Goal: Task Accomplishment & Management: Complete application form

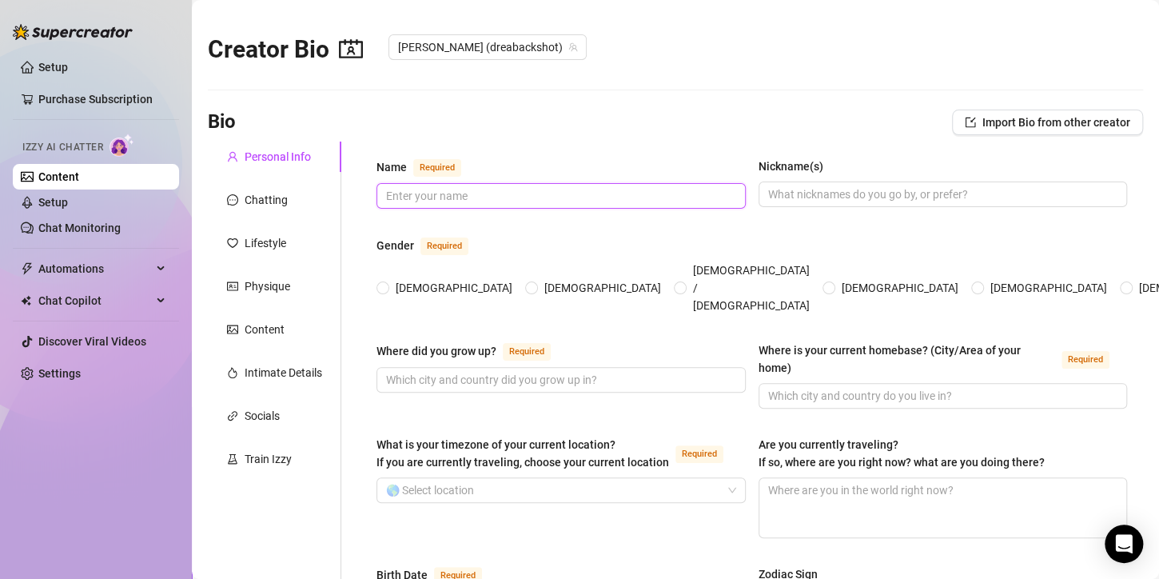
click at [440, 200] on input "Name Required" at bounding box center [559, 196] width 347 height 18
type input "[PERSON_NAME]"
click at [920, 193] on input "Nickname(s)" at bounding box center [941, 194] width 347 height 18
click at [387, 281] on span at bounding box center [383, 287] width 13 height 13
click at [387, 284] on input "[DEMOGRAPHIC_DATA]" at bounding box center [384, 289] width 6 height 10
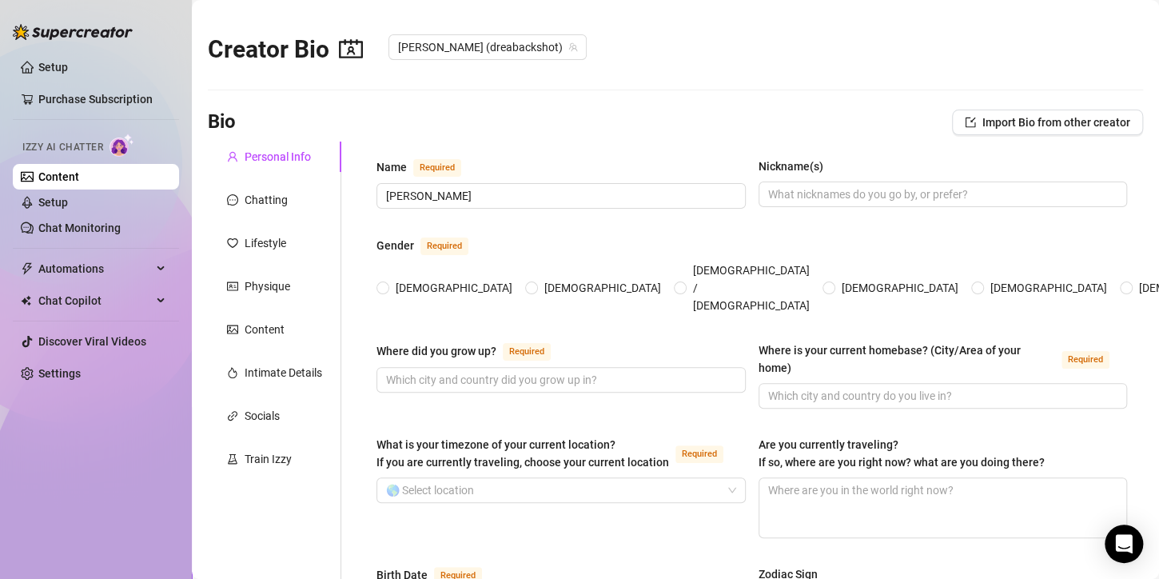
radio input "true"
click at [468, 371] on input "Where did you grow up? Required" at bounding box center [559, 380] width 347 height 18
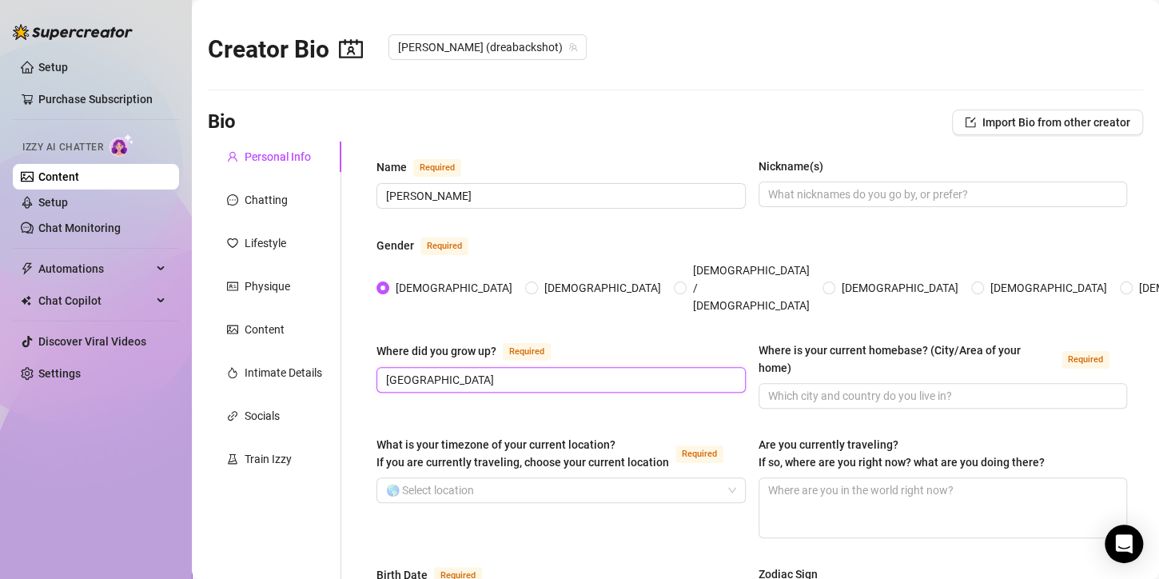
type input "[GEOGRAPHIC_DATA]"
click at [850, 387] on input "Where is your current homebase? (City/Area of your home) Required" at bounding box center [941, 396] width 347 height 18
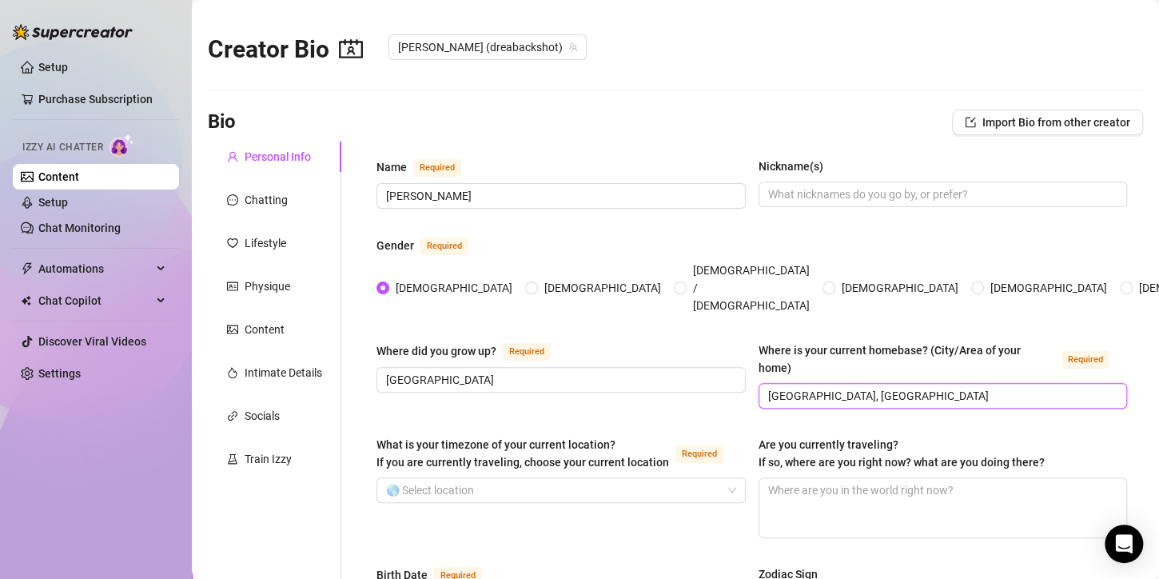
scroll to position [160, 0]
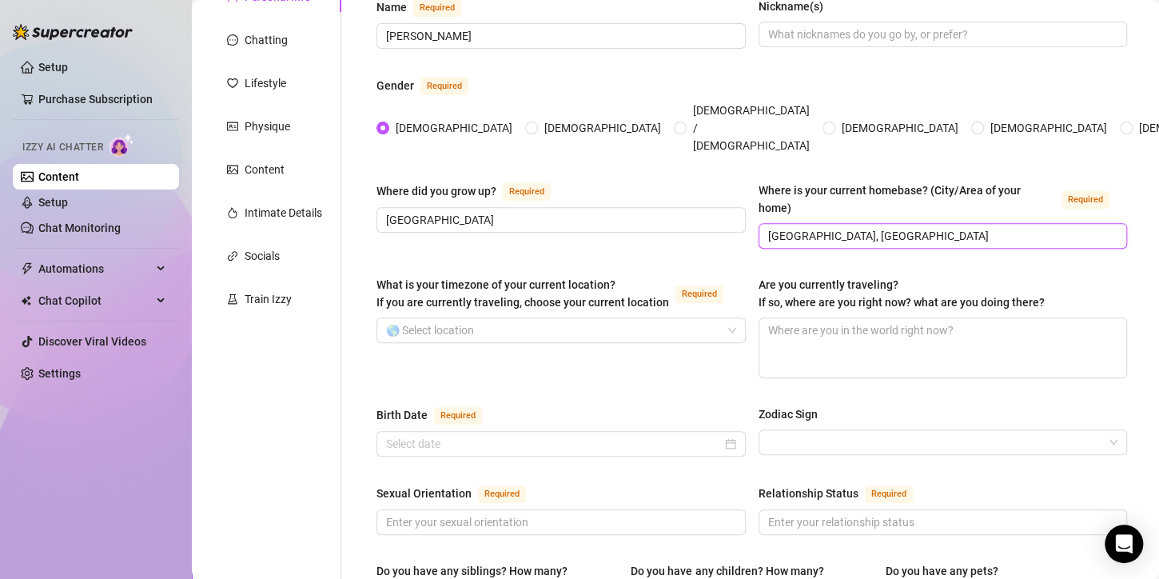
type input "[GEOGRAPHIC_DATA], [GEOGRAPHIC_DATA]"
click at [630, 314] on div "What is your timezone of your current location? If you are currently traveling,…" at bounding box center [561, 327] width 369 height 102
click at [627, 318] on input "What is your timezone of your current location? If you are currently traveling,…" at bounding box center [554, 330] width 336 height 24
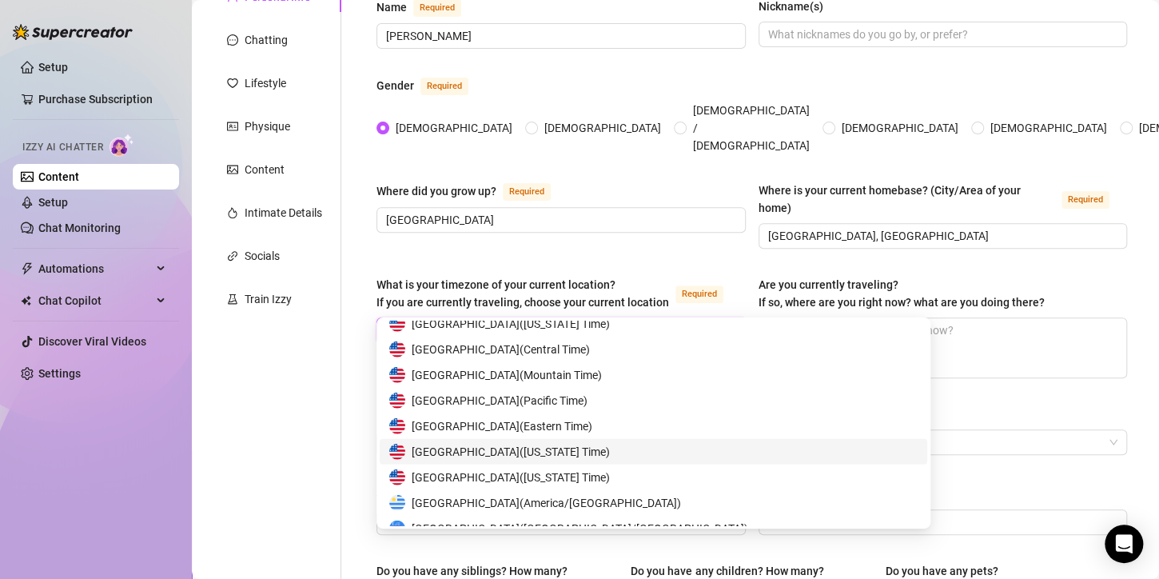
scroll to position [7835, 0]
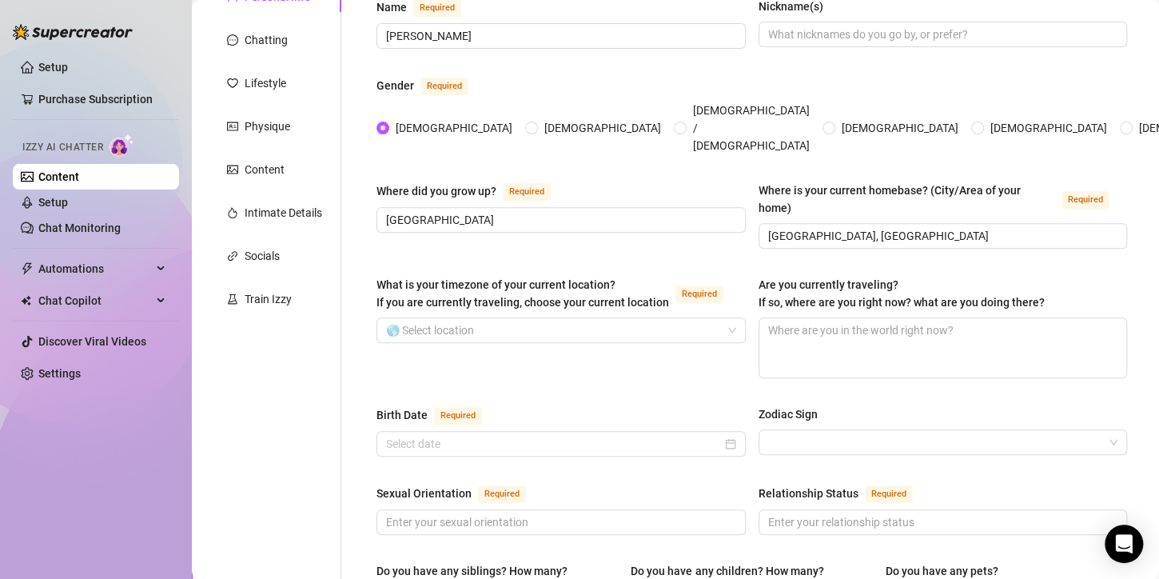
click at [688, 318] on input "What is your timezone of your current location? If you are currently traveling,…" at bounding box center [554, 330] width 336 height 24
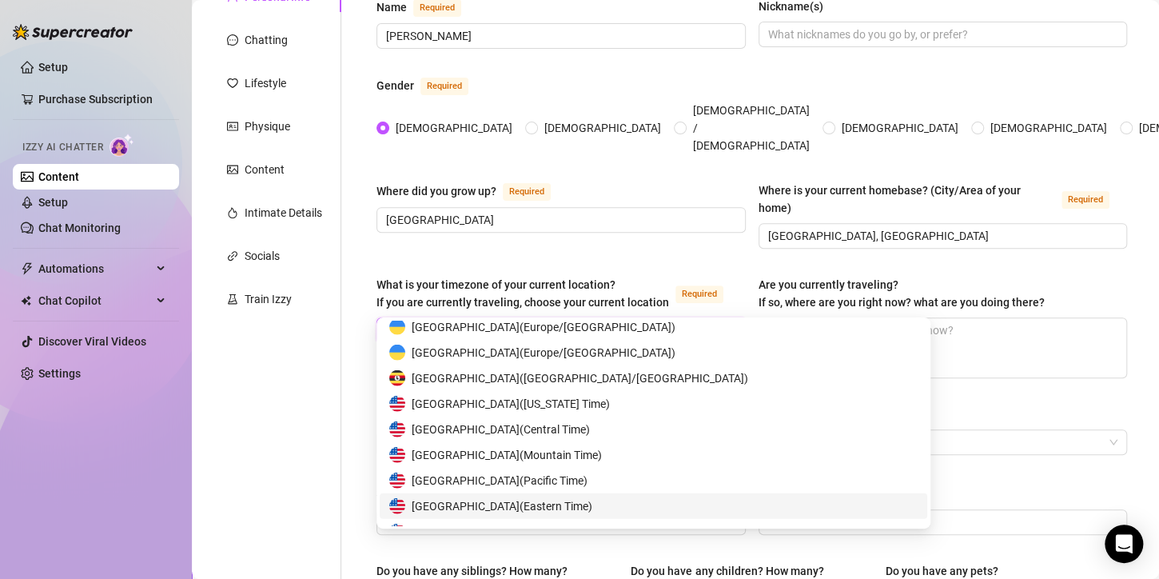
click at [546, 505] on span "United States of America ( Eastern Time )" at bounding box center [502, 506] width 181 height 18
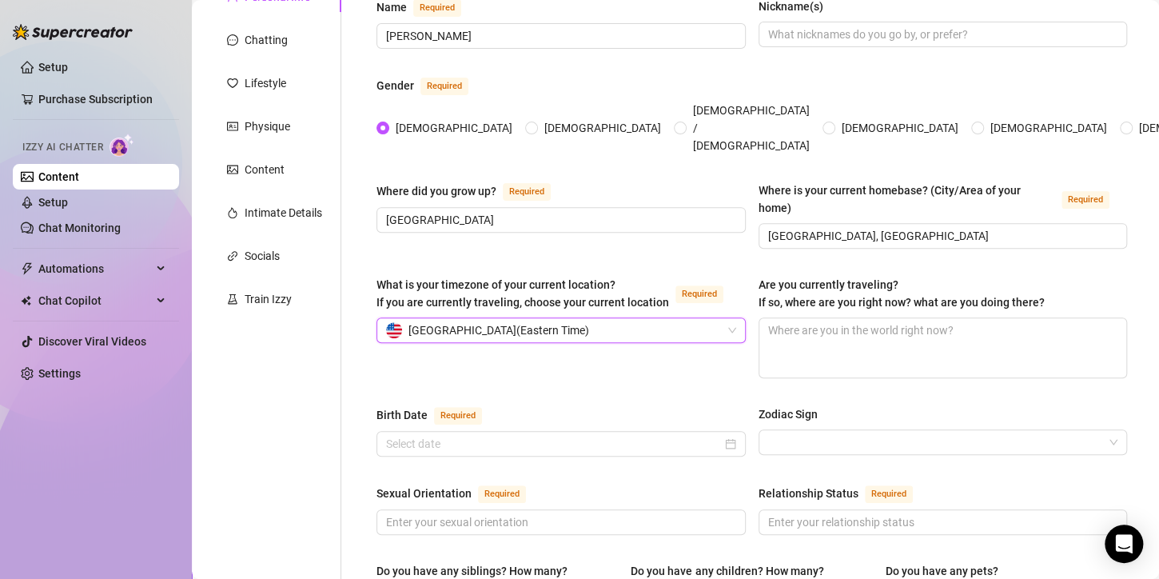
click at [820, 430] on input "Zodiac Sign" at bounding box center [936, 442] width 336 height 24
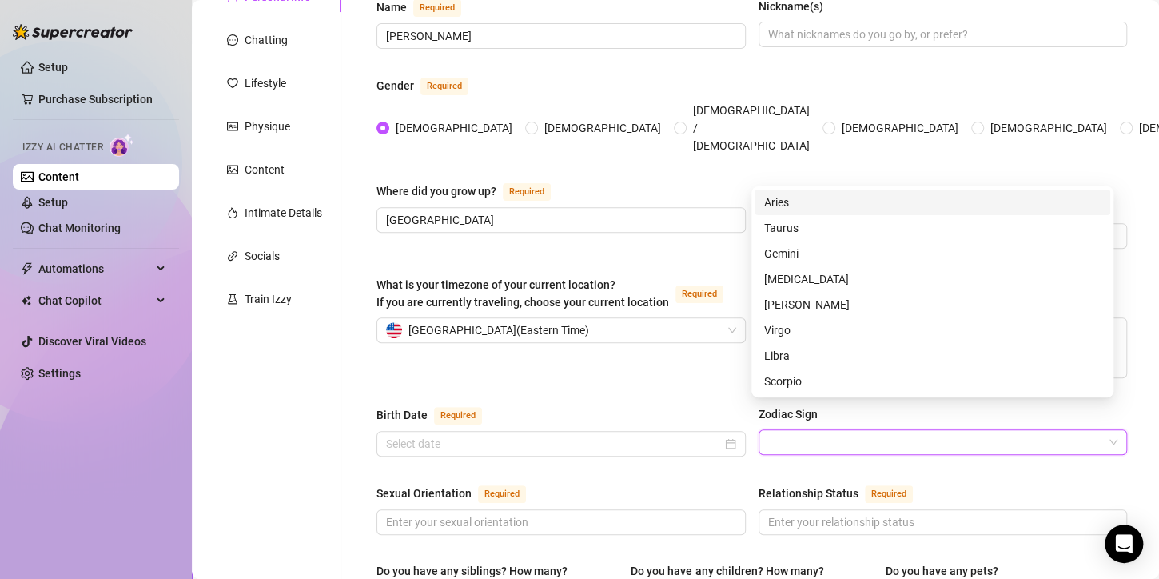
click at [638, 405] on div "Birth Date Required" at bounding box center [561, 418] width 369 height 26
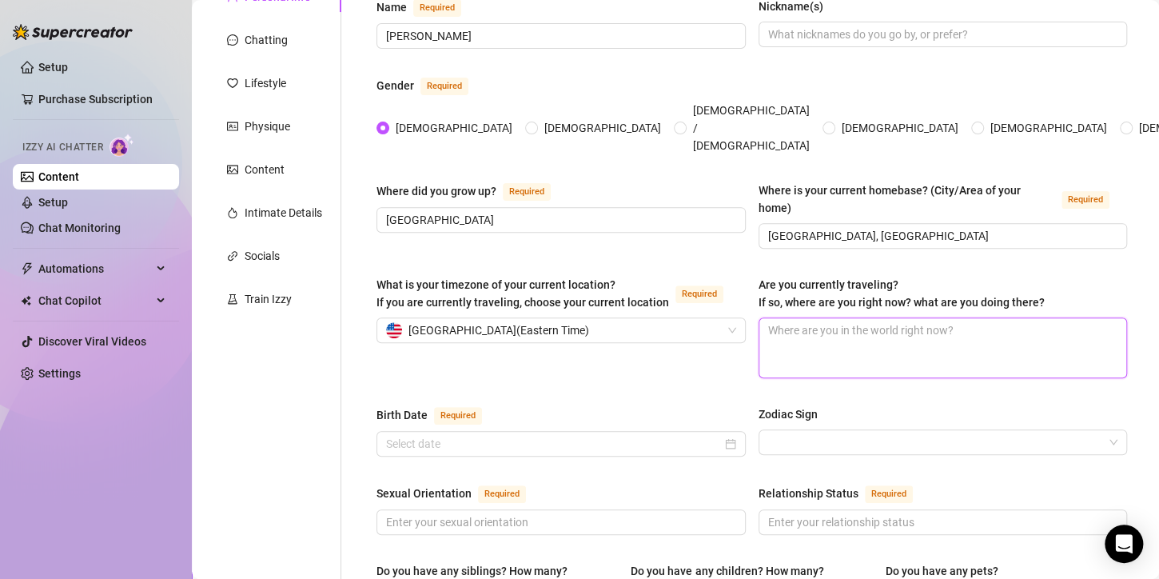
click at [887, 332] on textarea "Are you currently traveling? If so, where are you right now? what are you doing…" at bounding box center [944, 347] width 368 height 59
type textarea "N"
type textarea "NO"
type textarea "No"
type textarea "Non"
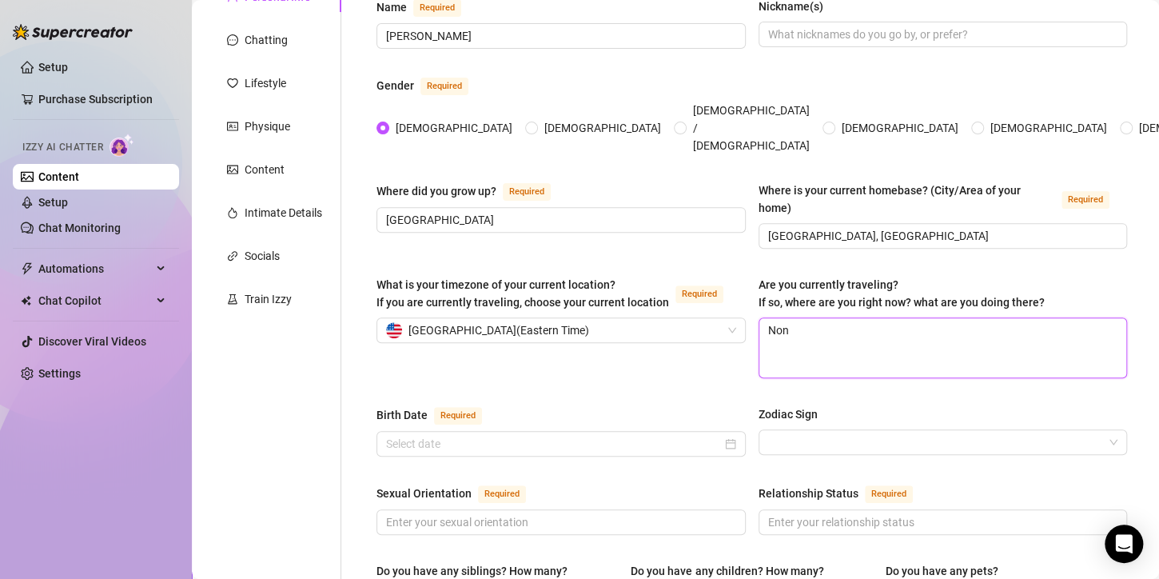
type textarea "No"
type textarea "No I"
type textarea "No"
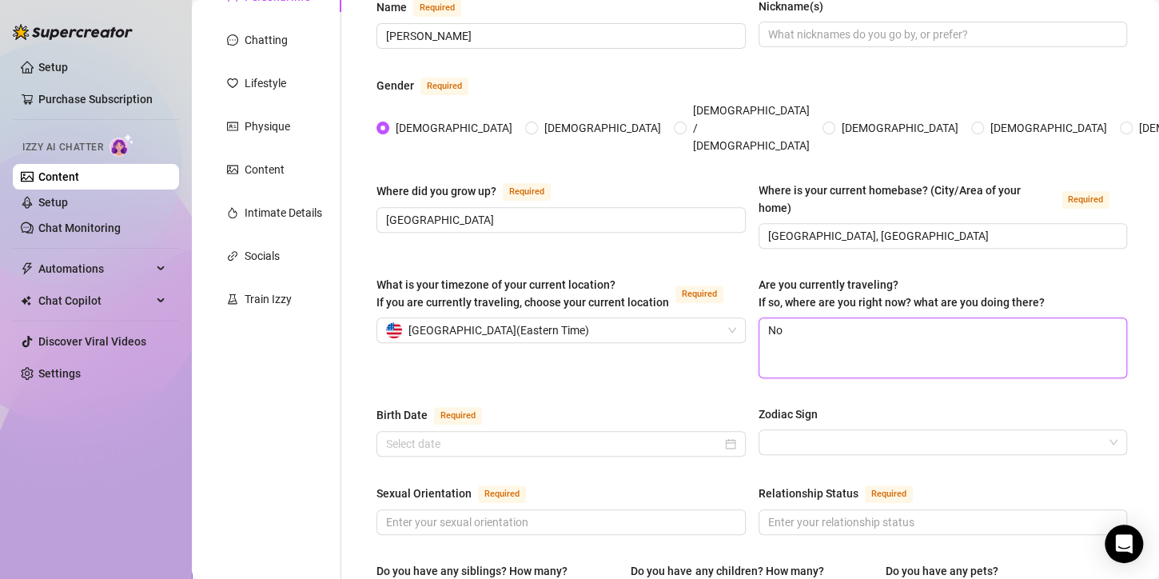
type textarea "N"
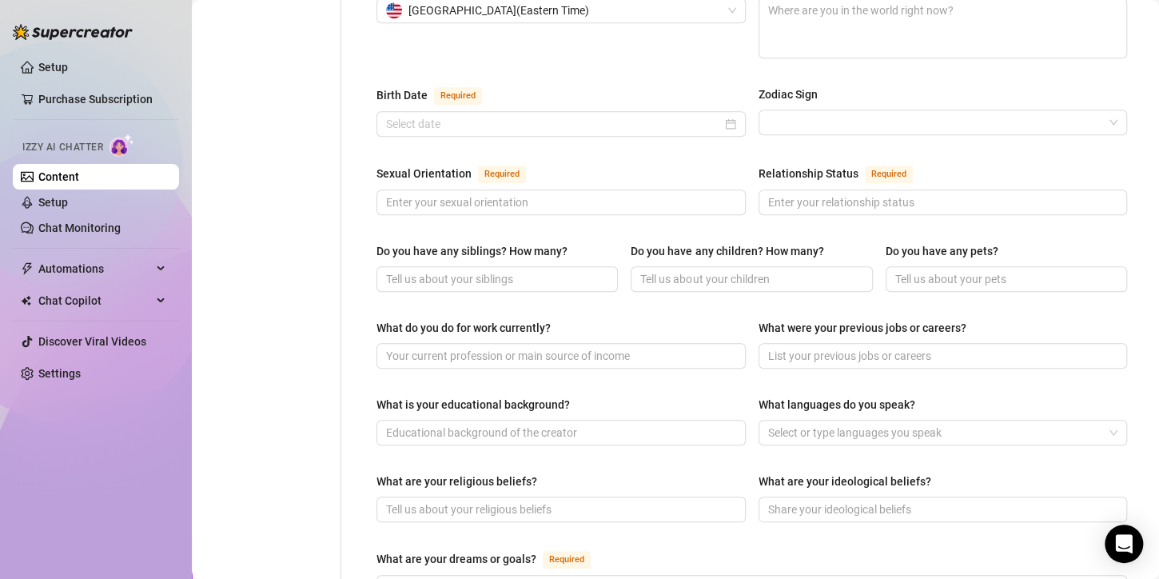
scroll to position [320, 0]
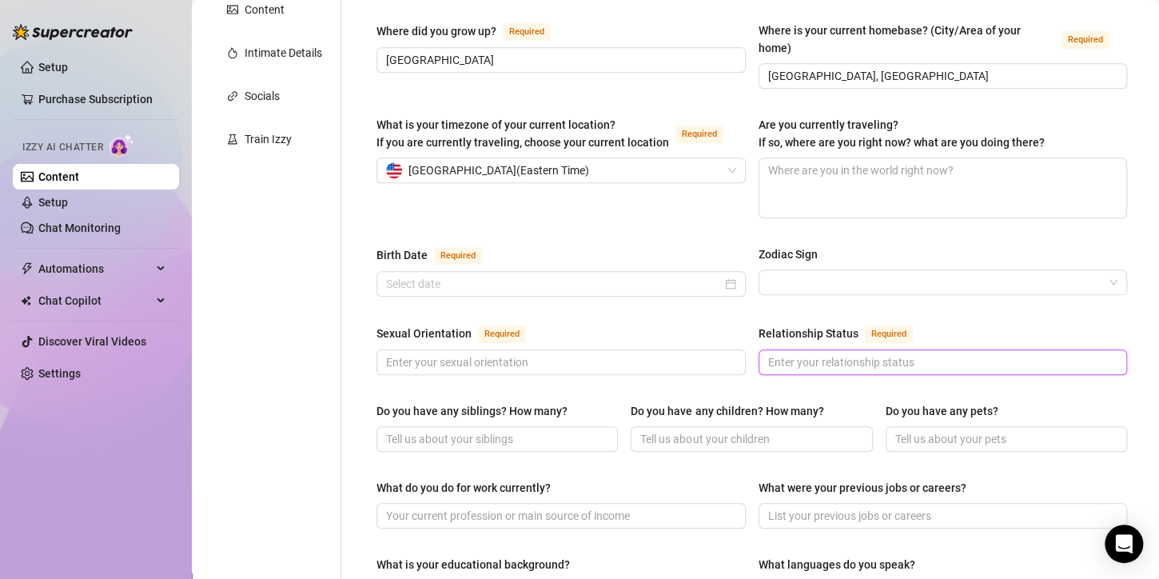
click at [835, 353] on input "Relationship Status Required" at bounding box center [941, 362] width 347 height 18
type input "s"
type input "Single"
click at [624, 350] on div "Sexual Orientation Required Relationship Status Required Single" at bounding box center [752, 357] width 751 height 66
click at [617, 349] on span at bounding box center [561, 362] width 369 height 26
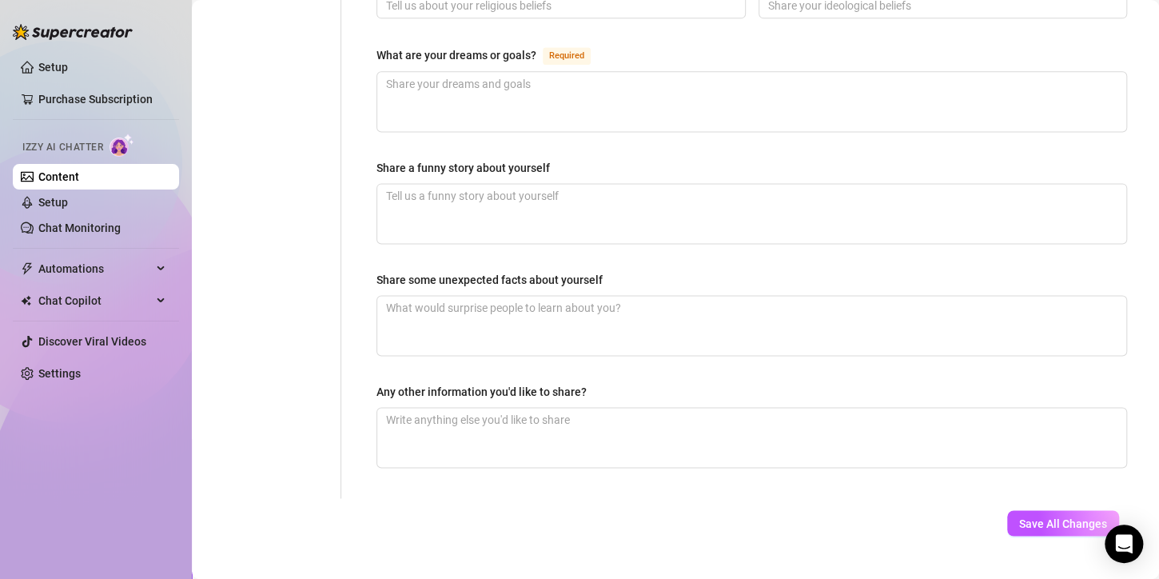
scroll to position [584, 0]
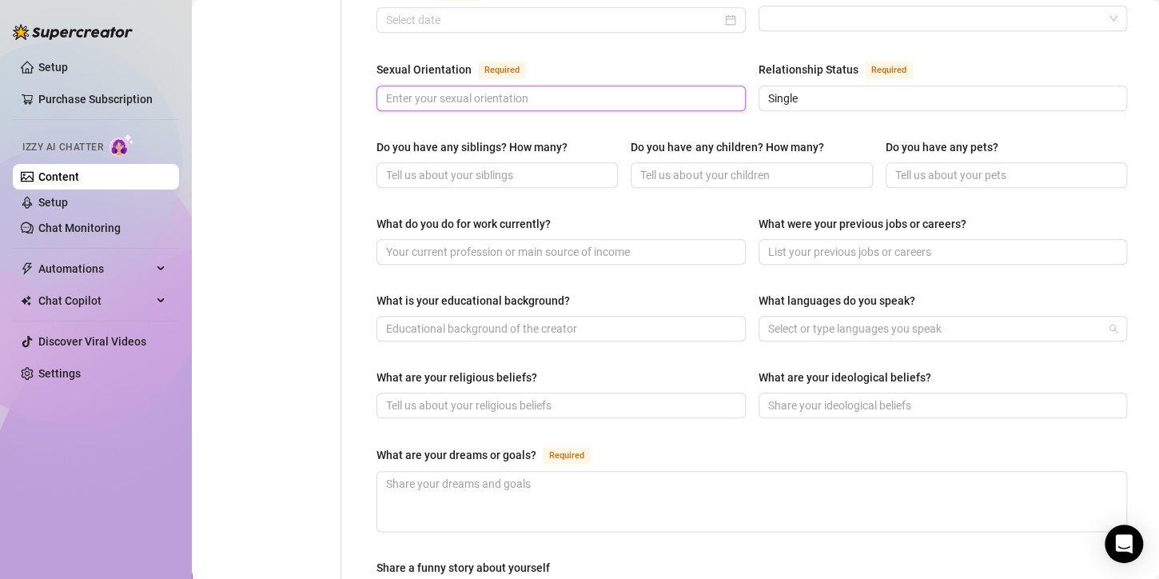
click at [834, 317] on div at bounding box center [935, 328] width 346 height 22
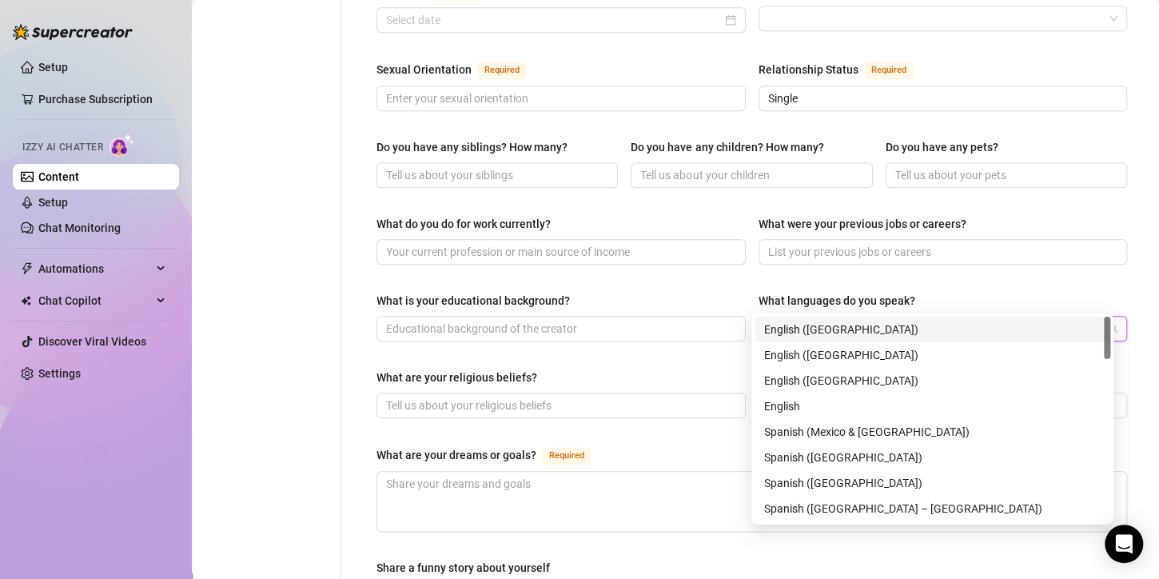
click at [821, 337] on div "English ([GEOGRAPHIC_DATA])" at bounding box center [932, 330] width 337 height 18
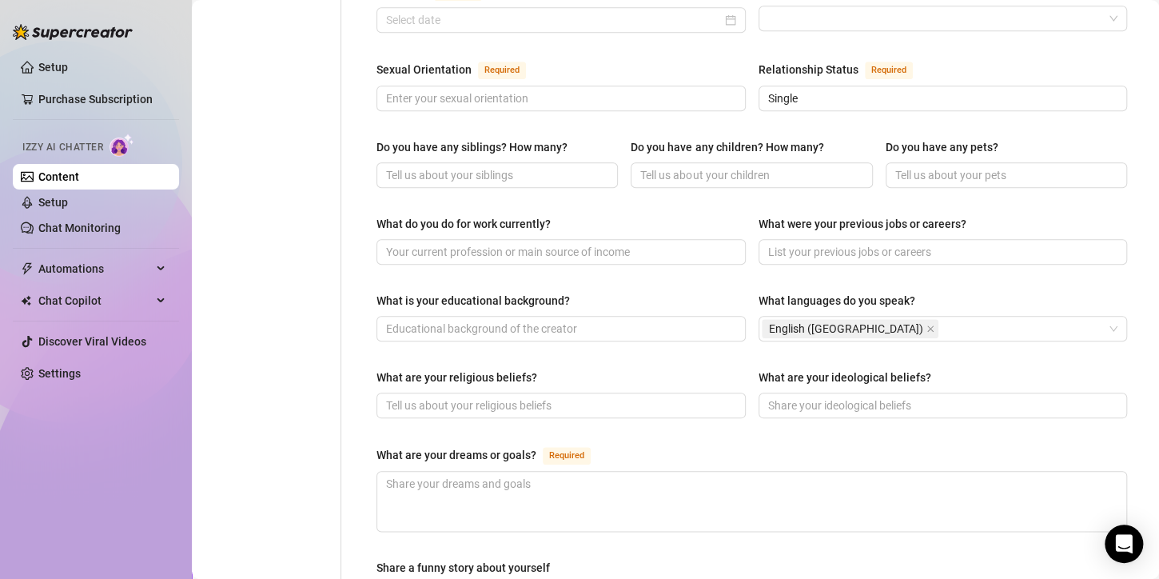
click at [844, 316] on div "English ([GEOGRAPHIC_DATA])" at bounding box center [943, 329] width 369 height 26
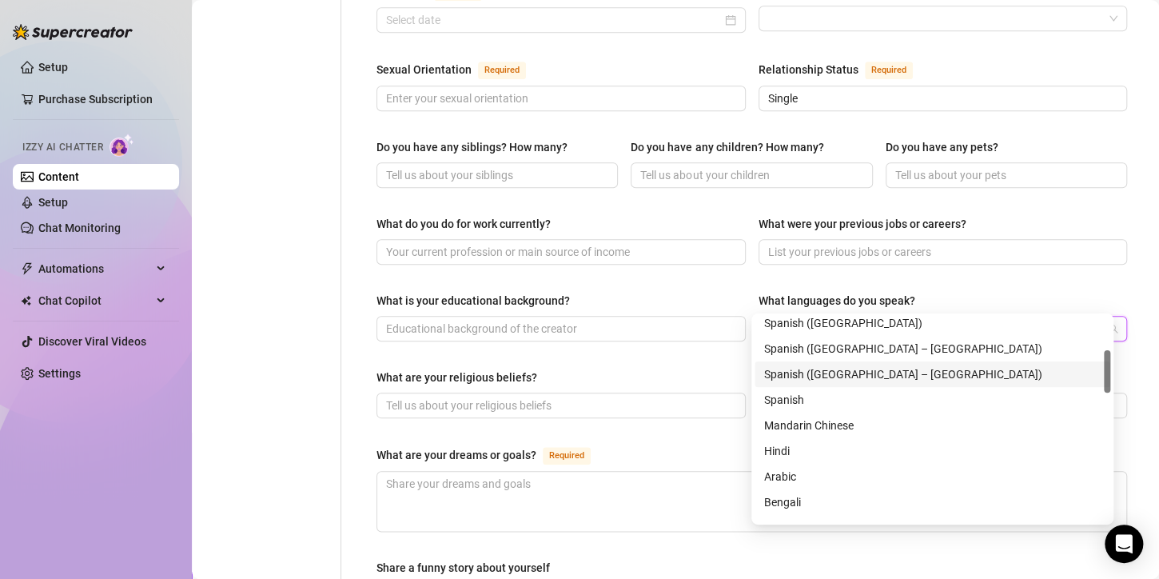
click at [851, 377] on div "Spanish ([GEOGRAPHIC_DATA] – [GEOGRAPHIC_DATA])" at bounding box center [932, 374] width 337 height 18
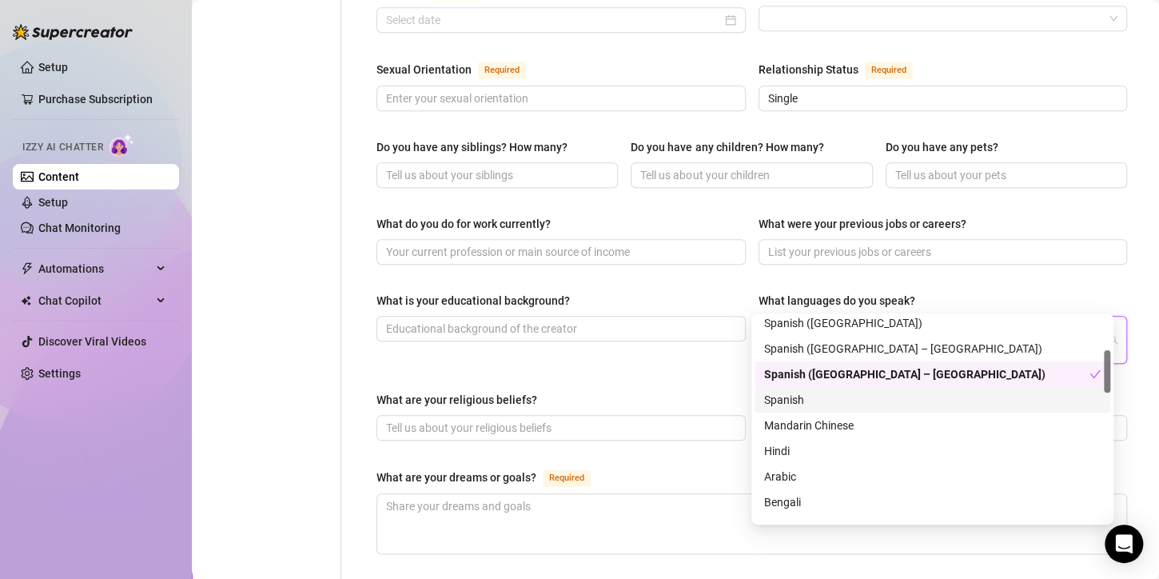
click at [837, 398] on div "Spanish" at bounding box center [932, 400] width 337 height 18
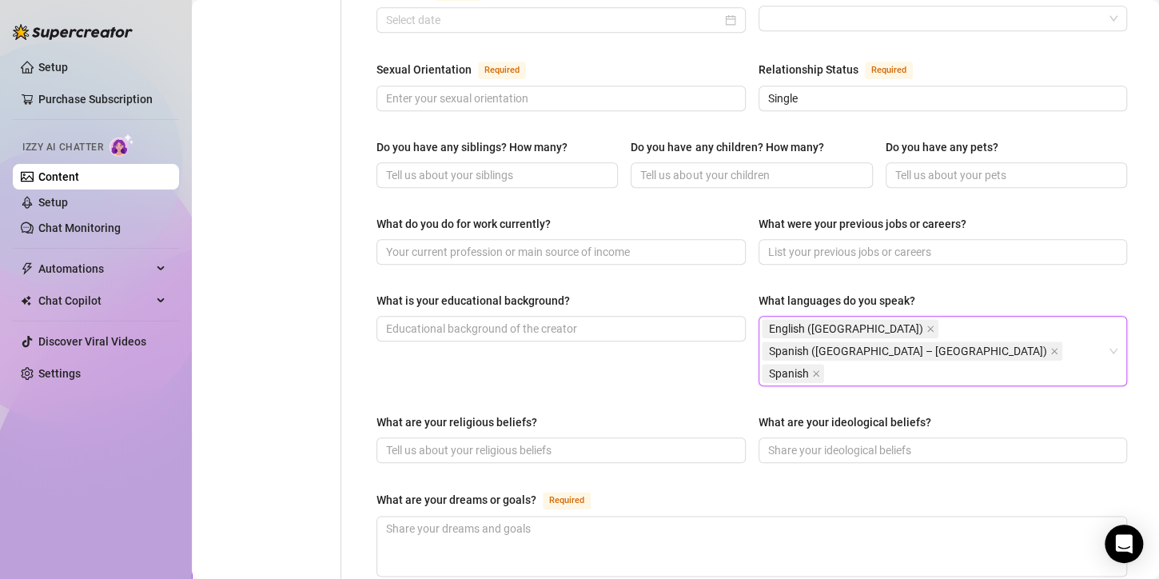
click at [1001, 249] on div "Name Required Andrea Nickname(s) Gender Required Female Male Non-Binary / Gende…" at bounding box center [752, 250] width 751 height 1353
click at [869, 243] on input "What were your previous jobs or careers?" at bounding box center [941, 252] width 347 height 18
type input "Nurse"
click at [524, 243] on input "What do you do for work currently?" at bounding box center [559, 252] width 347 height 18
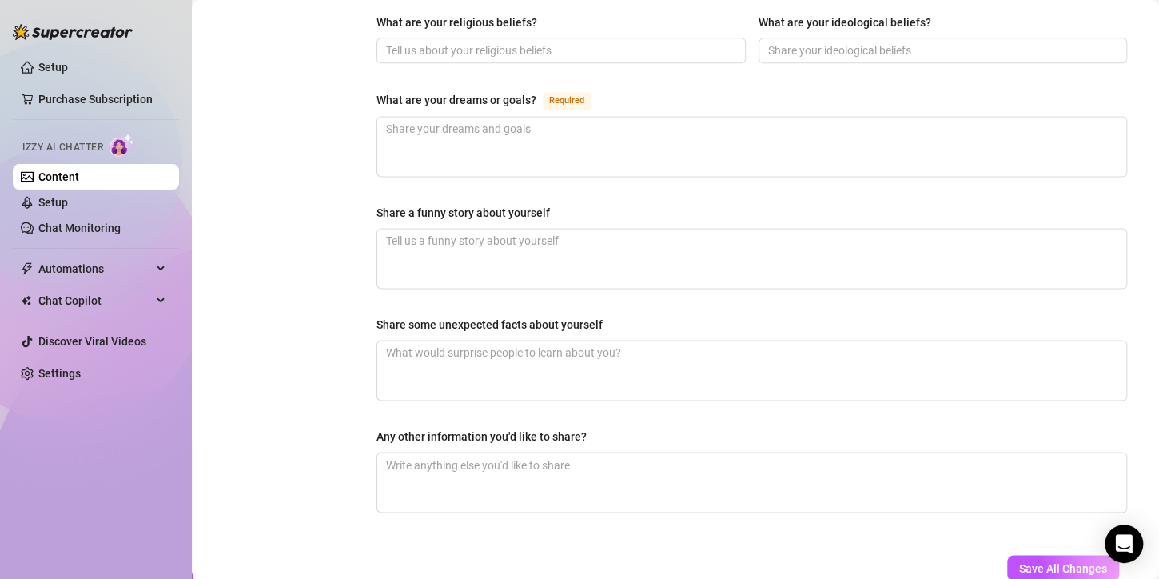
scroll to position [1006, 0]
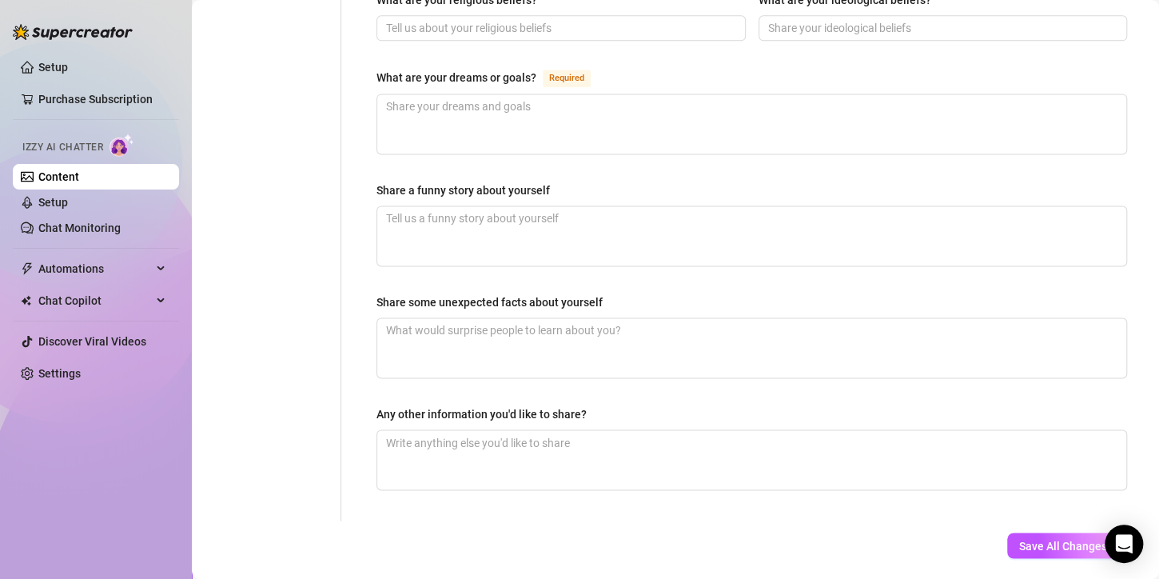
click at [1078, 539] on span "Save All Changes" at bounding box center [1063, 545] width 88 height 13
type input "Single"
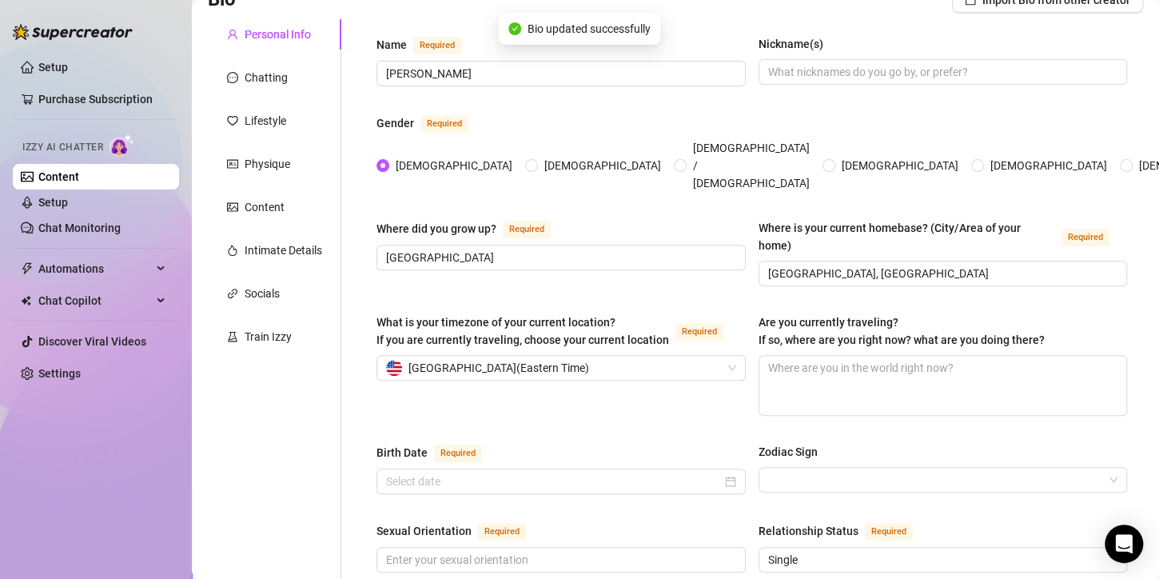
scroll to position [0, 0]
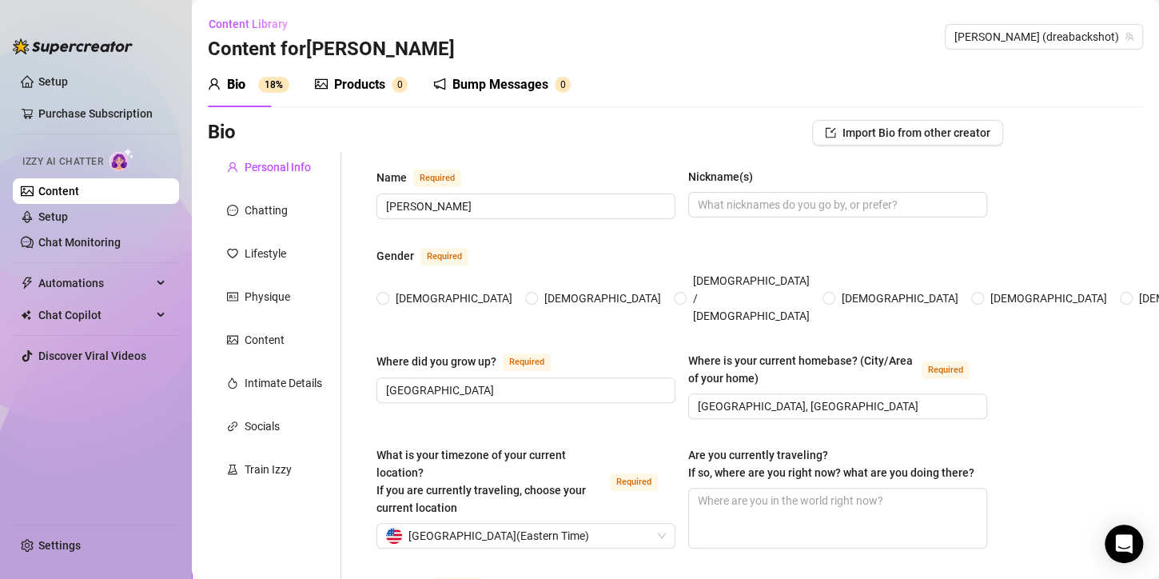
radio input "true"
click at [752, 210] on input "Nickname(s)" at bounding box center [836, 205] width 277 height 18
type input "b"
type input "drea"
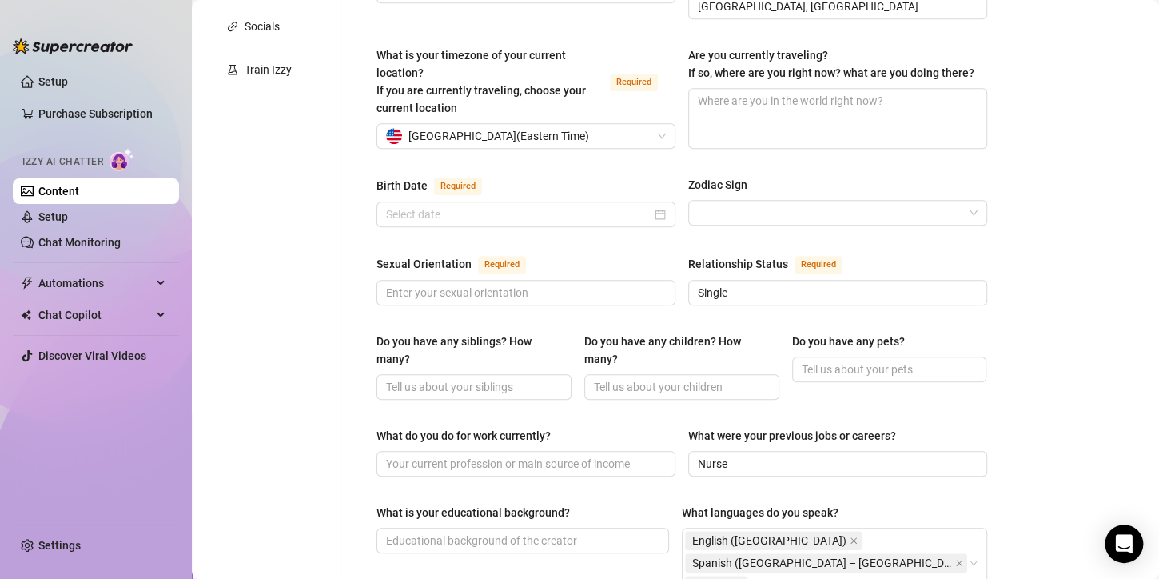
scroll to position [320, 0]
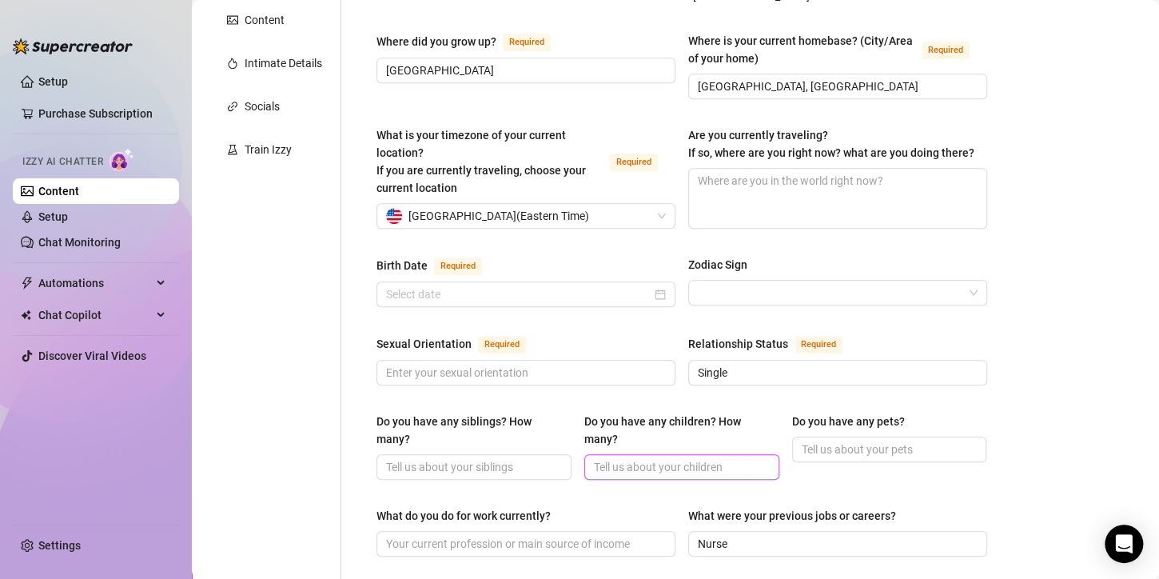
click at [728, 458] on input "Do you have any children? How many?" at bounding box center [680, 467] width 173 height 18
type input "None"
click at [892, 441] on input "Do you have any pets?" at bounding box center [888, 450] width 173 height 18
type input "I have a cat"
click at [504, 458] on input "Do you have any siblings? How many?" at bounding box center [472, 467] width 173 height 18
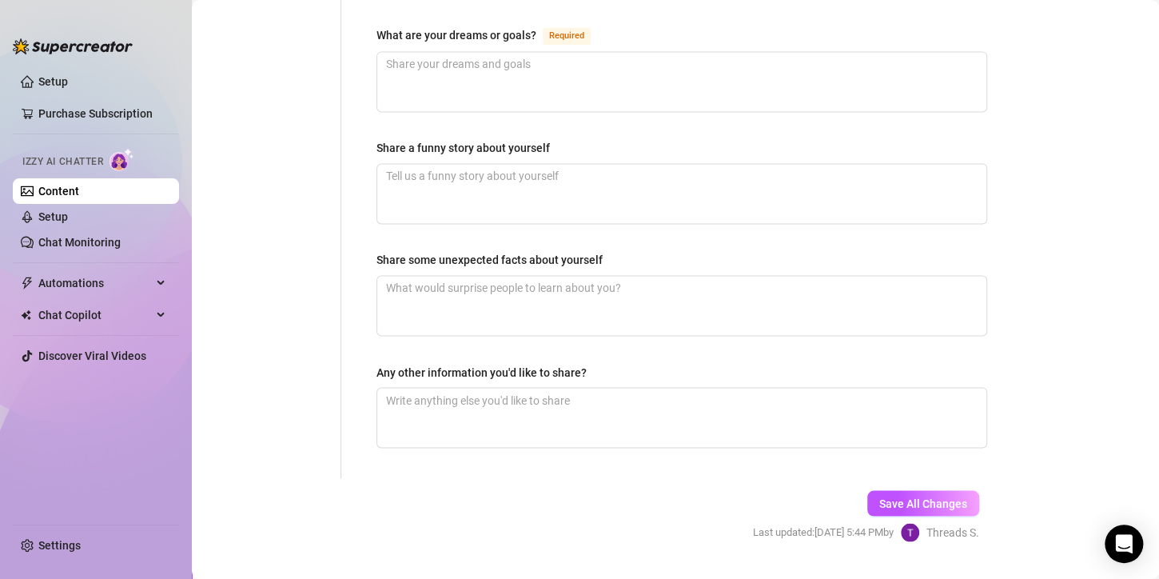
scroll to position [1078, 0]
click at [895, 495] on span "Save All Changes" at bounding box center [923, 501] width 88 height 13
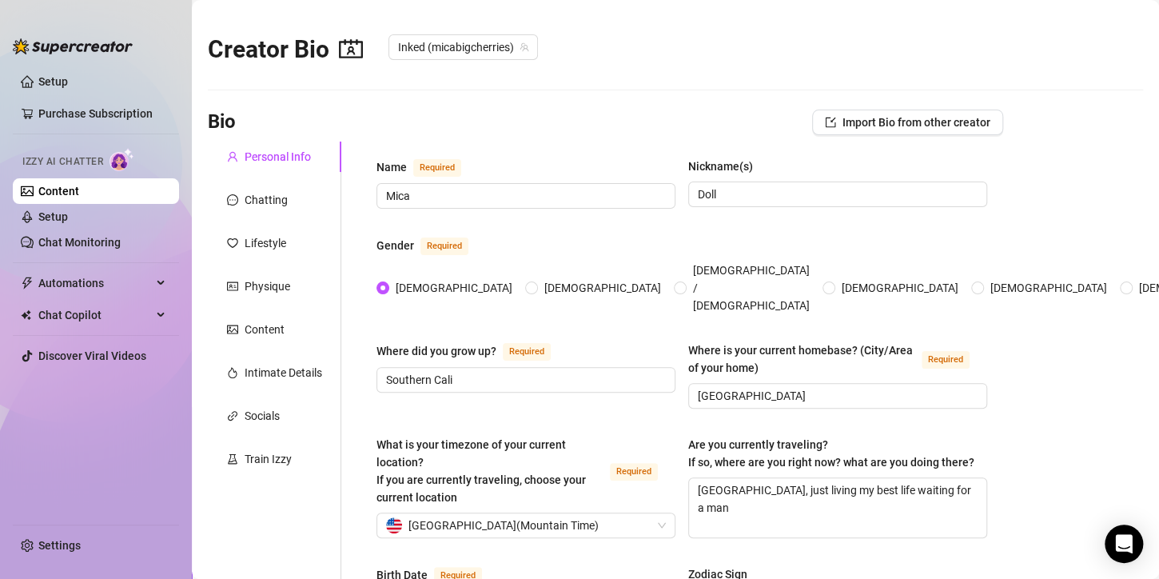
radio input "true"
type input "[DATE]"
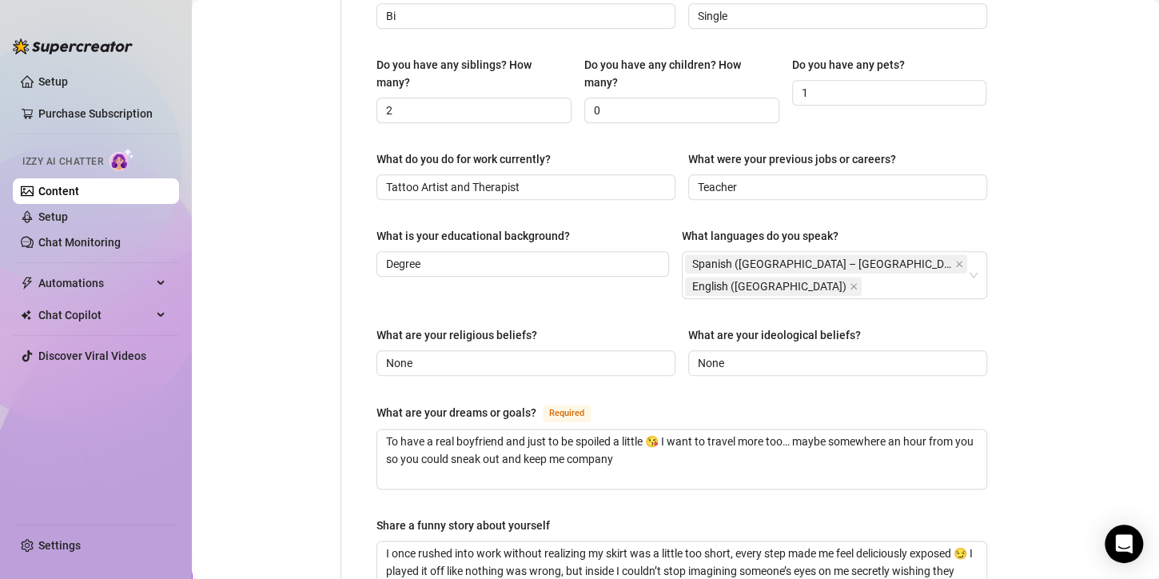
scroll to position [640, 0]
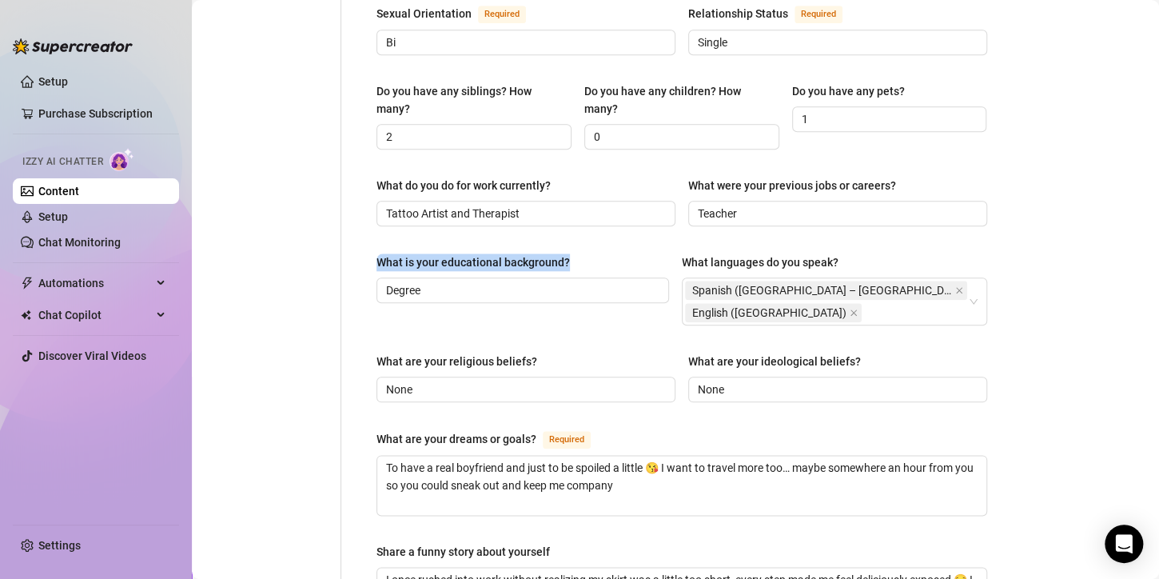
drag, startPoint x: 567, startPoint y: 245, endPoint x: 366, endPoint y: 251, distance: 200.8
click at [366, 251] on div "Name Required Mica Nickname(s) Doll Gender Required [DEMOGRAPHIC_DATA] [DEMOGRA…" at bounding box center [682, 192] width 643 height 1380
copy div "What is your educational background?"
click at [425, 281] on input "Degree" at bounding box center [521, 290] width 270 height 18
paste input "Bachelor's d"
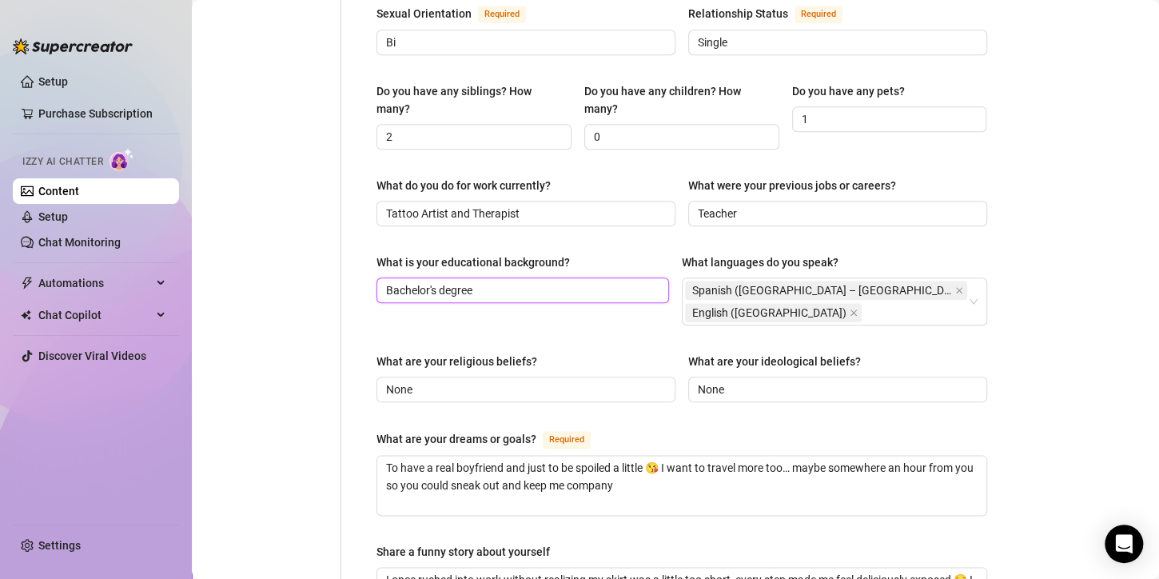
click at [386, 281] on input "Bachelor's degree" at bounding box center [521, 290] width 270 height 18
click at [500, 287] on span "Bachelor's degree" at bounding box center [523, 290] width 293 height 26
click at [498, 284] on input "Bachelor's degree" at bounding box center [521, 290] width 270 height 18
click at [523, 283] on input "Bachelor's degree in Z" at bounding box center [521, 290] width 270 height 18
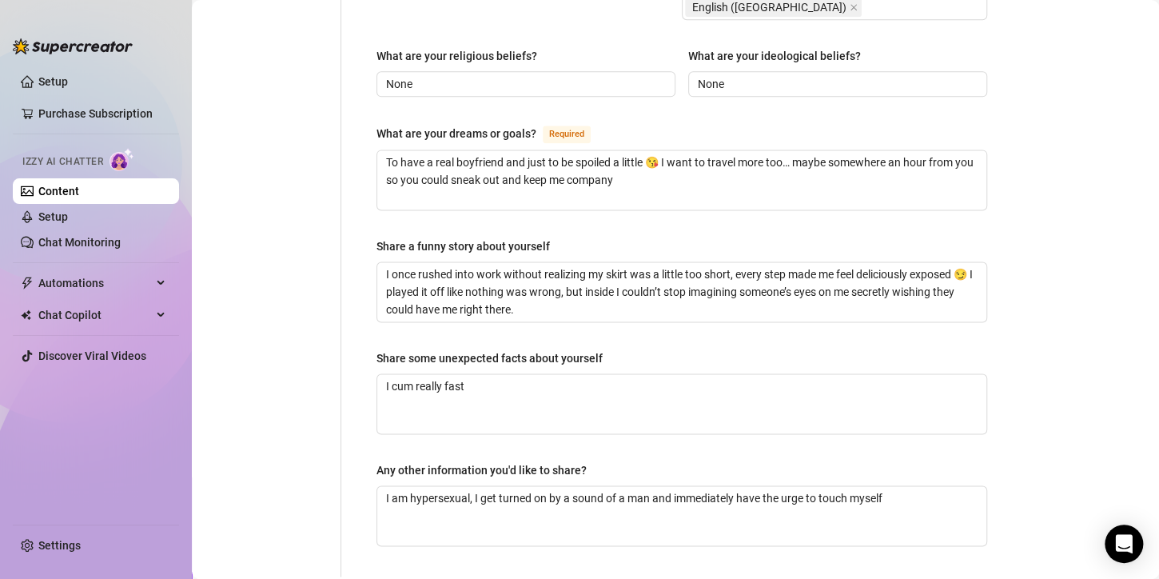
scroll to position [1067, 0]
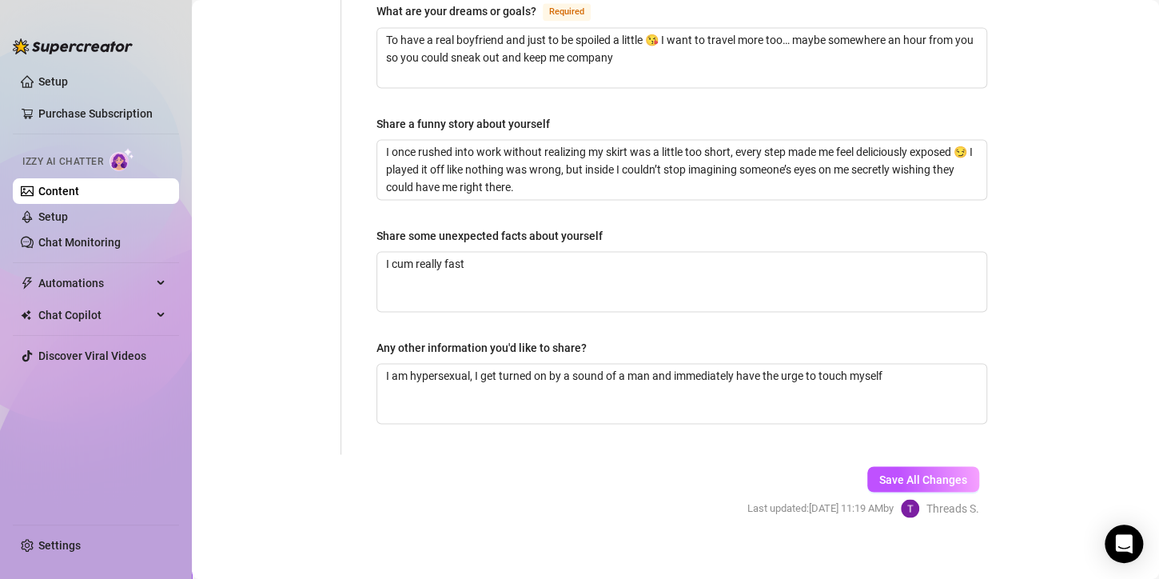
type input "Bachelor's degree in Art"
click at [882, 472] on span "Save All Changes" at bounding box center [923, 478] width 88 height 13
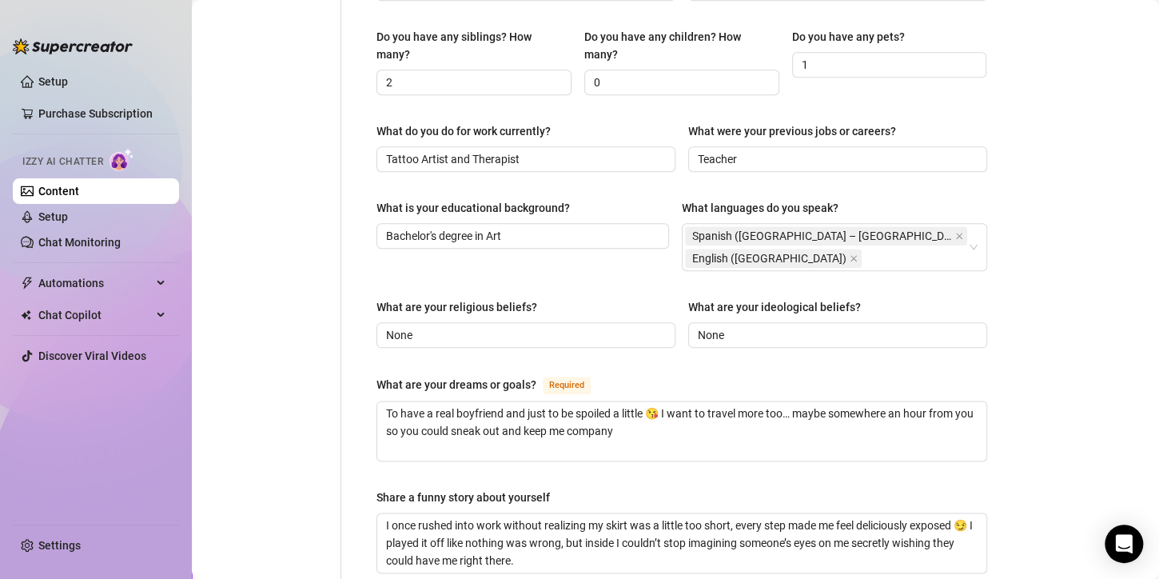
scroll to position [668, 0]
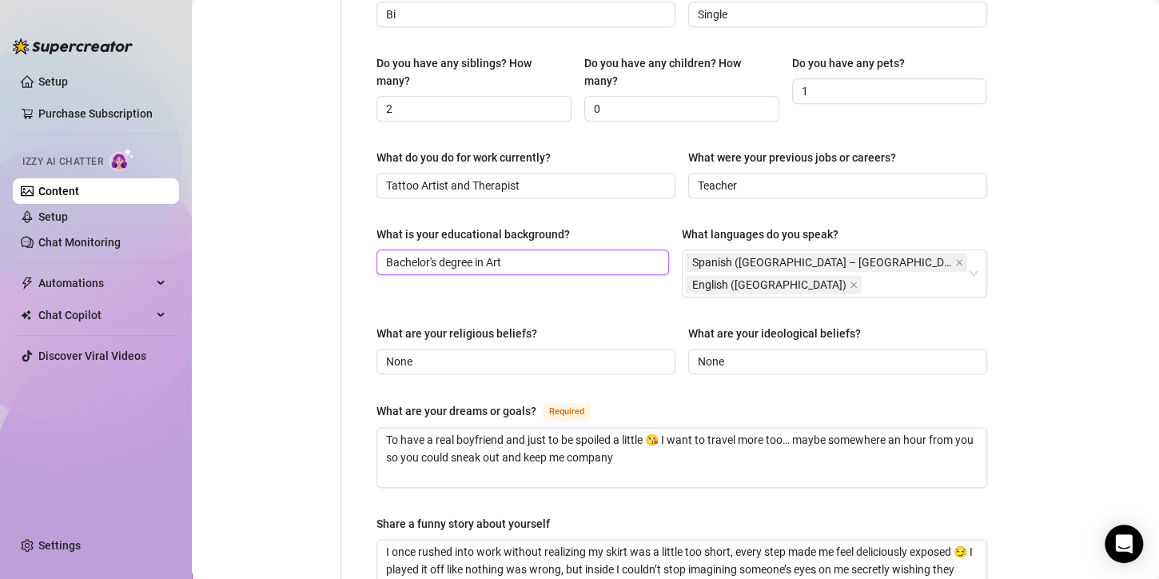
drag, startPoint x: 521, startPoint y: 250, endPoint x: 201, endPoint y: 261, distance: 320.8
click at [201, 261] on main "Creator Bio Inked (micabigcherries) Bio Import Bio from other creator Personal …" at bounding box center [675, 162] width 967 height 1661
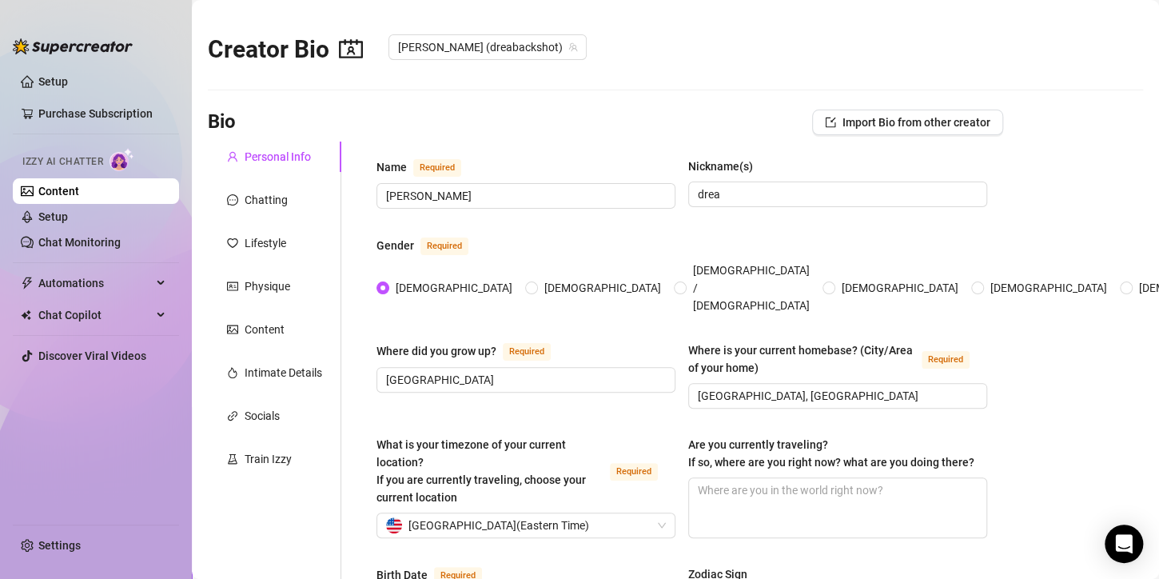
radio input "true"
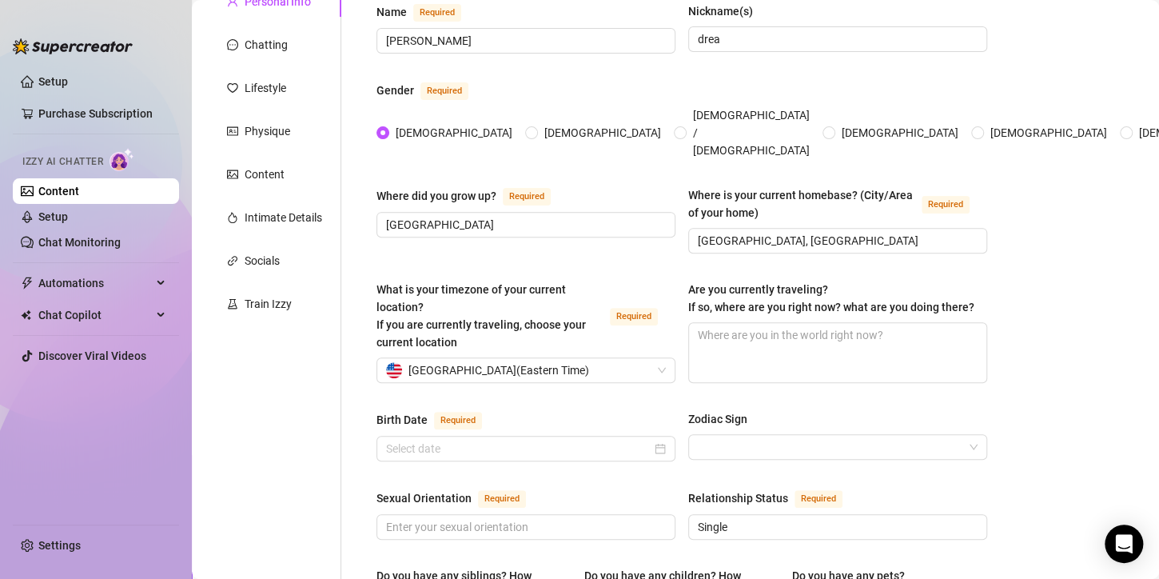
scroll to position [160, 0]
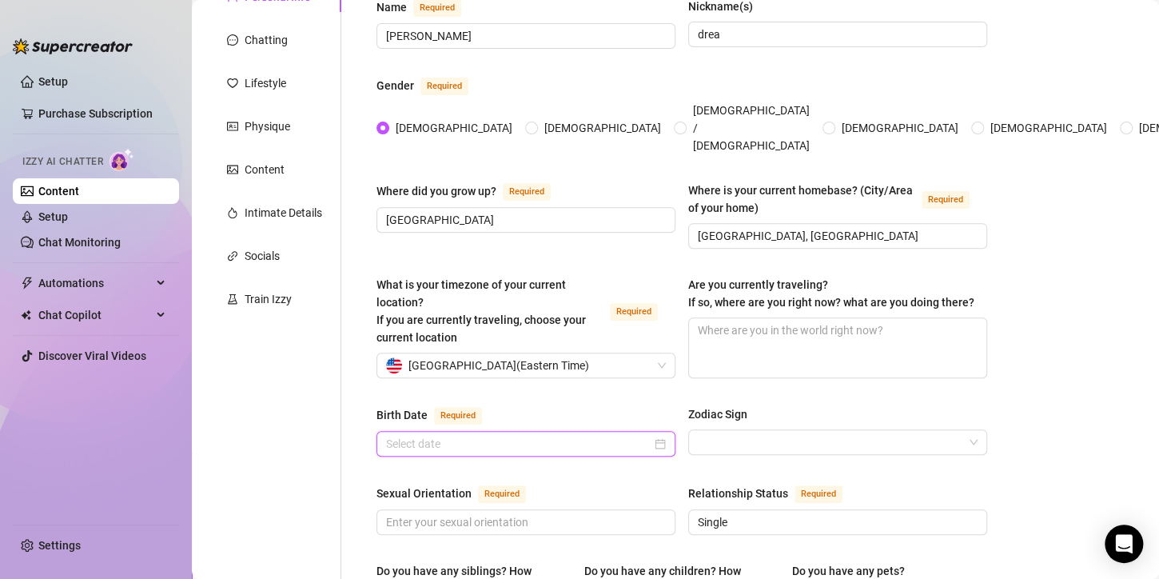
click at [442, 435] on input "Birth Date Required" at bounding box center [518, 444] width 265 height 18
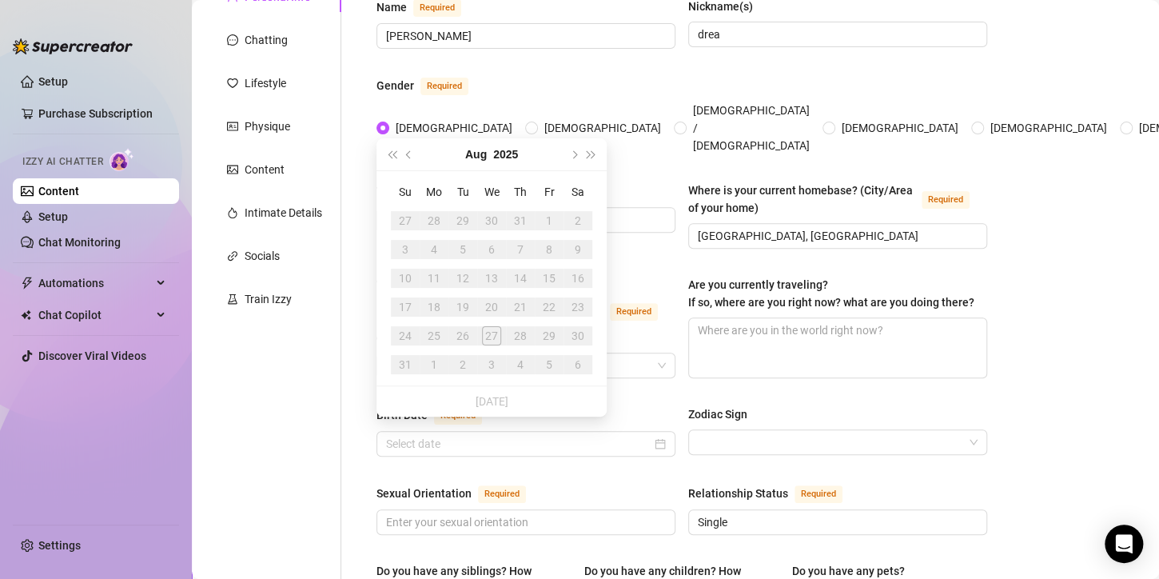
click at [389, 159] on button "Last year (Control + left)" at bounding box center [392, 154] width 18 height 32
click at [389, 158] on button "Last year (Control + left)" at bounding box center [392, 154] width 18 height 32
click at [390, 158] on button "Last year (Control + left)" at bounding box center [392, 154] width 18 height 32
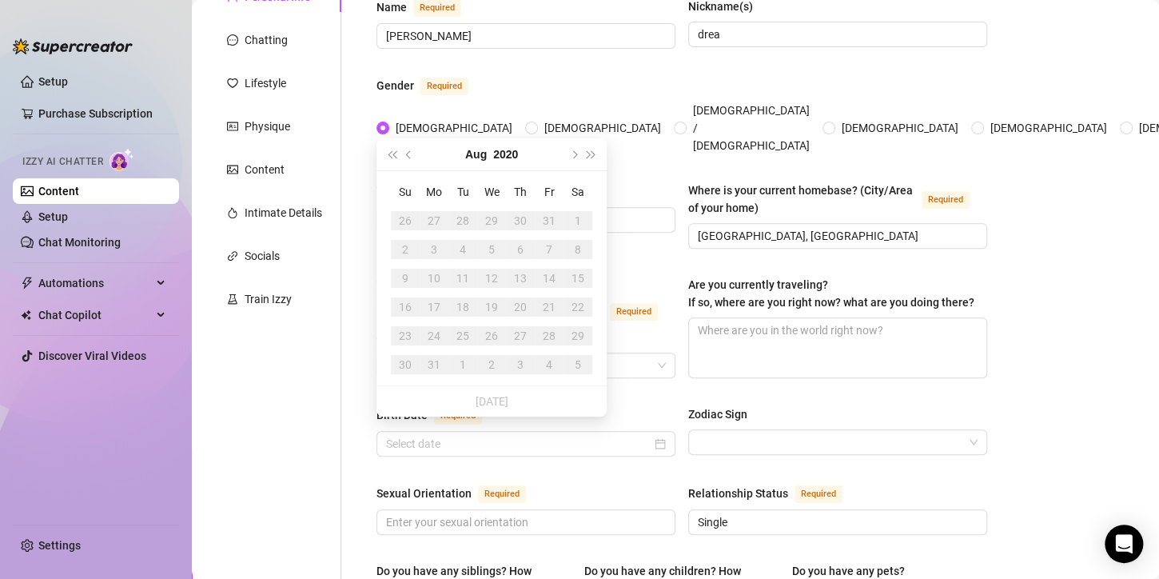
click at [391, 159] on button "Last year (Control + left)" at bounding box center [392, 154] width 18 height 32
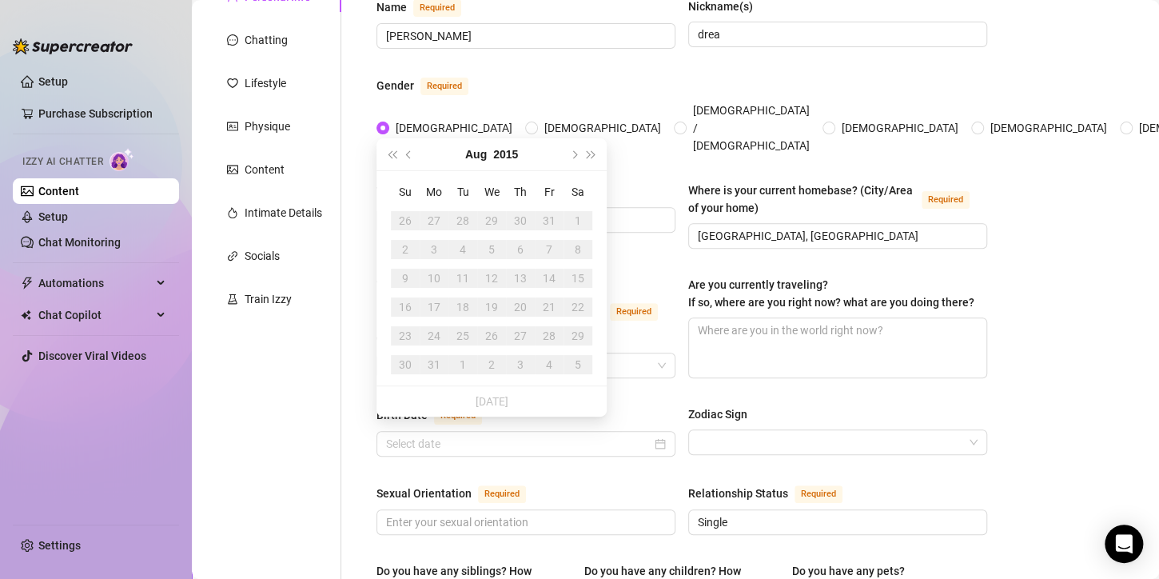
click at [391, 159] on button "Last year (Control + left)" at bounding box center [392, 154] width 18 height 32
click at [393, 155] on span "Last year (Control + left)" at bounding box center [392, 154] width 8 height 8
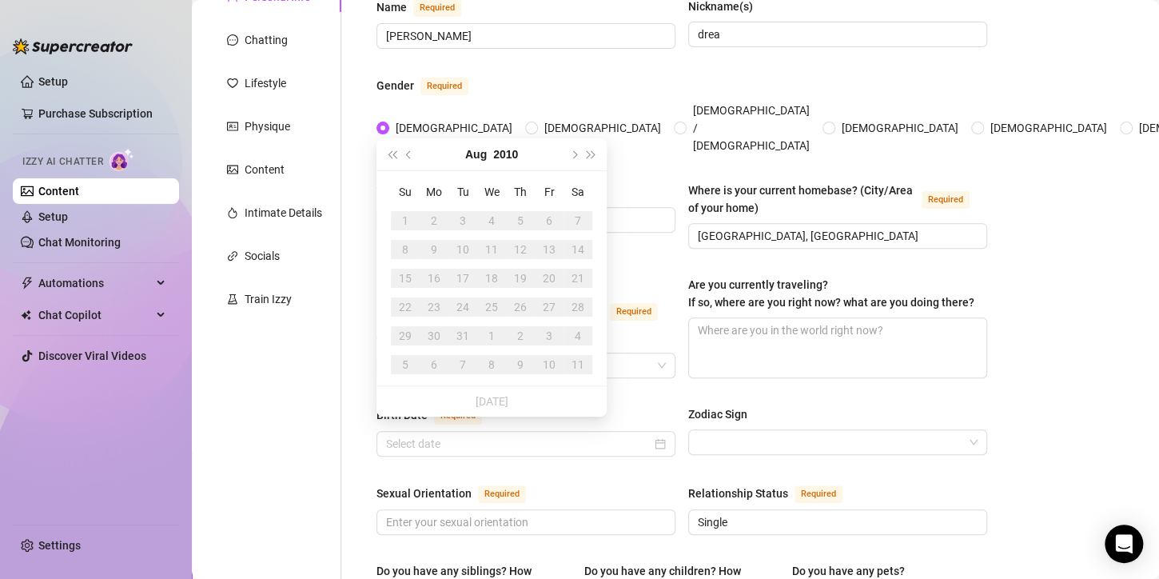
click at [393, 155] on span "Last year (Control + left)" at bounding box center [392, 154] width 8 height 8
type input "[DATE]"
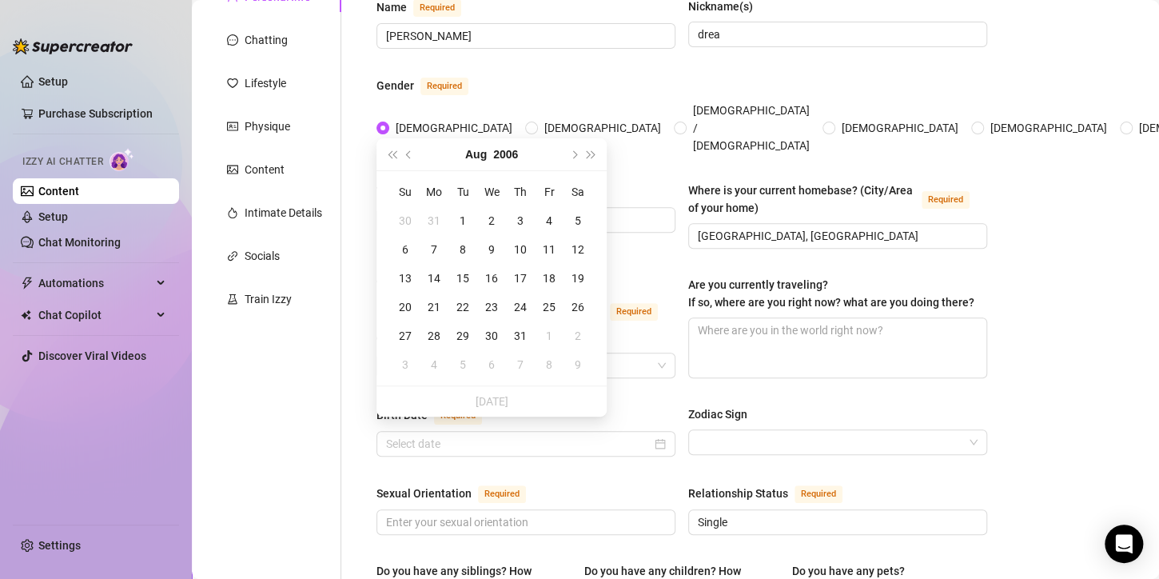
click at [482, 155] on button "Aug" at bounding box center [476, 154] width 22 height 32
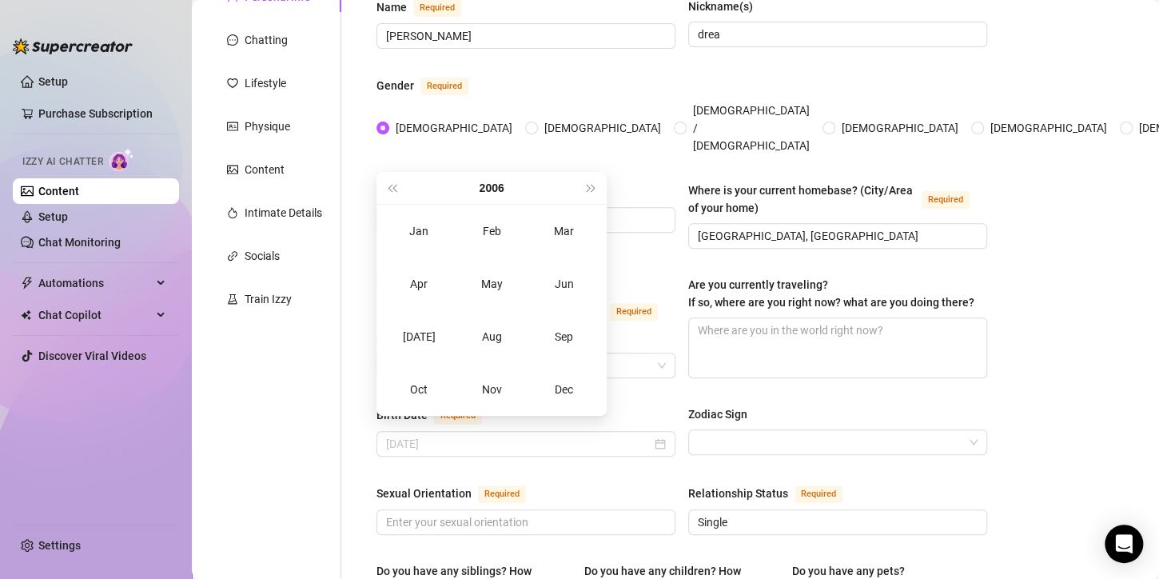
click at [561, 398] on div "Dec" at bounding box center [564, 389] width 48 height 19
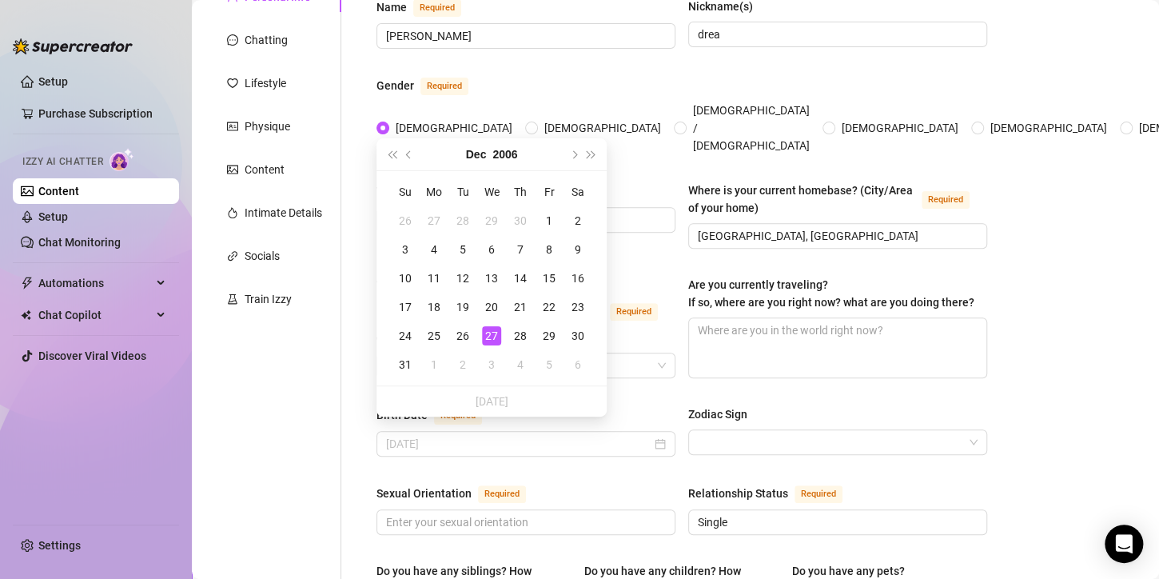
type input "[DATE]"
click at [548, 278] on div "15" at bounding box center [549, 278] width 19 height 19
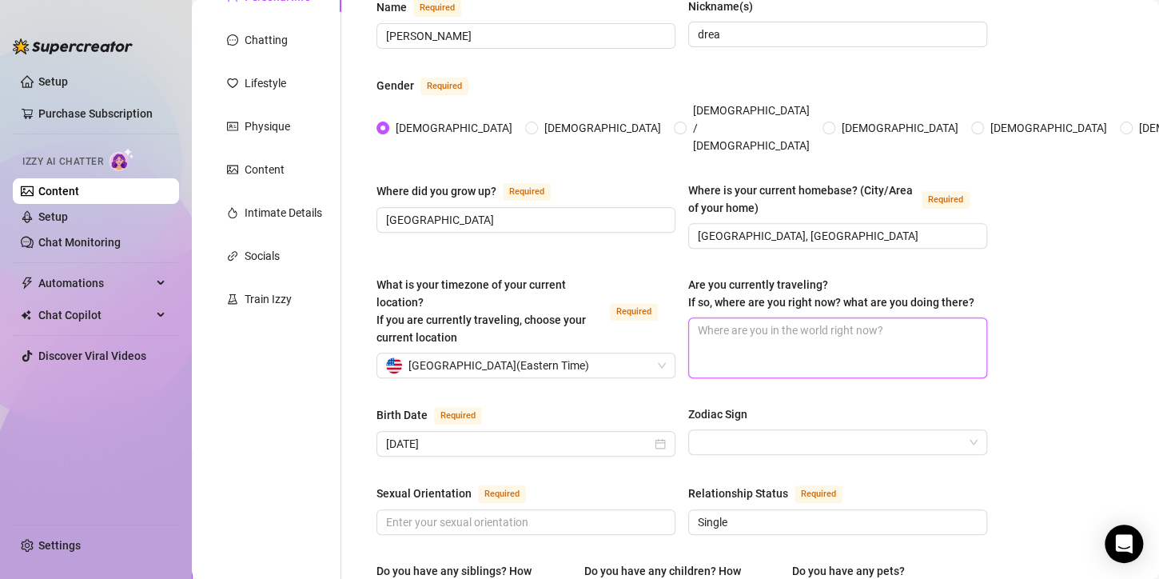
click at [779, 332] on textarea "Are you currently traveling? If so, where are you right now? what are you doing…" at bounding box center [837, 347] width 297 height 59
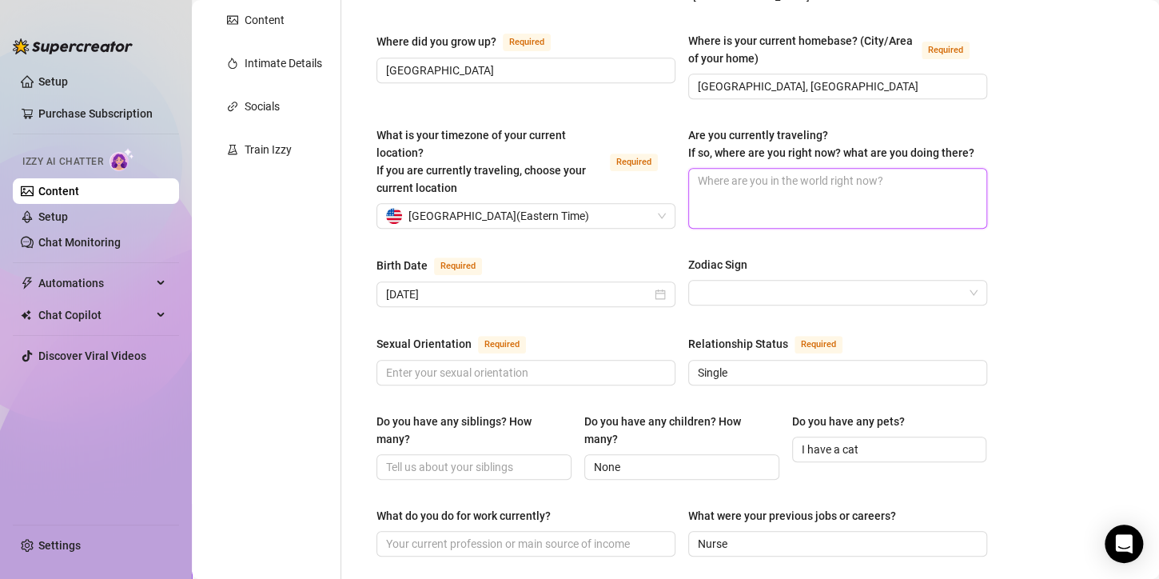
scroll to position [480, 0]
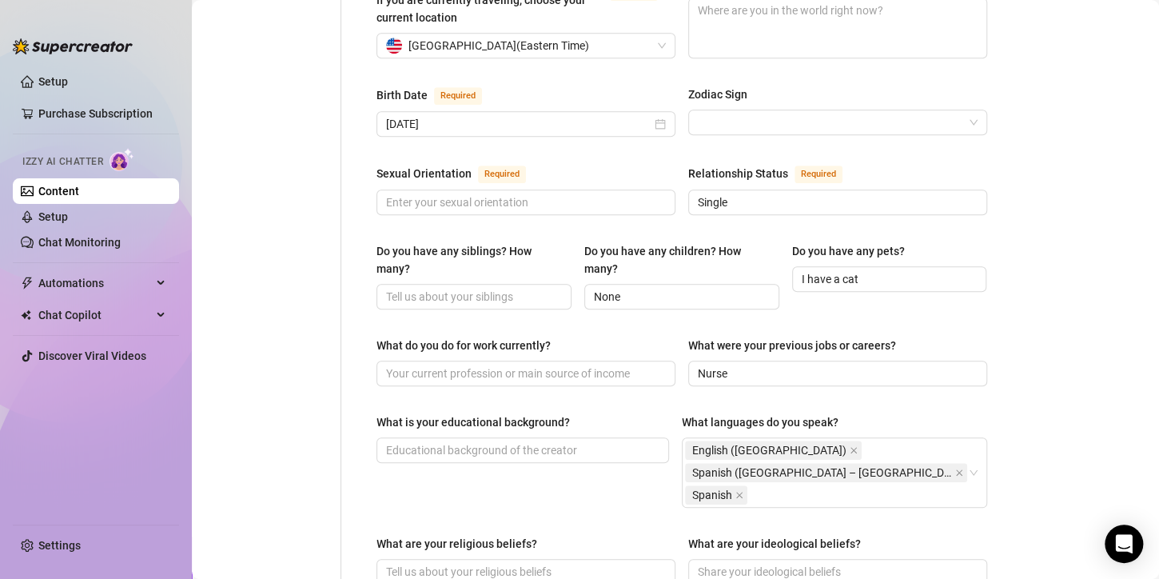
click at [735, 113] on input "Zodiac Sign" at bounding box center [830, 122] width 265 height 24
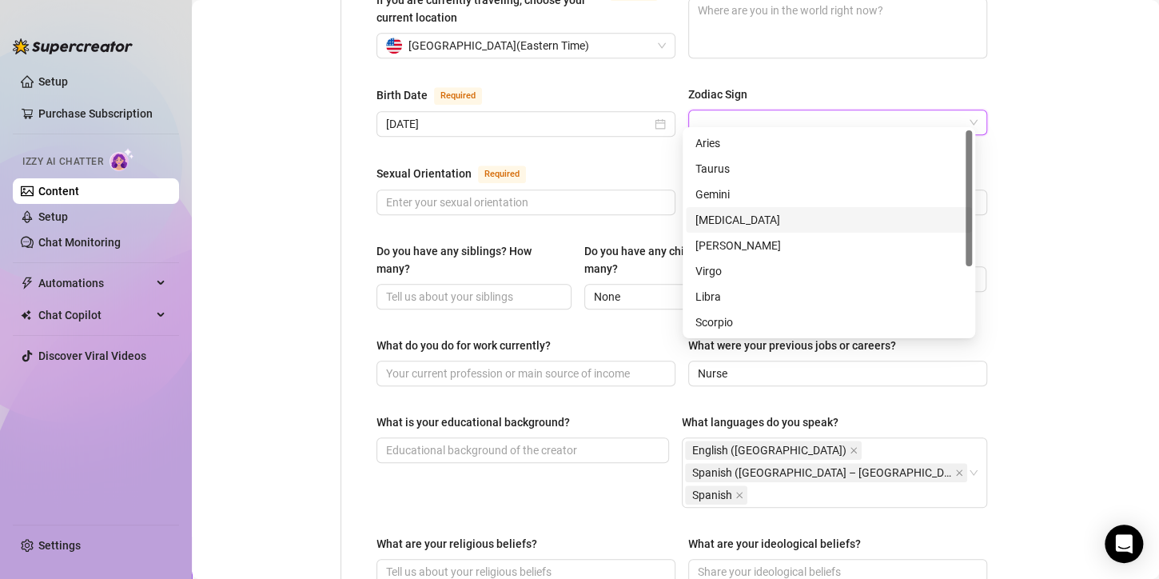
scroll to position [102, 0]
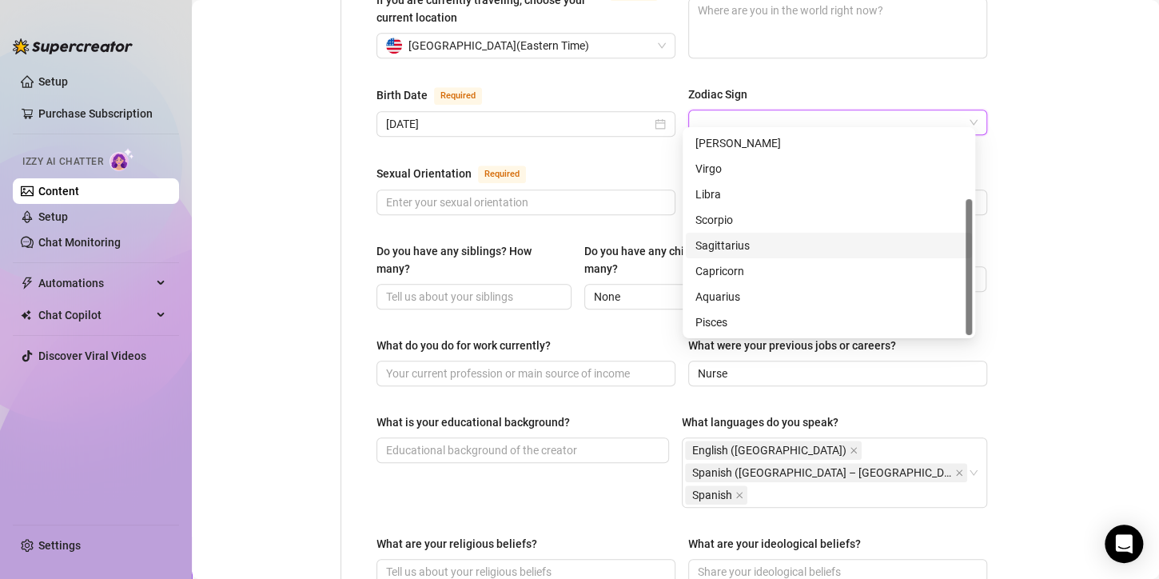
click at [709, 244] on div "Sagittarius" at bounding box center [829, 246] width 267 height 18
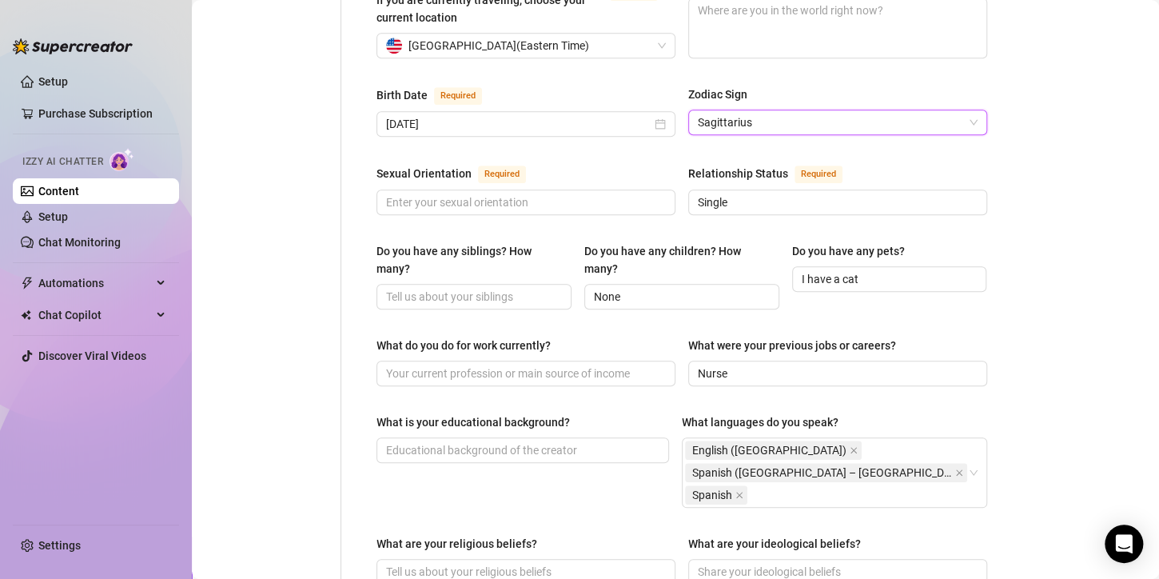
click at [1106, 217] on main "Creator Bio [PERSON_NAME] (dreabackshot) Bio Import Bio from other creator Pers…" at bounding box center [675, 362] width 967 height 1684
click at [441, 288] on input "Do you have any siblings? How many?" at bounding box center [472, 297] width 173 height 18
type input "1"
click at [476, 365] on input "What do you do for work currently?" at bounding box center [524, 374] width 277 height 18
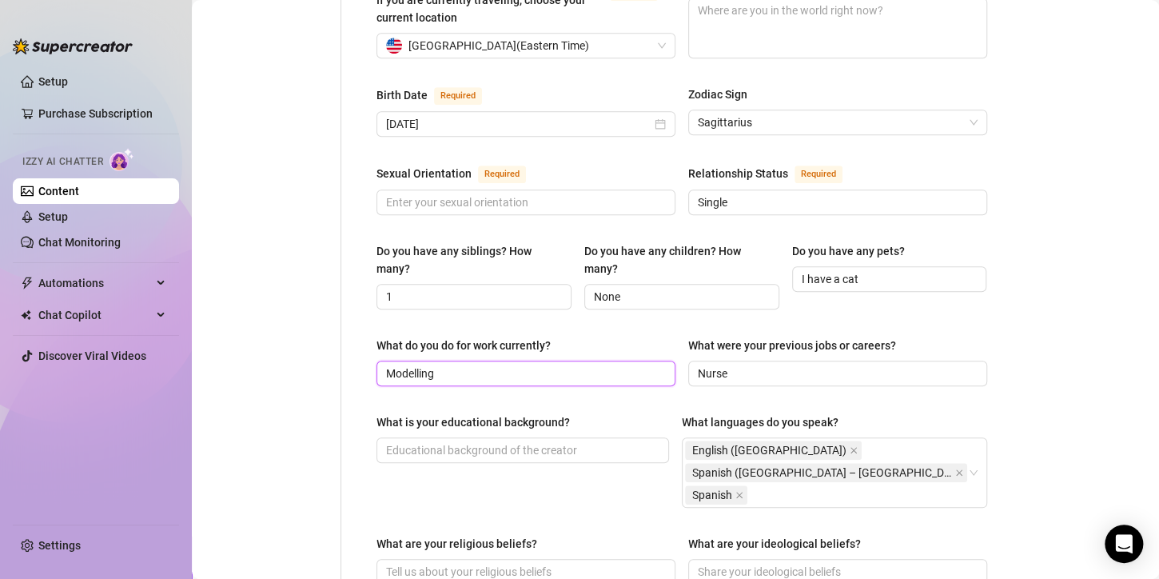
type input "Modelling"
click at [501, 441] on input "What is your educational background?" at bounding box center [521, 450] width 270 height 18
click at [455, 442] on input "What is your educational background?" at bounding box center [521, 450] width 270 height 18
paste input "Bachelor’s degree in Nursing"
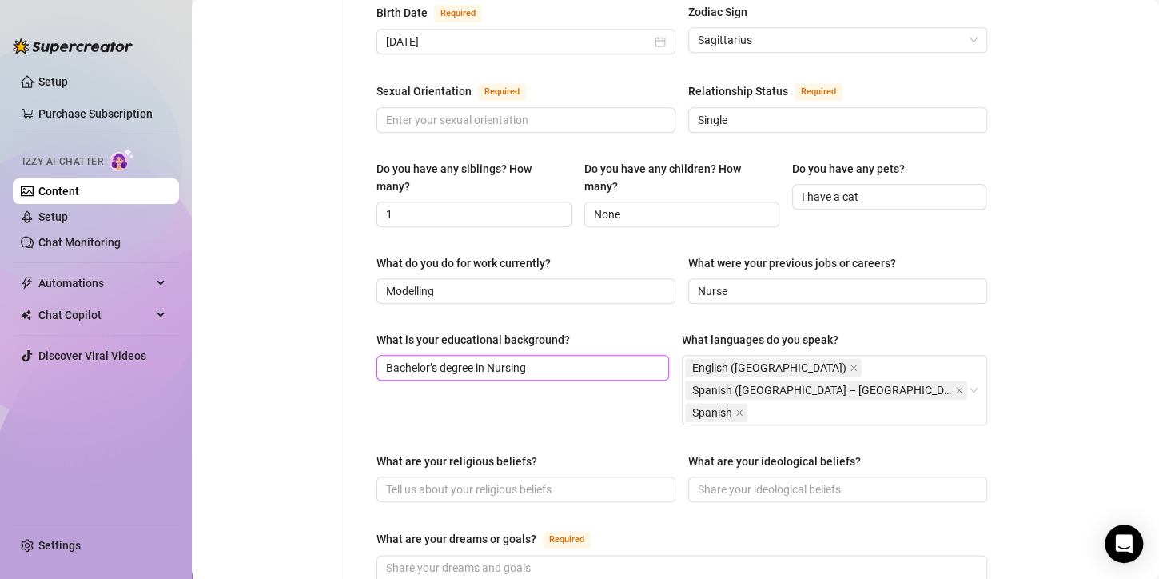
scroll to position [640, 0]
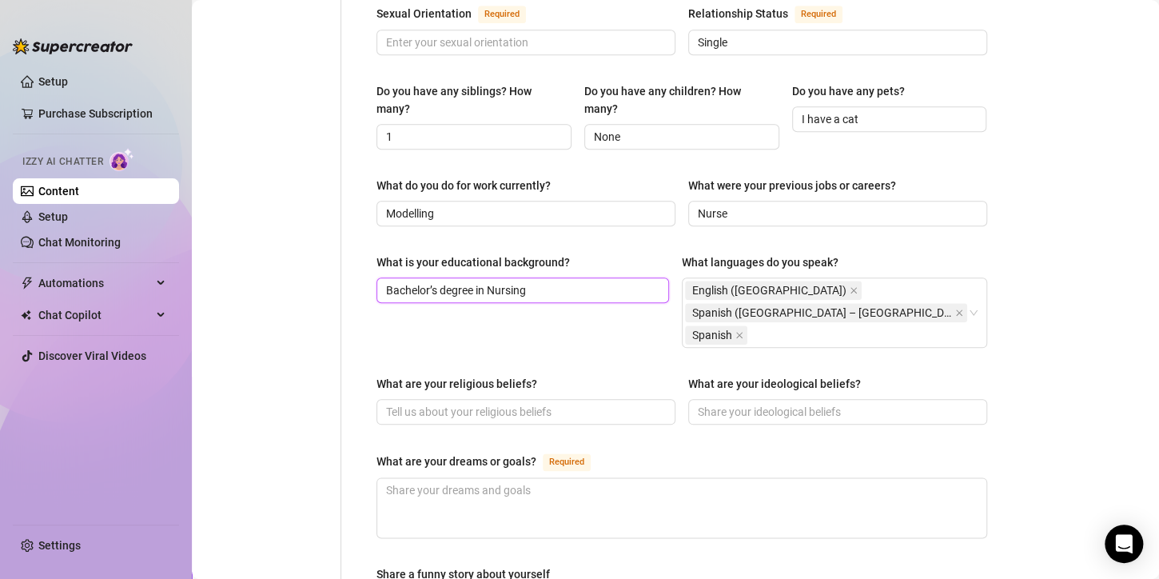
type input "Bachelor’s degree in Nursing"
click at [483, 403] on input "What are your religious beliefs?" at bounding box center [524, 412] width 277 height 18
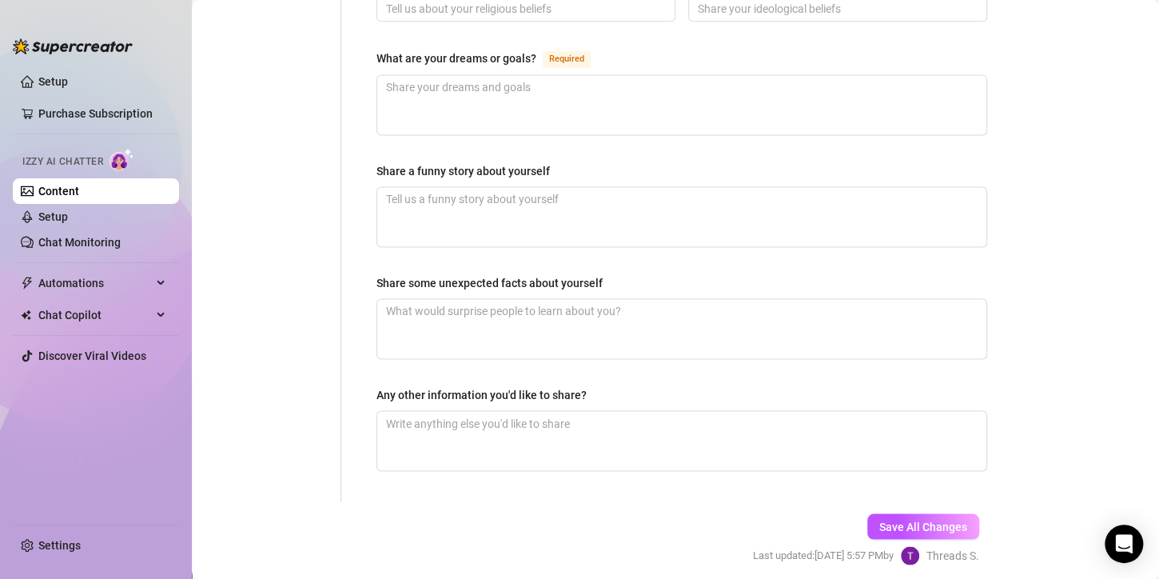
scroll to position [1067, 0]
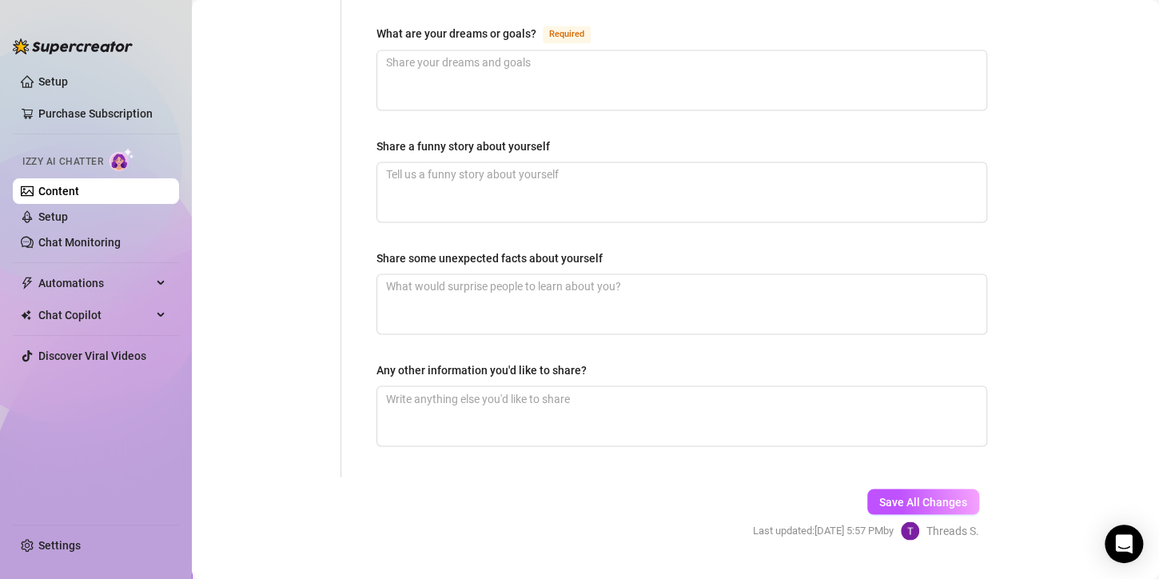
click at [907, 495] on span "Save All Changes" at bounding box center [923, 501] width 88 height 13
type input "Modelling"
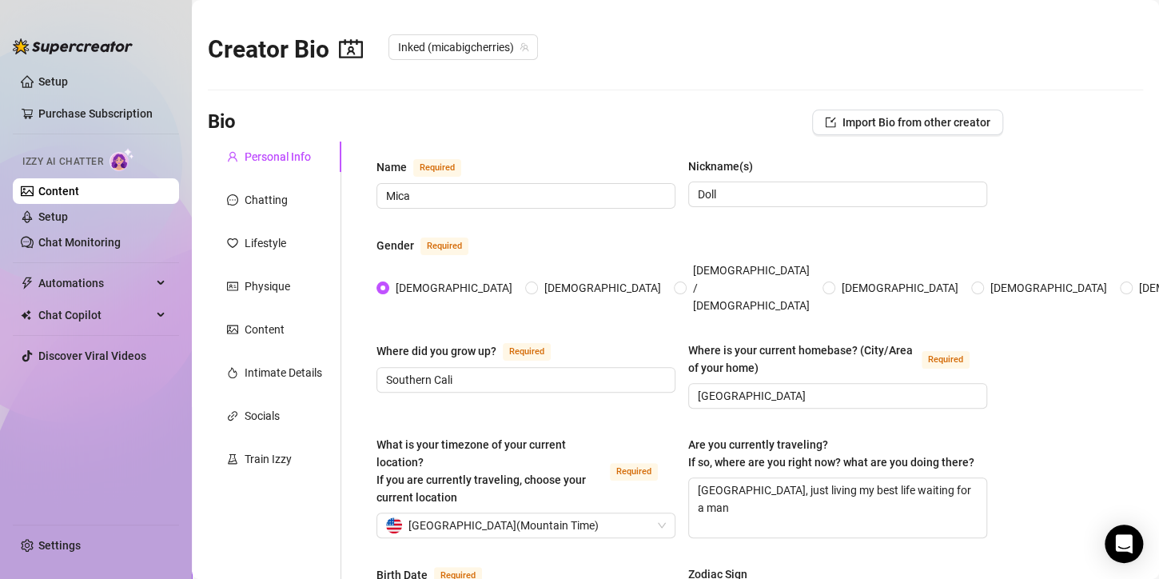
radio input "true"
type input "[DATE]"
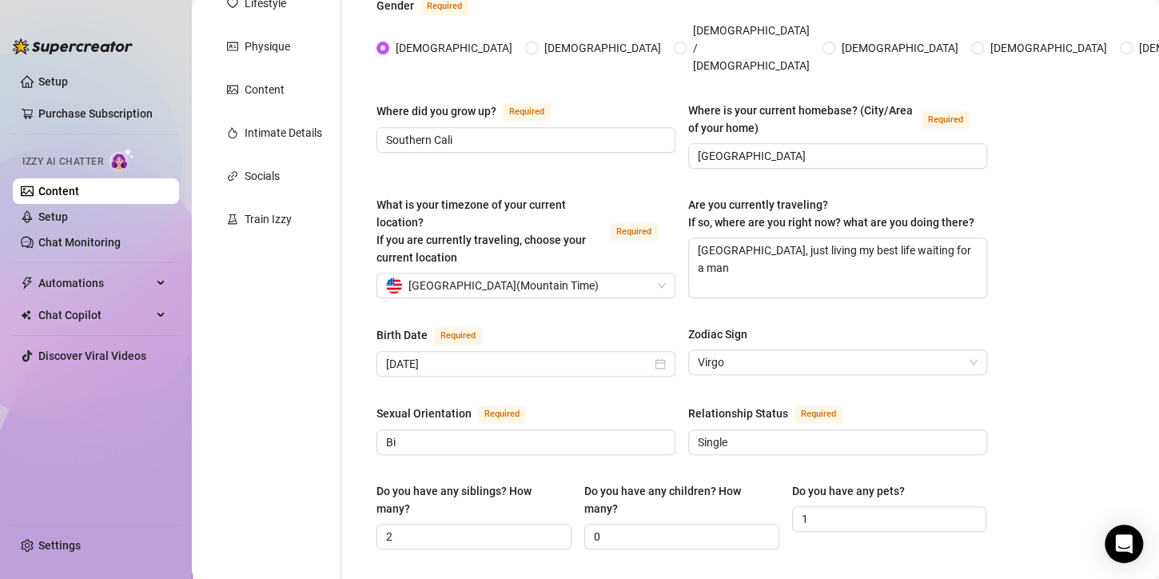
scroll to position [240, 0]
drag, startPoint x: 692, startPoint y: 245, endPoint x: 999, endPoint y: 193, distance: 312.2
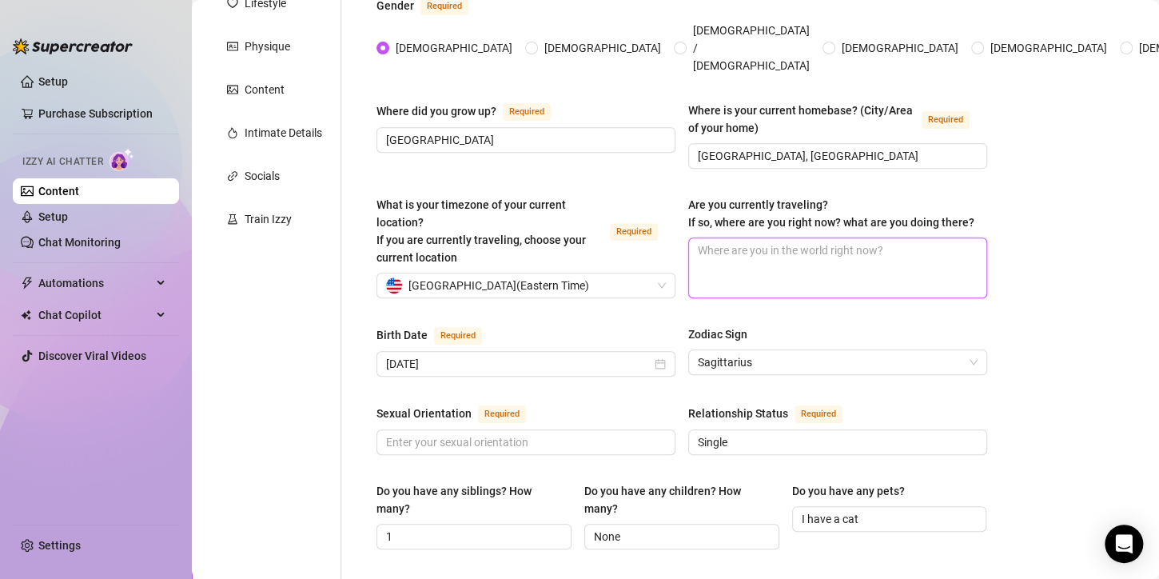
click at [725, 254] on textarea "Are you currently traveling? If so, where are you right now? what are you doing…" at bounding box center [837, 267] width 297 height 59
paste textarea "[GEOGRAPHIC_DATA], just living my best life waiting for a man"
type textarea "[GEOGRAPHIC_DATA], just living my best life waiting for a man"
click at [712, 238] on textarea "[GEOGRAPHIC_DATA], just living my best life waiting for a man" at bounding box center [837, 267] width 297 height 59
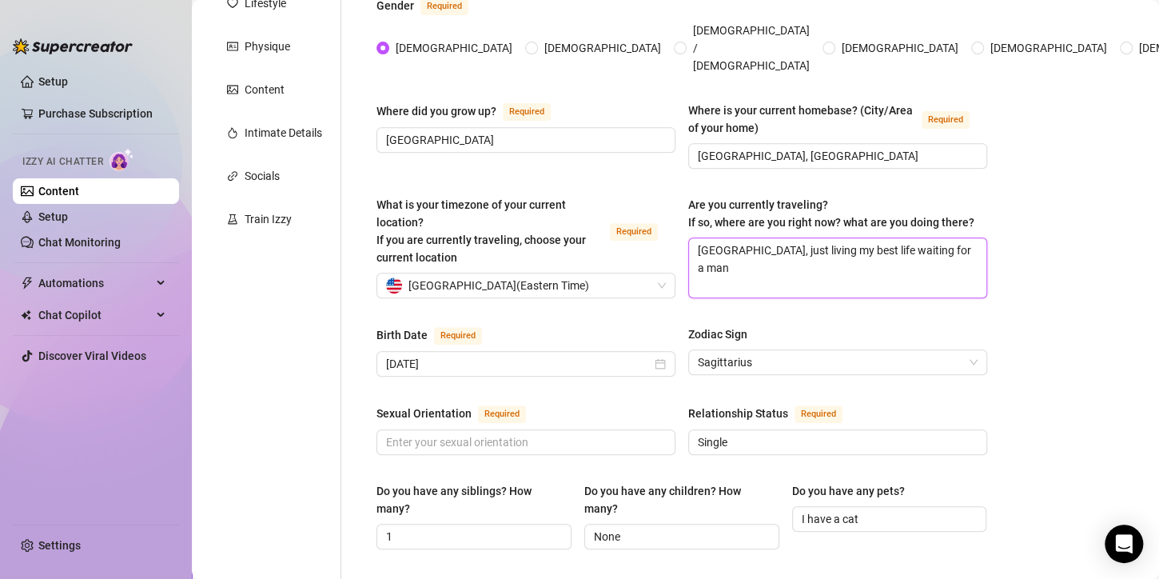
type textarea "M, just living my best life waiting for a man"
type textarea "Mi, just living my best life waiting for a man"
type textarea "[PERSON_NAME], just living my best life waiting for a man"
type textarea "Miam, just living my best life waiting for a man"
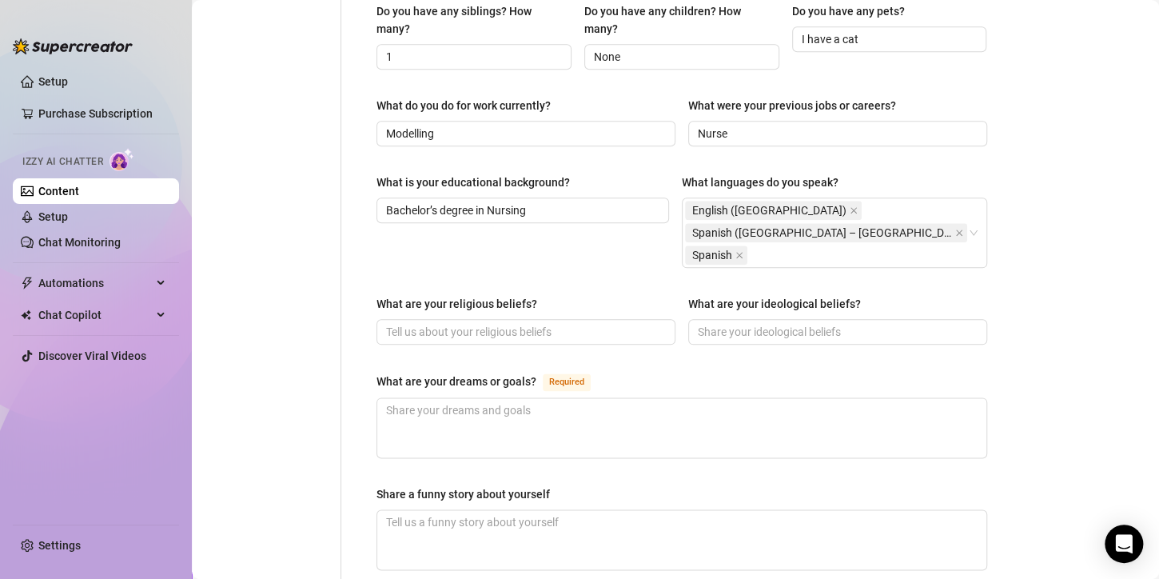
type textarea "[GEOGRAPHIC_DATA], just living my best life waiting for a man"
click at [770, 323] on input "What are your ideological beliefs?" at bounding box center [836, 332] width 277 height 18
type input "None"
click at [596, 323] on input "What are your religious beliefs?" at bounding box center [524, 332] width 277 height 18
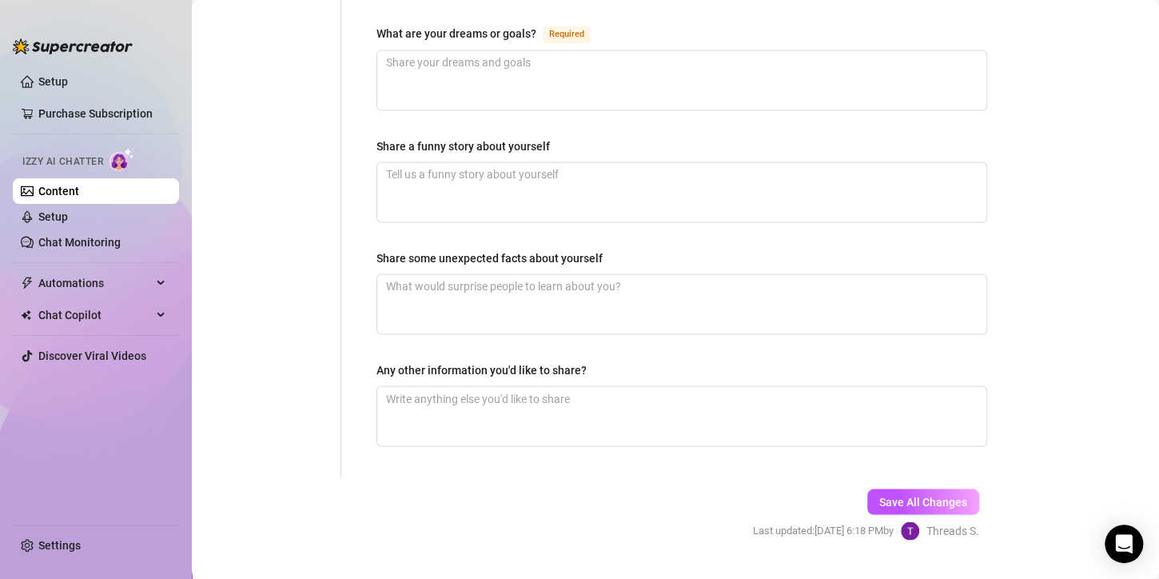
type input "None"
click at [927, 495] on span "Save All Changes" at bounding box center [923, 501] width 88 height 13
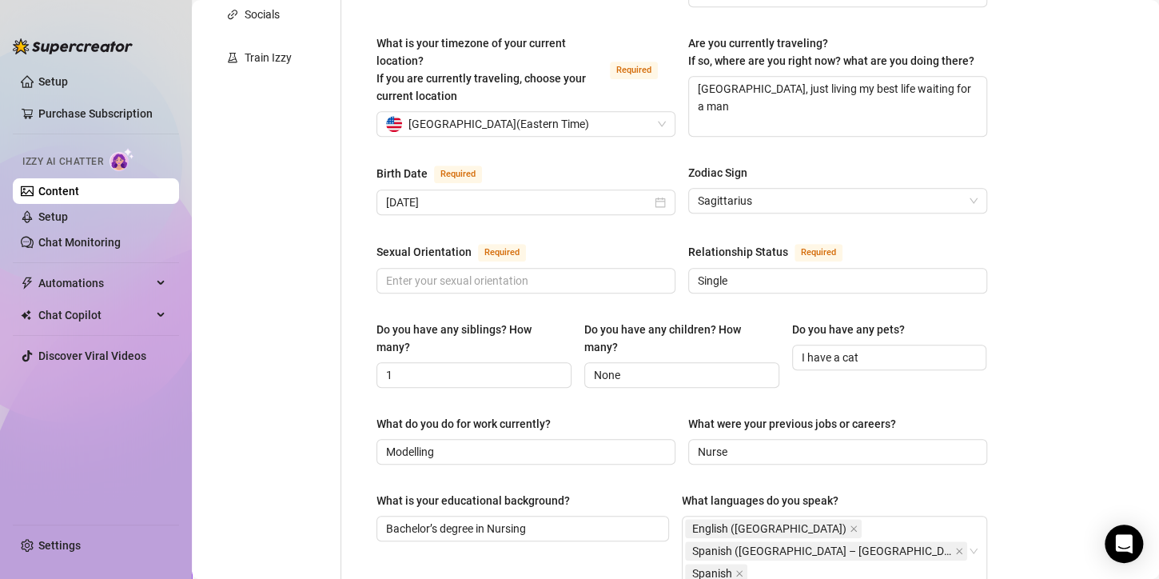
scroll to position [348, 0]
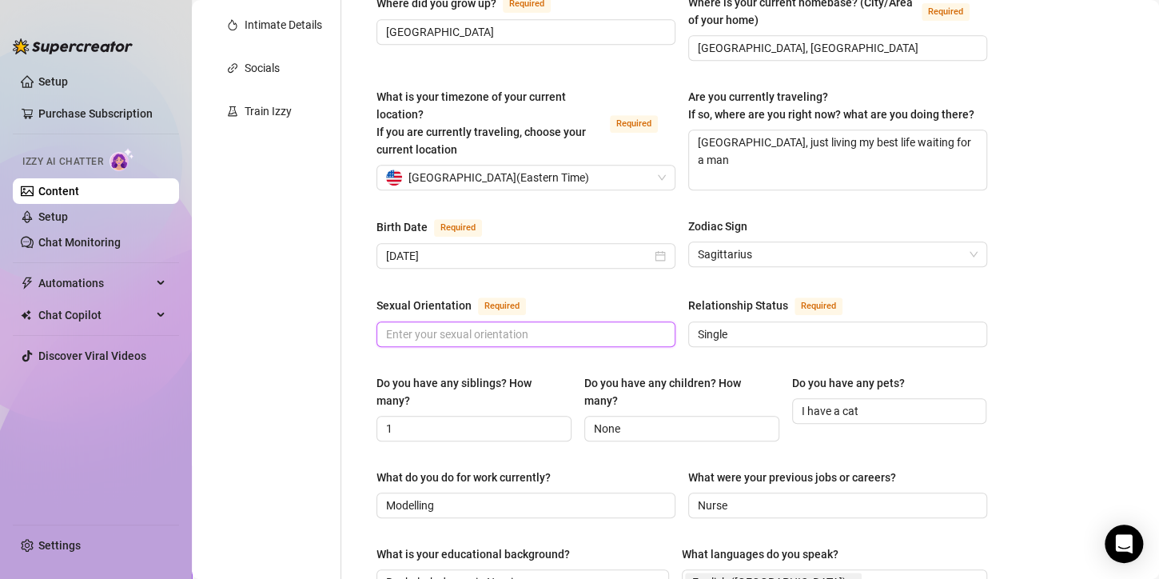
click at [588, 325] on input "Sexual Orientation Required" at bounding box center [524, 334] width 277 height 18
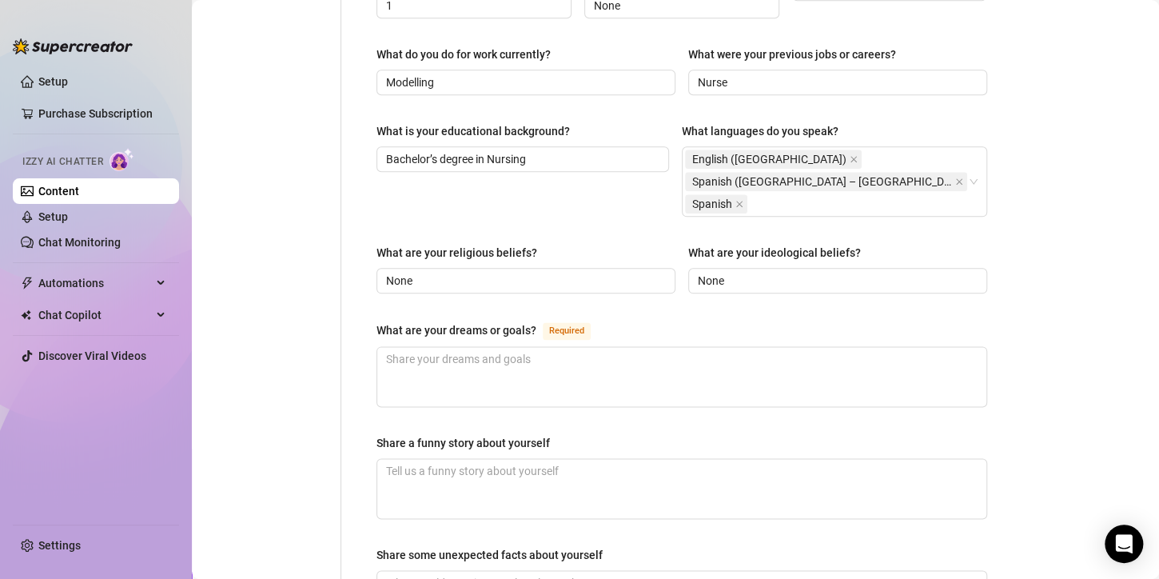
scroll to position [1067, 0]
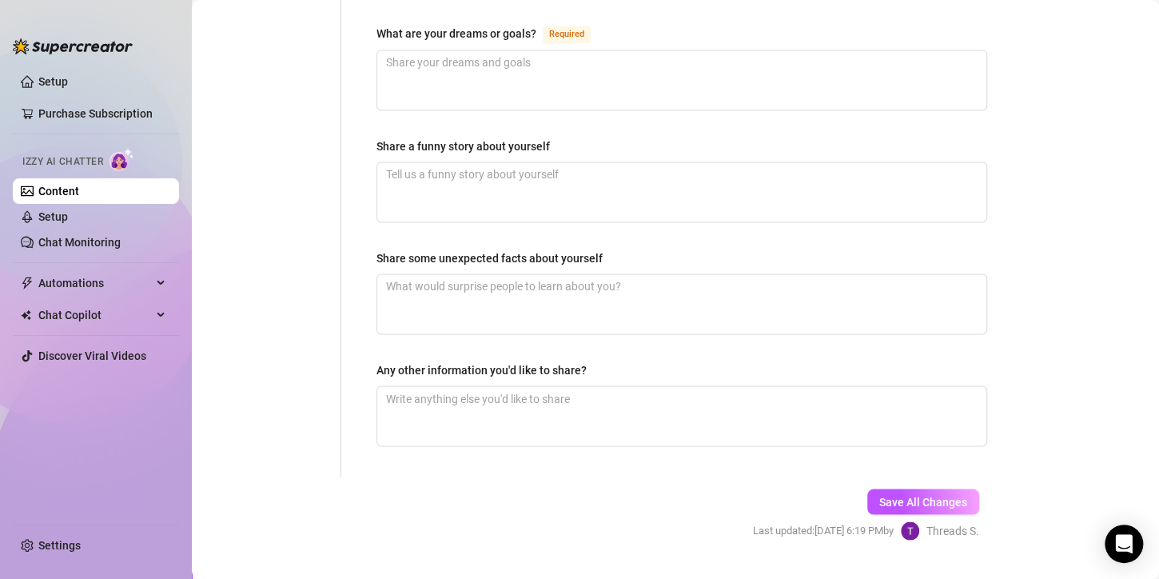
type input "[DEMOGRAPHIC_DATA]"
click at [870, 476] on div "Save All Changes Last updated: [DATE] 6:19 PM by Threads S." at bounding box center [866, 514] width 274 height 76
click at [879, 495] on span "Save All Changes" at bounding box center [923, 501] width 88 height 13
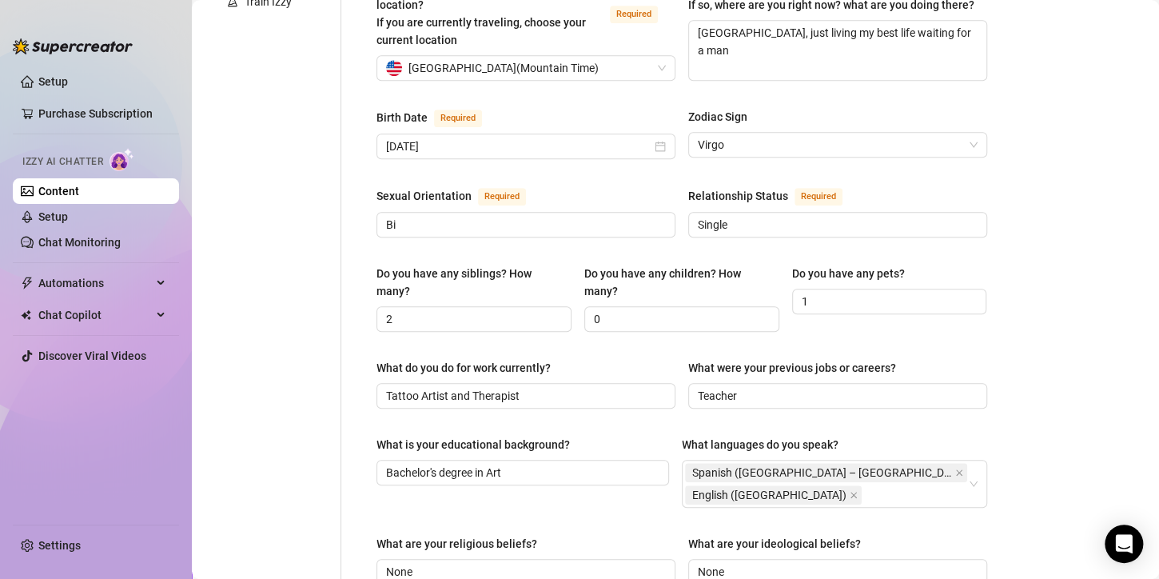
scroll to position [268, 0]
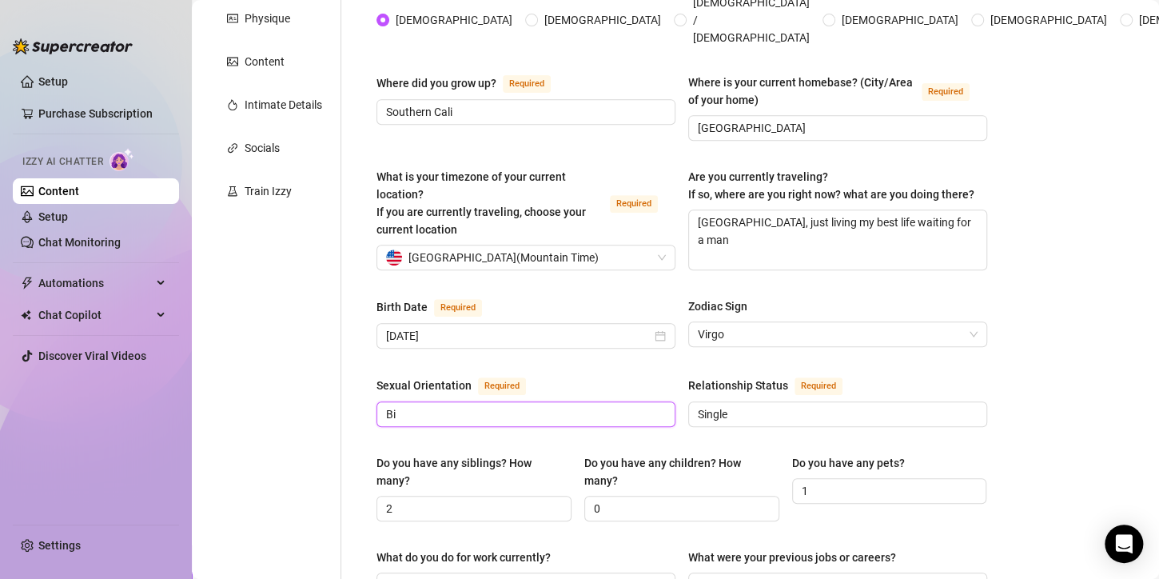
click at [410, 405] on input "Bi" at bounding box center [524, 414] width 277 height 18
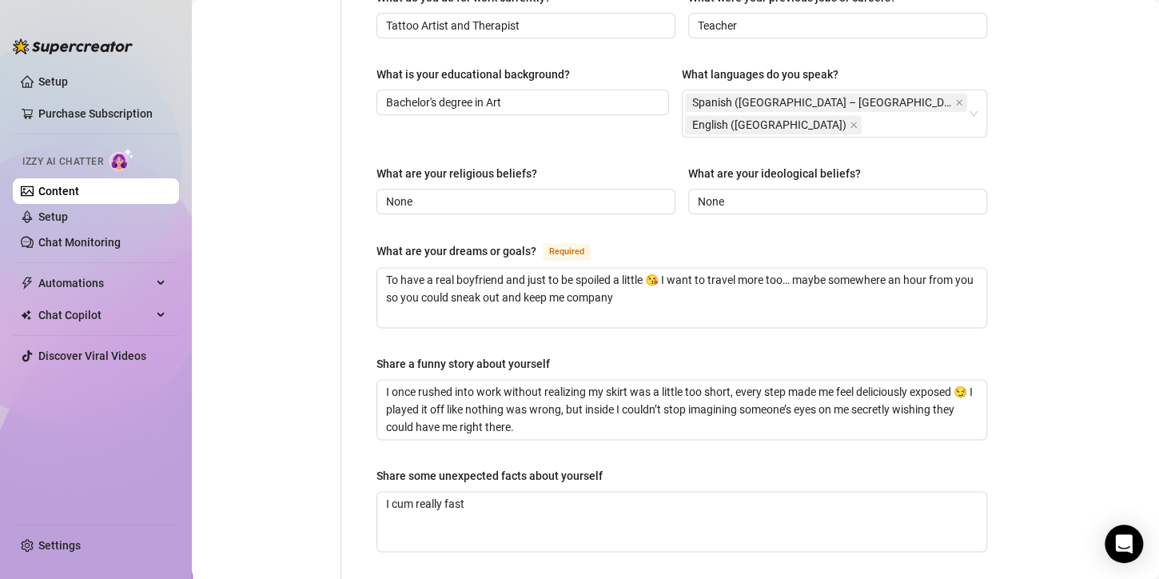
scroll to position [1067, 0]
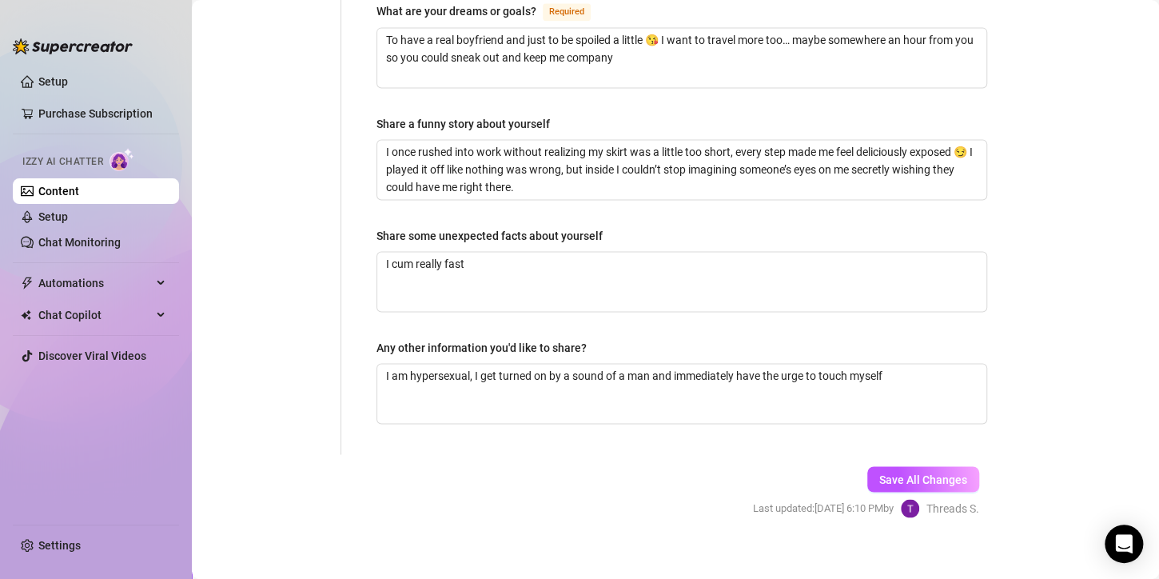
type input "[DEMOGRAPHIC_DATA]"
click at [889, 472] on span "Save All Changes" at bounding box center [923, 478] width 88 height 13
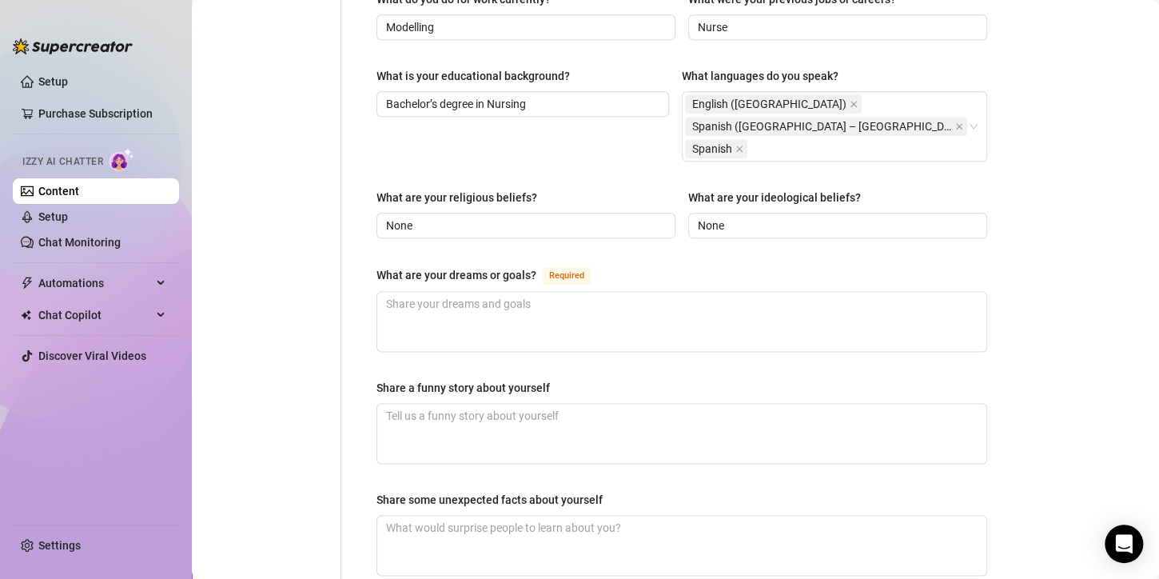
scroll to position [827, 0]
drag, startPoint x: 534, startPoint y: 238, endPoint x: 379, endPoint y: 237, distance: 155.1
click at [379, 265] on div "What are your dreams or goals?" at bounding box center [457, 274] width 160 height 18
copy div "What are your dreams or goals?"
click at [465, 290] on textarea "What are your dreams or goals? Required" at bounding box center [681, 319] width 609 height 59
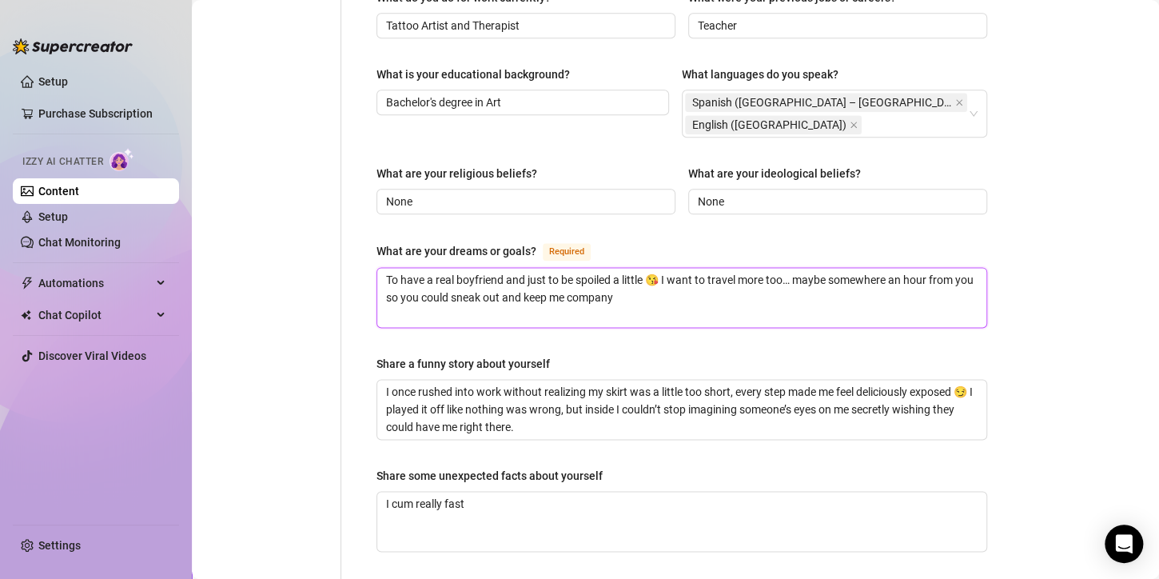
drag, startPoint x: 632, startPoint y: 300, endPoint x: 516, endPoint y: 296, distance: 115.2
click at [516, 296] on textarea "To have a real boyfriend and just to be spoiled a little 😘 I want to travel mor…" at bounding box center [681, 297] width 609 height 59
click at [664, 292] on textarea "To have a real boyfriend and just to be spoiled a little 😘 I want to travel mor…" at bounding box center [681, 297] width 609 height 59
click at [1114, 213] on main "Creator Bio Inked (micabigcherries) Bio Import Bio from other creator Personal …" at bounding box center [675, 3] width 967 height 1661
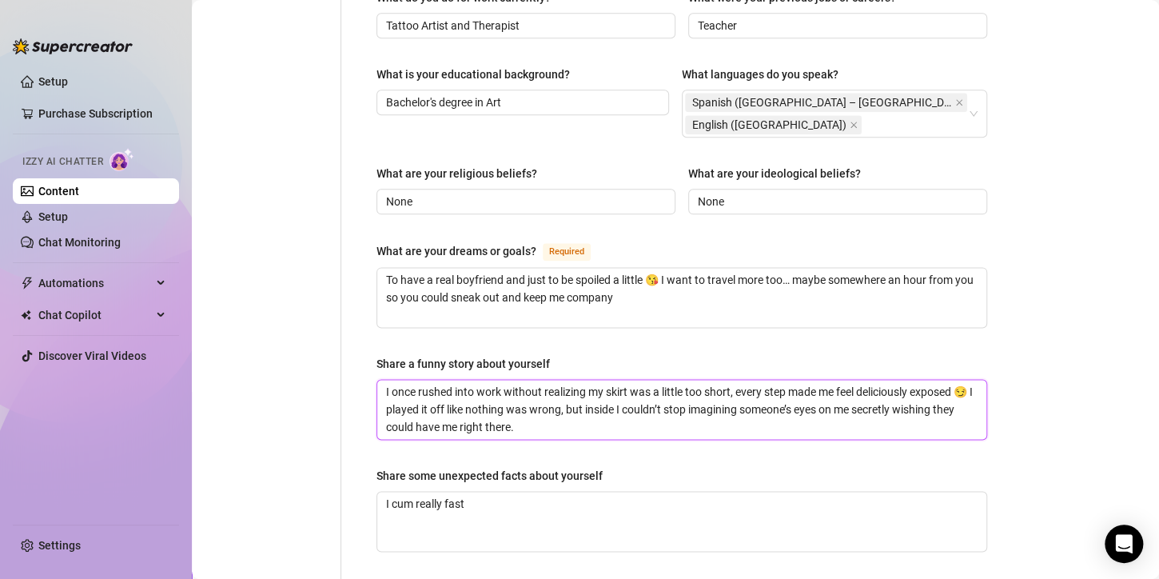
click at [567, 382] on textarea "I once rushed into work without realizing my skirt was a little too short, ever…" at bounding box center [681, 409] width 609 height 59
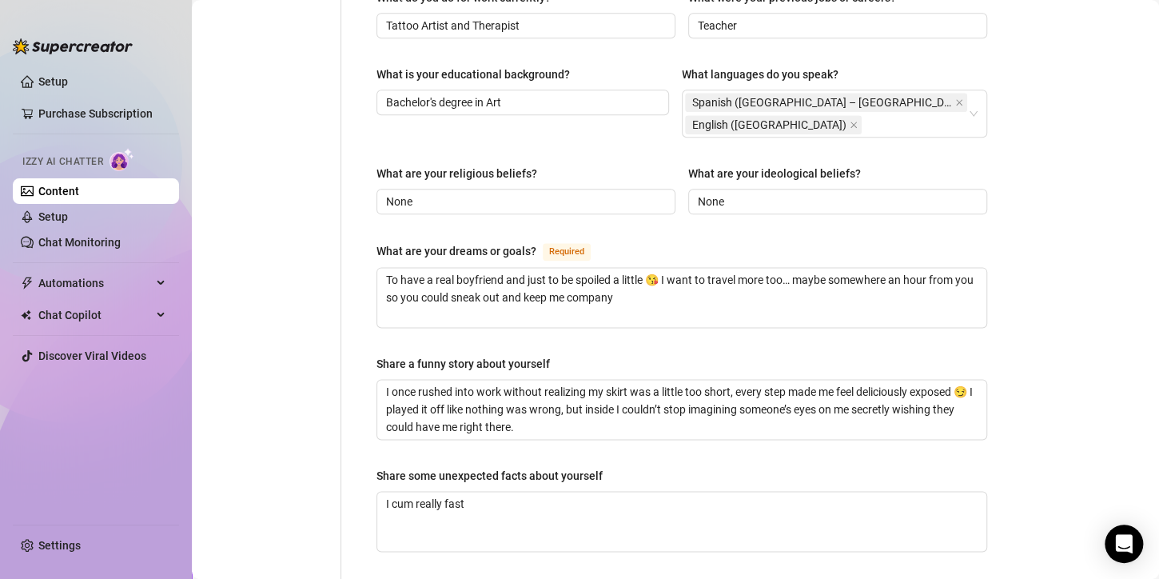
click at [1112, 398] on main "Creator Bio Inked (micabigcherries) Bio Import Bio from other creator Personal …" at bounding box center [675, 3] width 967 height 1661
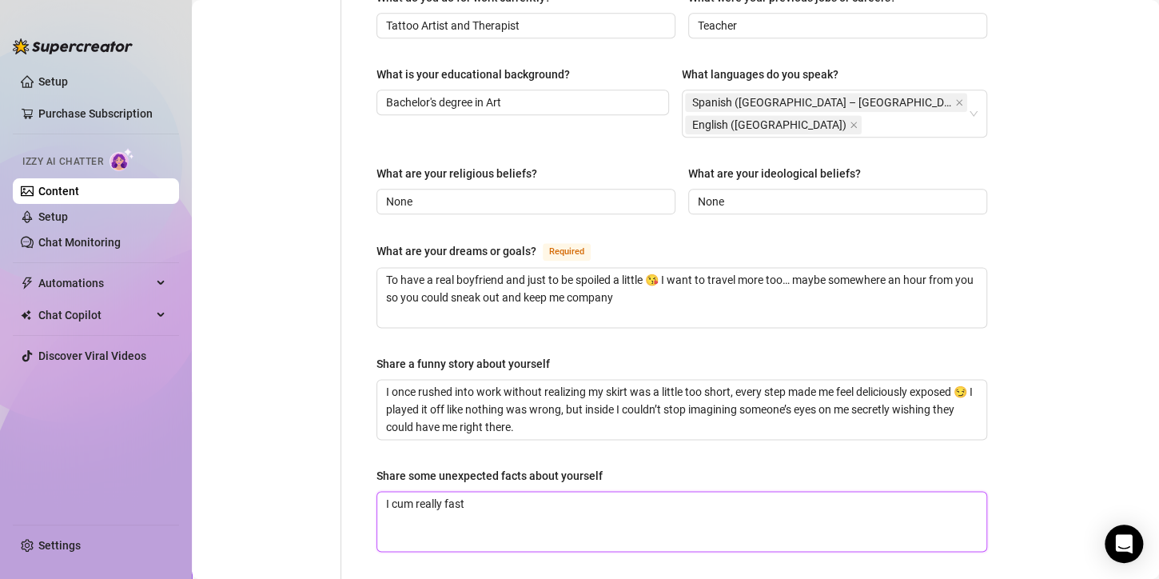
click at [674, 494] on textarea "I cum really fast" at bounding box center [681, 521] width 609 height 59
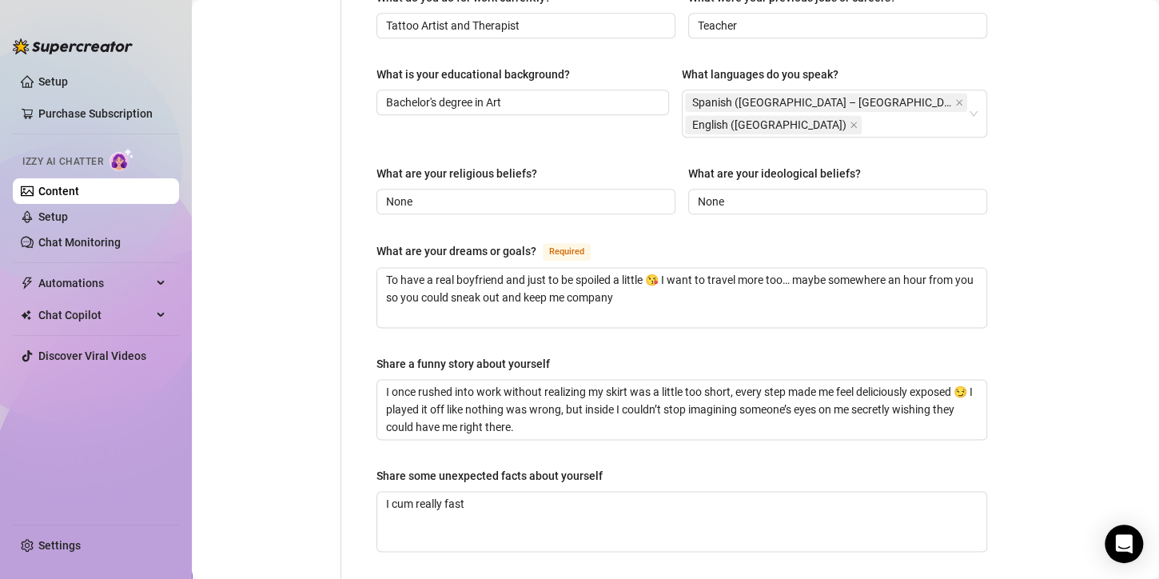
click at [1086, 218] on main "Creator Bio Inked (micabigcherries) Bio Import Bio from other creator Personal …" at bounding box center [675, 3] width 967 height 1661
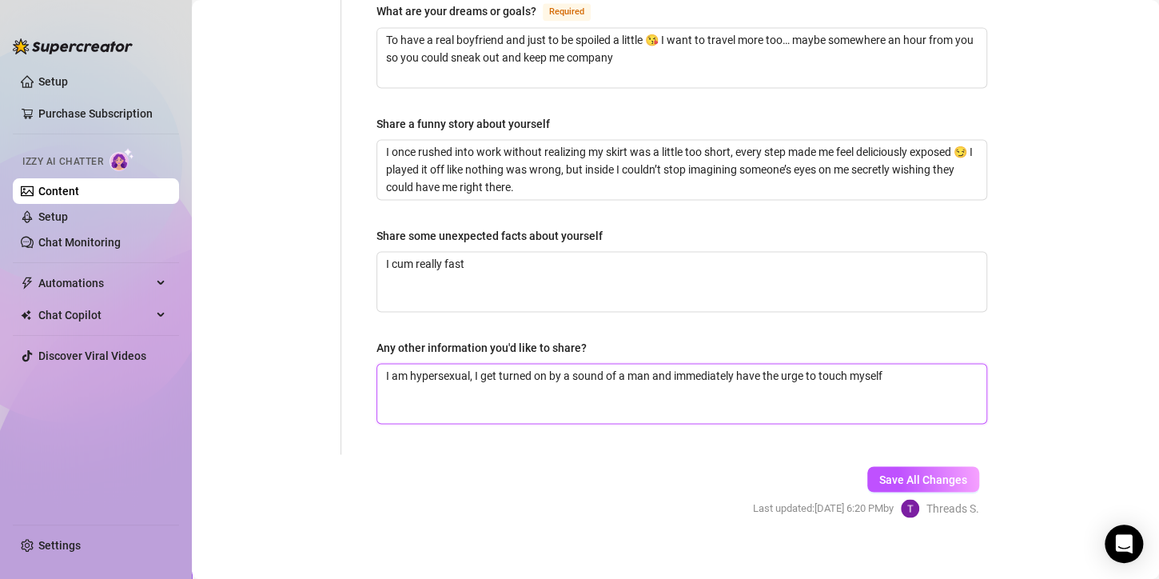
click at [694, 386] on textarea "I am hypersexual, I get turned on by a sound of a man and immediately have the …" at bounding box center [681, 393] width 609 height 59
drag, startPoint x: 491, startPoint y: 232, endPoint x: 403, endPoint y: 219, distance: 88.9
click at [399, 227] on div "Share some unexpected facts about yourself" at bounding box center [682, 239] width 611 height 24
drag, startPoint x: 612, startPoint y: 222, endPoint x: 368, endPoint y: 216, distance: 243.9
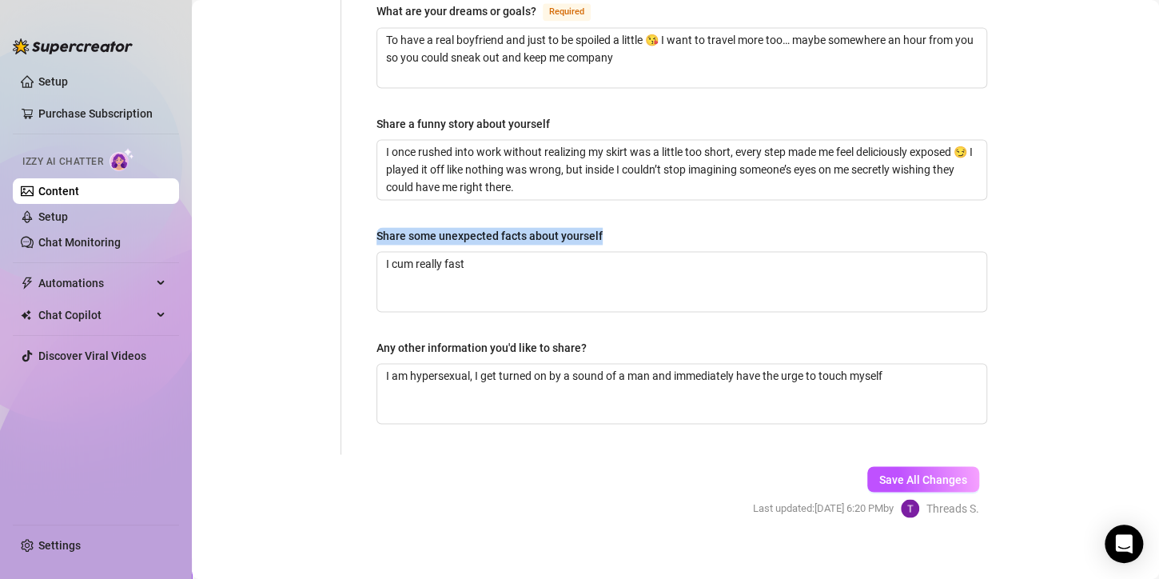
copy div "Share some unexpected facts about yourself"
click at [483, 261] on textarea "I cum really fast" at bounding box center [681, 281] width 609 height 59
type textarea "I cum really fast"
paste textarea "I adore control, but I secretly love being tempted to lose it… just enough to m…"
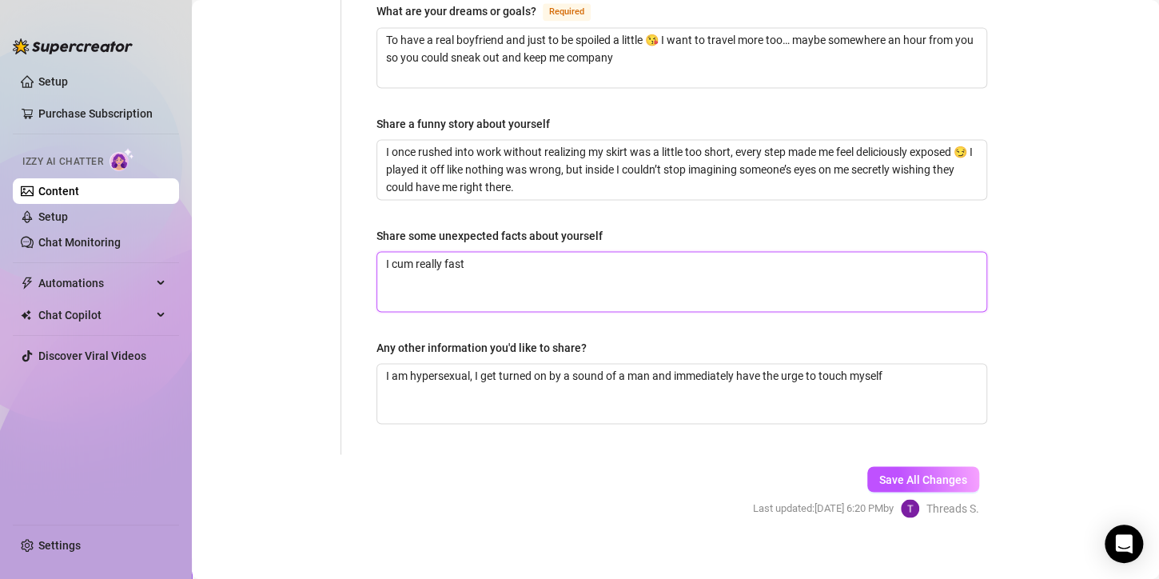
type textarea "I cum really fast I adore control, but I secretly love being tempted to lose it…"
click at [680, 270] on textarea "I cum really fast I adore control, but I secretly love being tempted to lose it…" at bounding box center [681, 281] width 609 height 59
type textarea "I cum really fast I adore control, but I secretly love being tempted to lose it…"
type textarea "I cum really fast I adore control, but I secretly love being tempted to lose ij…"
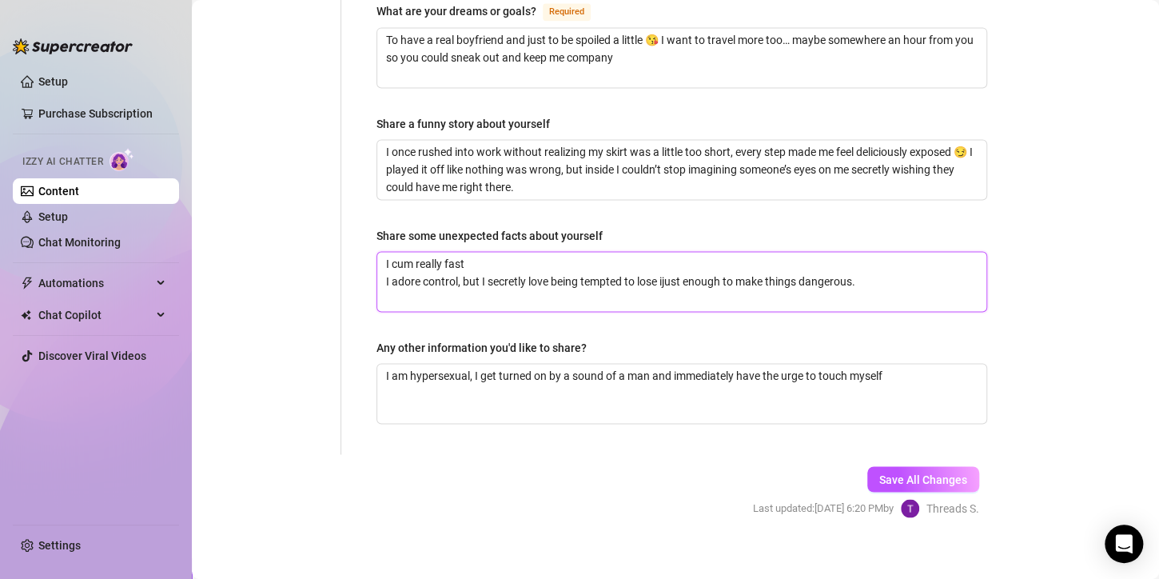
type textarea "I cum really fast I adore control, but I secretly love being tempted to lose it…"
click at [485, 257] on textarea "I cum really fast I adore control, but I secretly love being tempted to lose it…" at bounding box center [681, 281] width 609 height 59
click at [470, 252] on textarea "I cum really fast I adore control, but I secretly love being tempted to lose it…" at bounding box center [681, 281] width 609 height 59
type textarea "I cum really fast. I adore control, but I secretly love being tempted to lose i…"
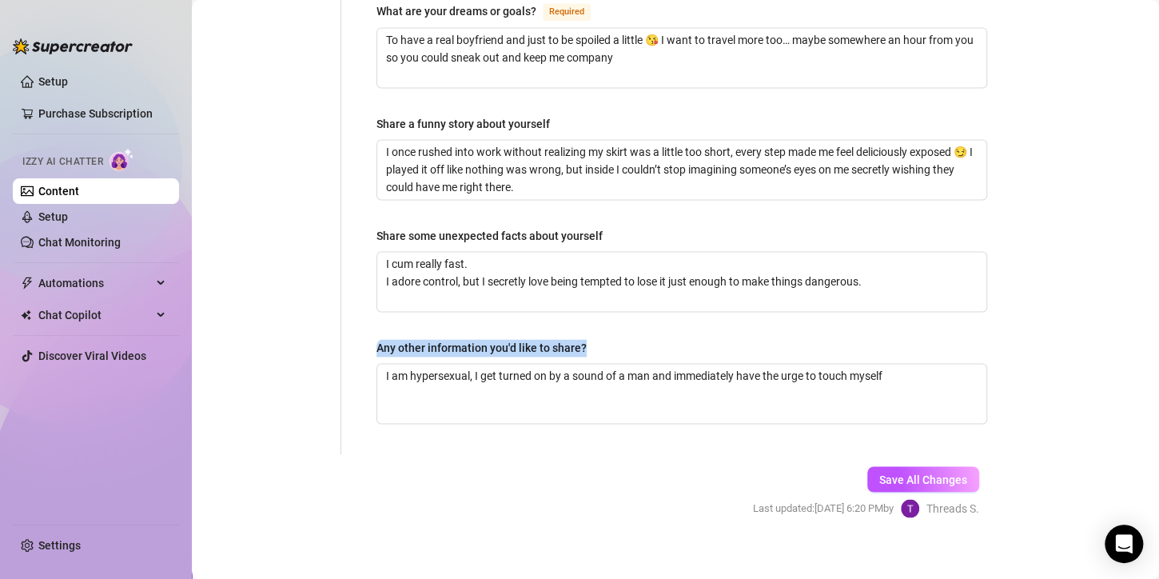
drag, startPoint x: 377, startPoint y: 331, endPoint x: 588, endPoint y: 334, distance: 211.1
click at [588, 339] on label "Any other information you'd like to share?" at bounding box center [487, 348] width 221 height 18
copy div "Any other information you'd like to share?"
click at [588, 405] on textarea "I am hypersexual, I get turned on by a sound of a man and immediately have the …" at bounding box center [681, 393] width 609 height 59
click at [885, 364] on textarea "I am hypersexual, I get turned on by a sound of a man and immediately have the …" at bounding box center [681, 393] width 609 height 59
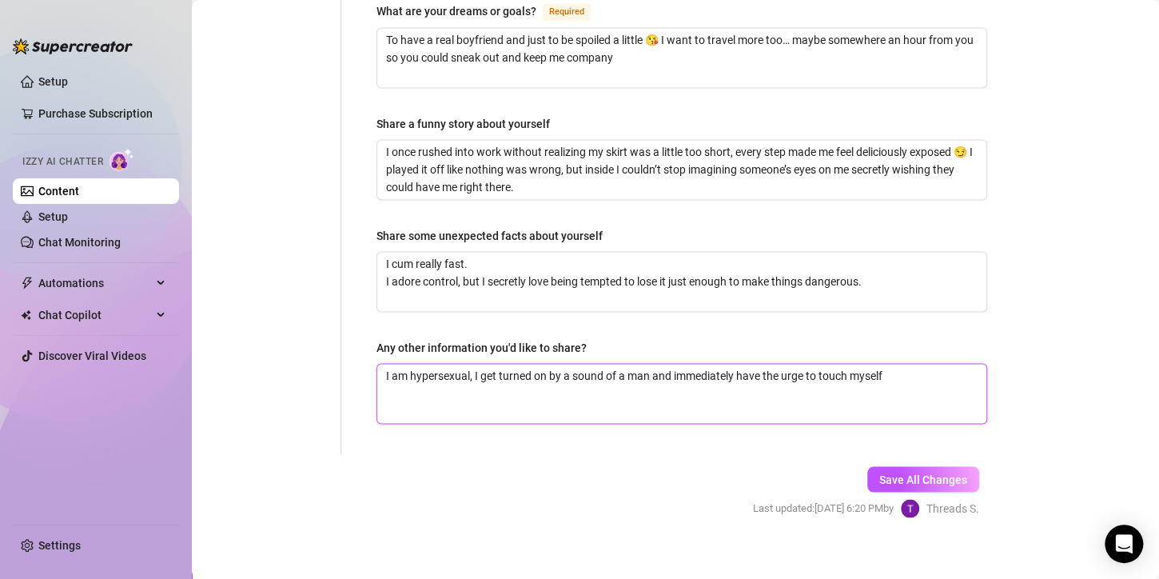
type textarea "I am hypersexual, I get turned on by a sound of a man and immediately have the …"
paste textarea "only that I don’t give everything away here—if you want to know my secrets, you…"
type textarea "I am hypersexual, I get turned on by a sound of a man and immediately have the …"
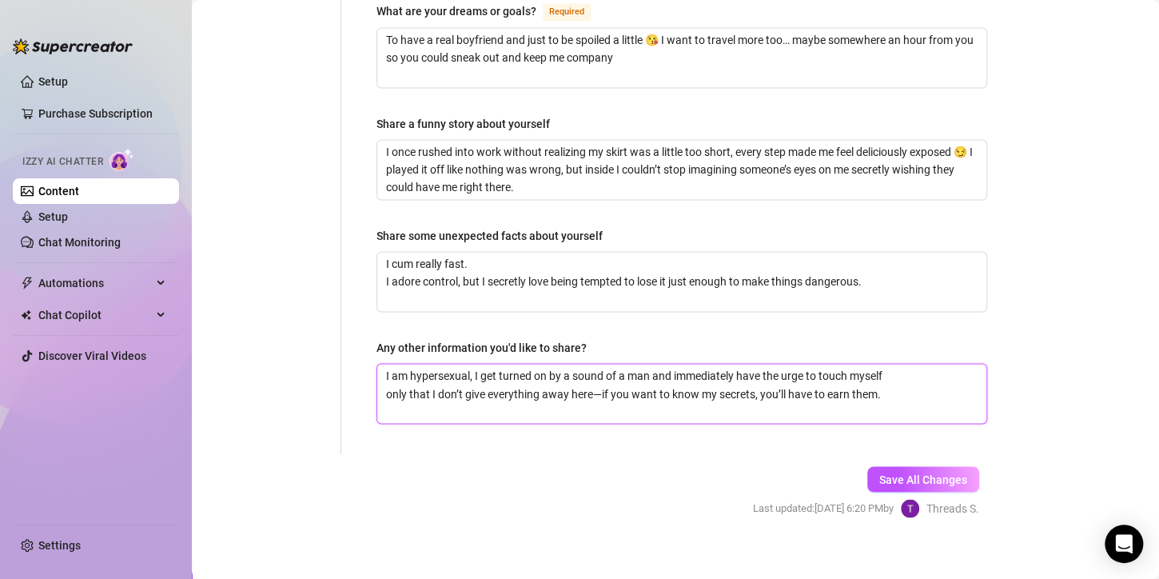
click at [389, 381] on textarea "I am hypersexual, I get turned on by a sound of a man and immediately have the …" at bounding box center [681, 393] width 609 height 59
click at [389, 382] on textarea "I am hypersexual, I get turned on by a sound of a man and immediately have the …" at bounding box center [681, 393] width 609 height 59
type textarea "I am hypersexual, I get turned on by a sound of a man and immediately have the …"
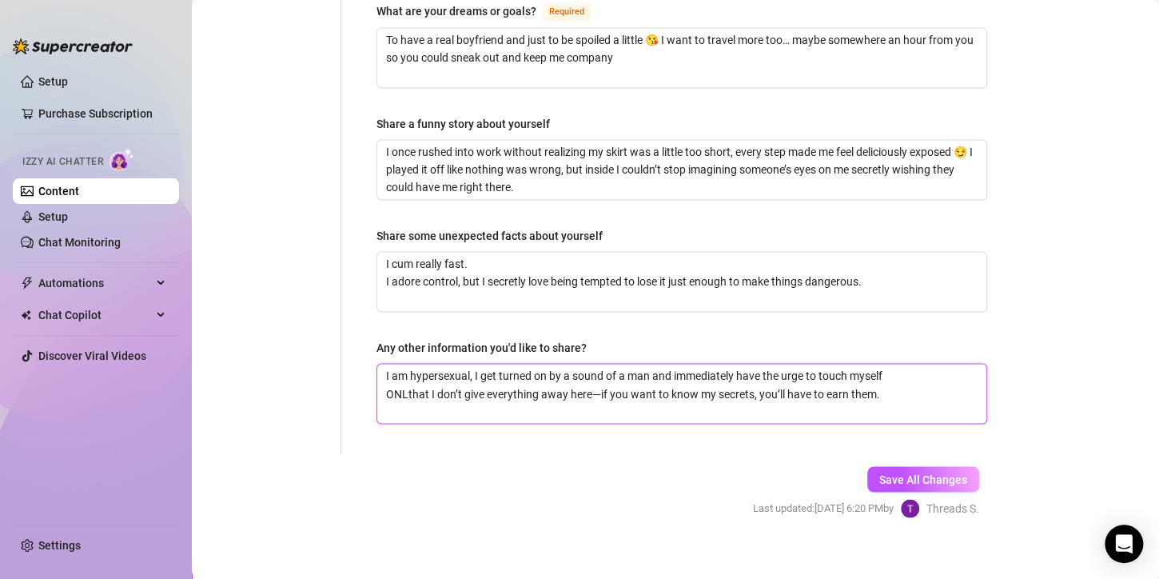
type textarea "I am hypersexual, I get turned on by a sound of a man and immediately have the …"
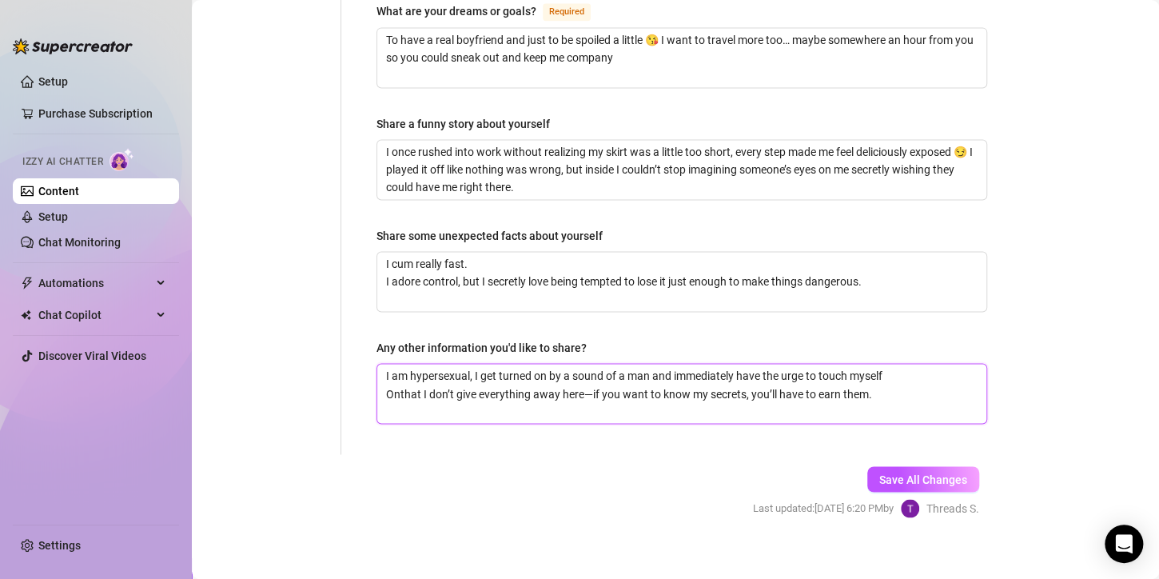
type textarea "I am hypersexual, I get turned on by a sound of a man and immediately have the …"
click at [600, 380] on textarea "I am hypersexual, I get turned on by a sound of a man and immediately have the …" at bounding box center [681, 393] width 609 height 59
type textarea "I am hypersexual, I get turned on by a sound of a man and immediately have the …"
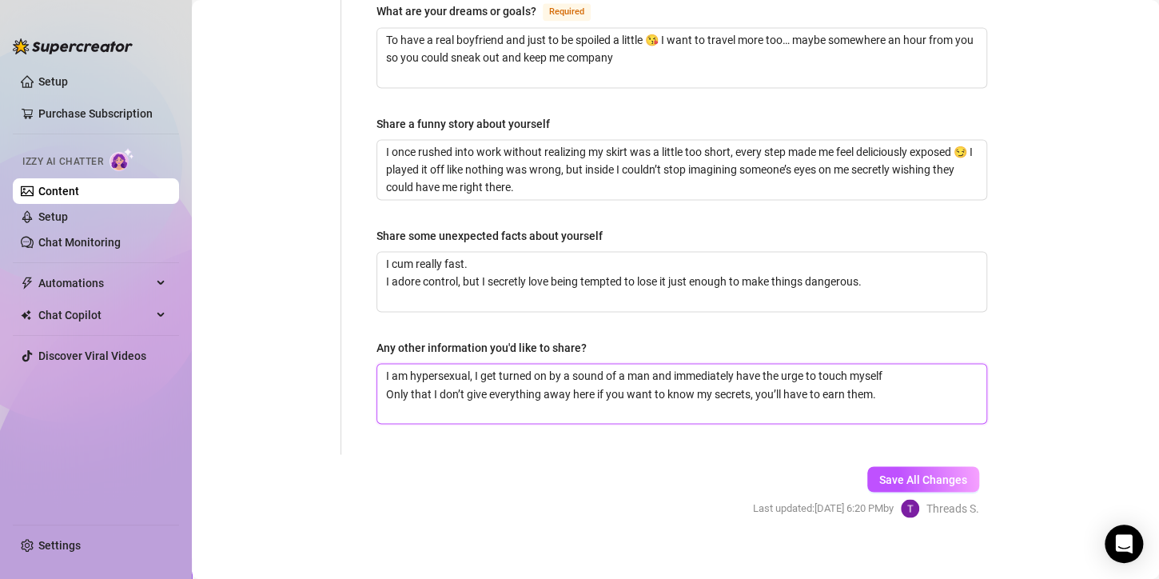
type textarea "I am hypersexual, I get turned on by a sound of a man and immediately have the …"
drag, startPoint x: 374, startPoint y: 114, endPoint x: 584, endPoint y: 110, distance: 209.5
copy div "Share a funny story about yourself"
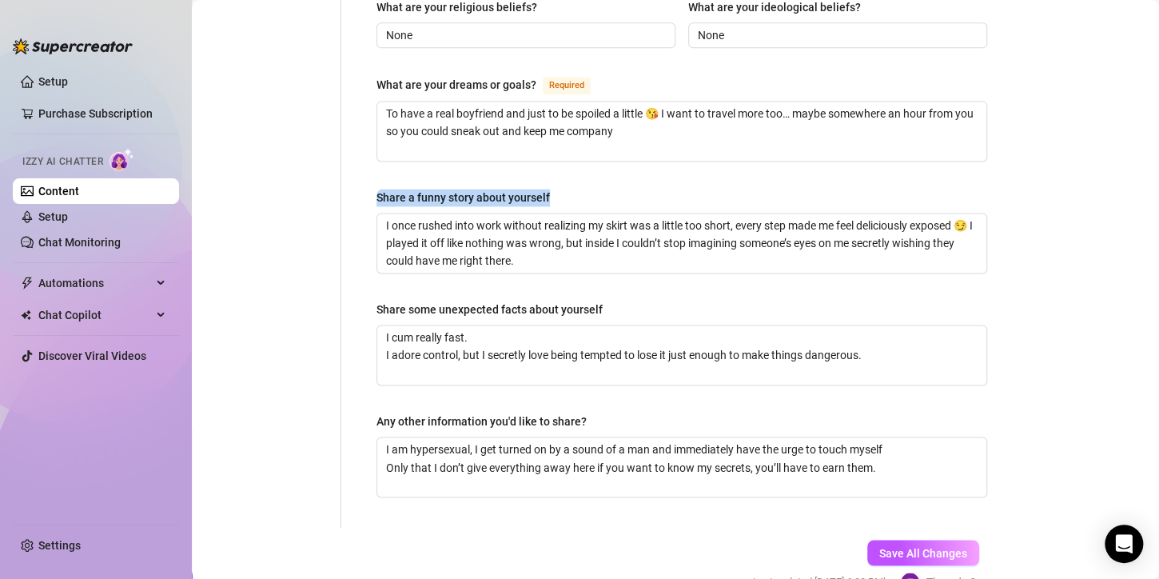
scroll to position [907, 0]
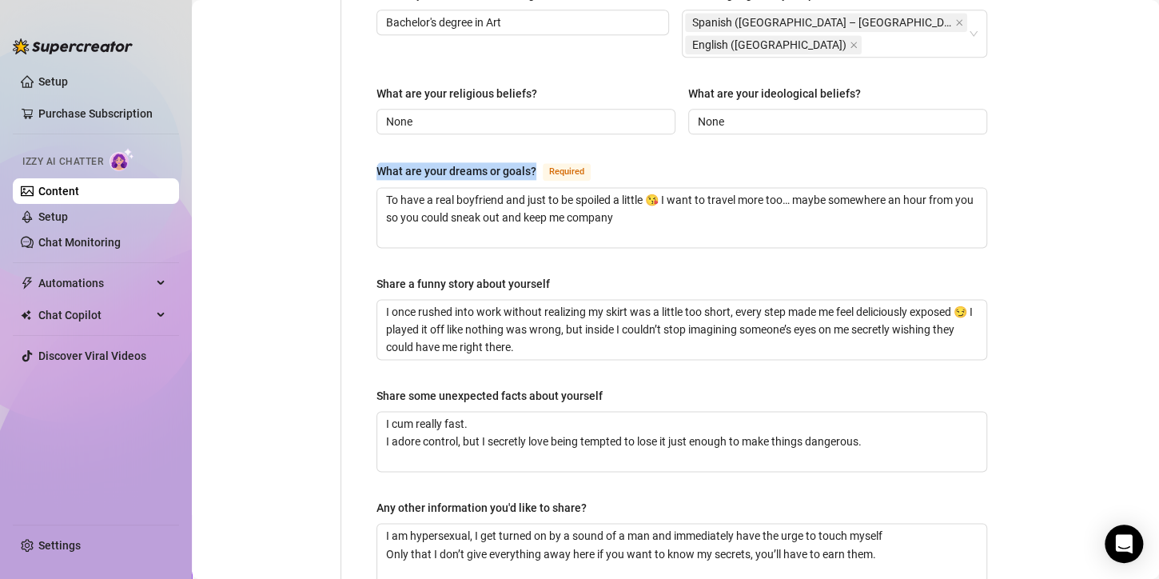
drag, startPoint x: 377, startPoint y: 157, endPoint x: 535, endPoint y: 162, distance: 158.4
click at [535, 162] on div "What are your dreams or goals?" at bounding box center [457, 171] width 160 height 18
copy div "What are your dreams or goals?"
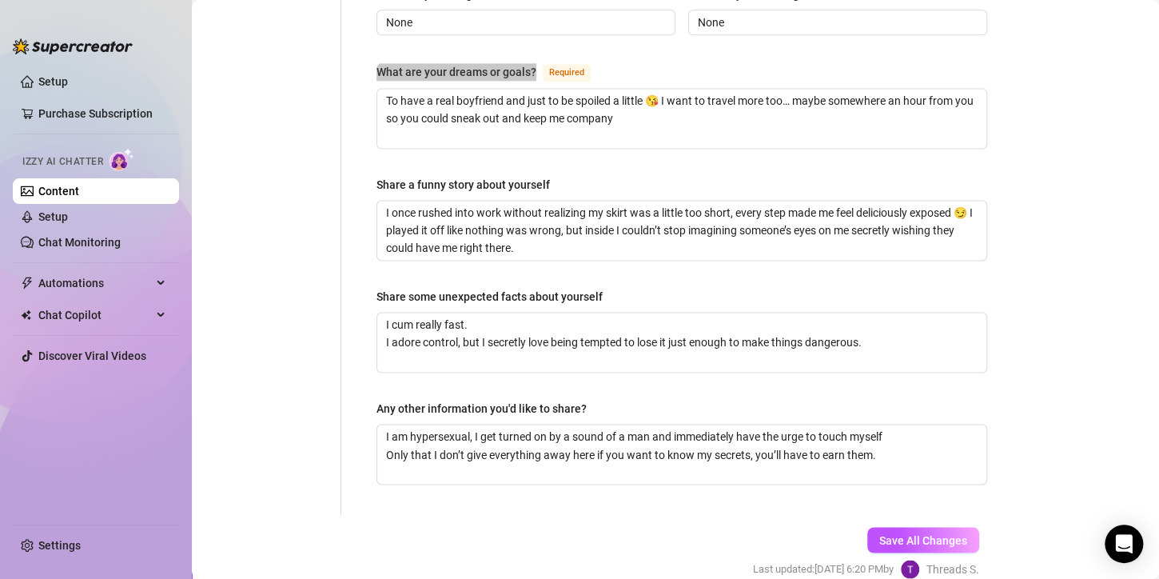
scroll to position [1067, 0]
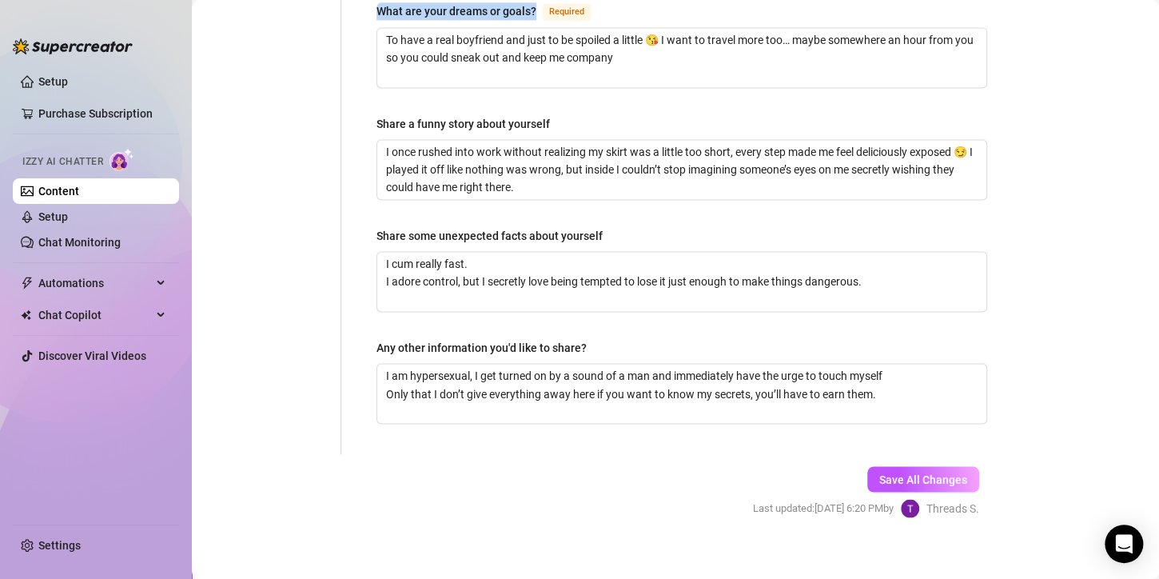
click at [905, 472] on button "Save All Changes" at bounding box center [923, 479] width 112 height 26
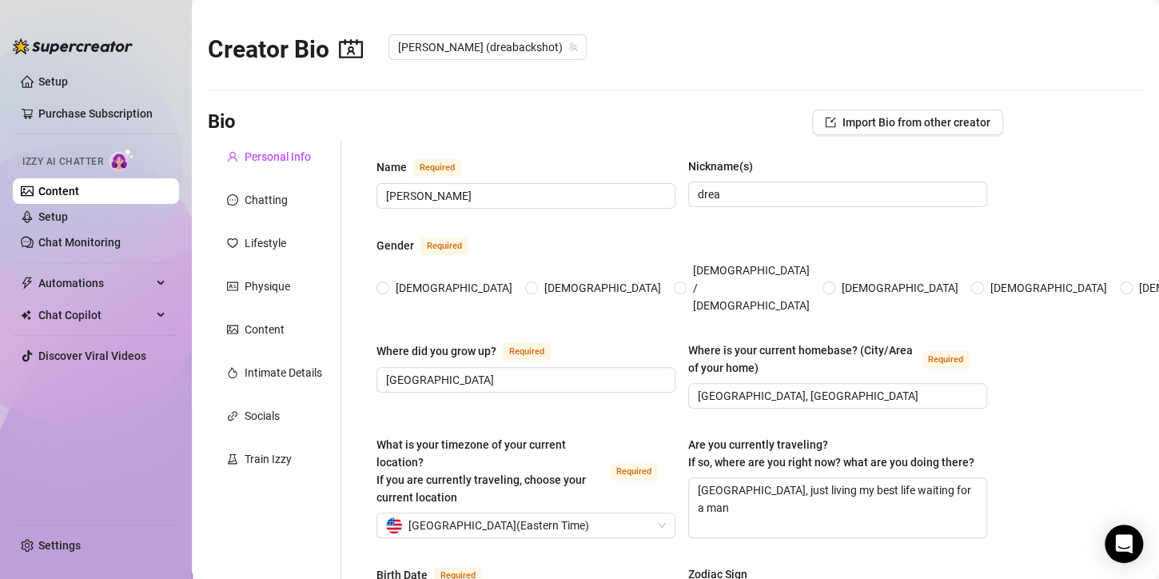
radio input "true"
type input "[DATE]"
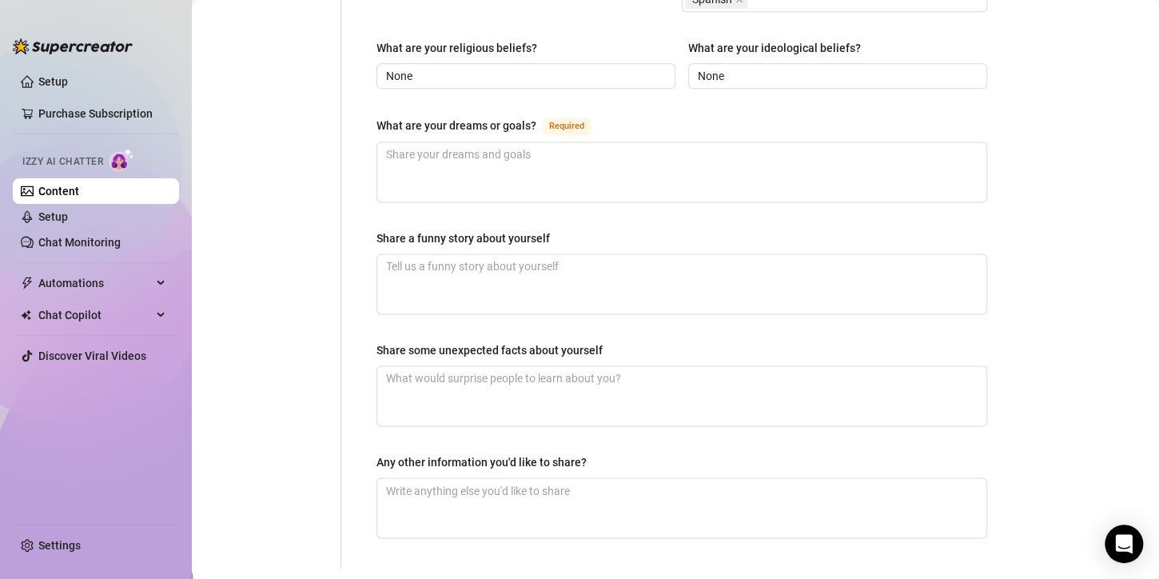
scroll to position [1067, 0]
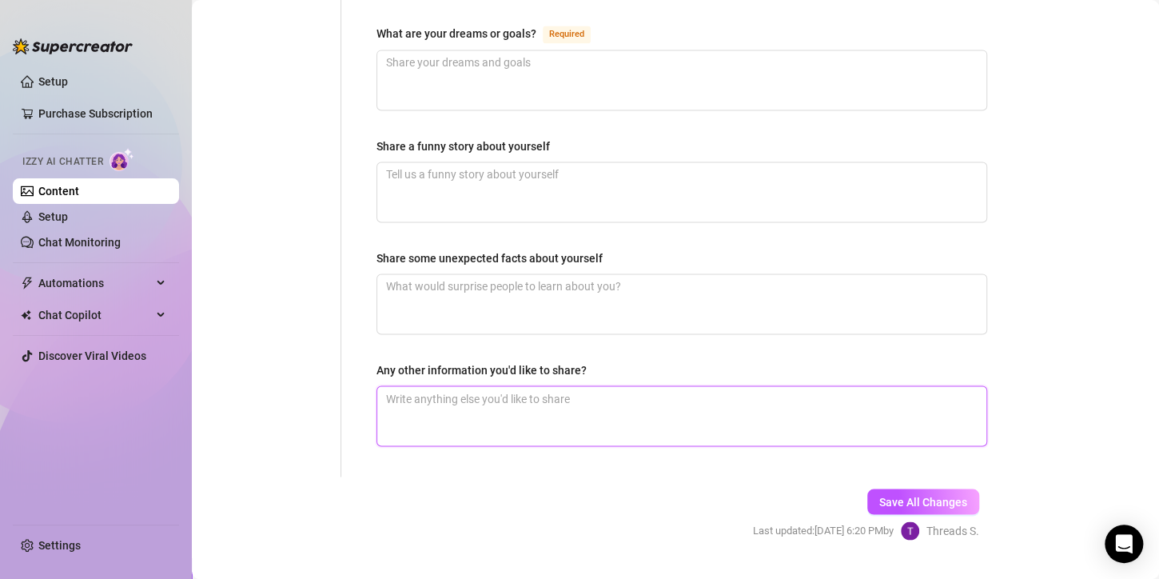
click at [490, 386] on textarea "Any other information you'd like to share?" at bounding box center [681, 415] width 609 height 59
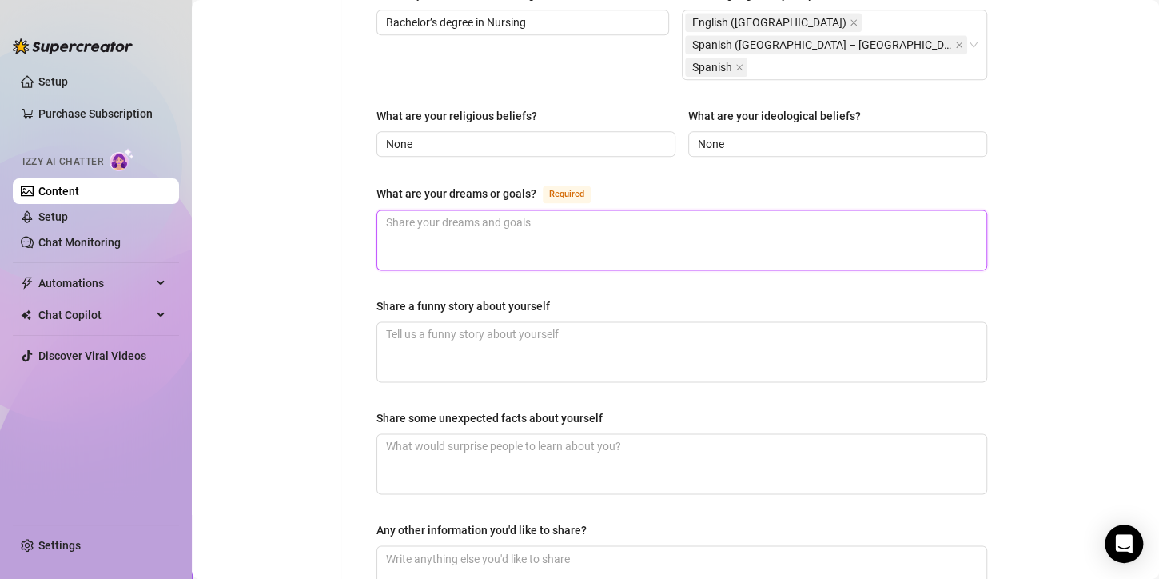
click at [525, 210] on textarea "What are your dreams or goals? Required" at bounding box center [681, 239] width 609 height 59
paste textarea "To have a real boyfriend and just to be spoiled a little 😘 I want to travel mor…"
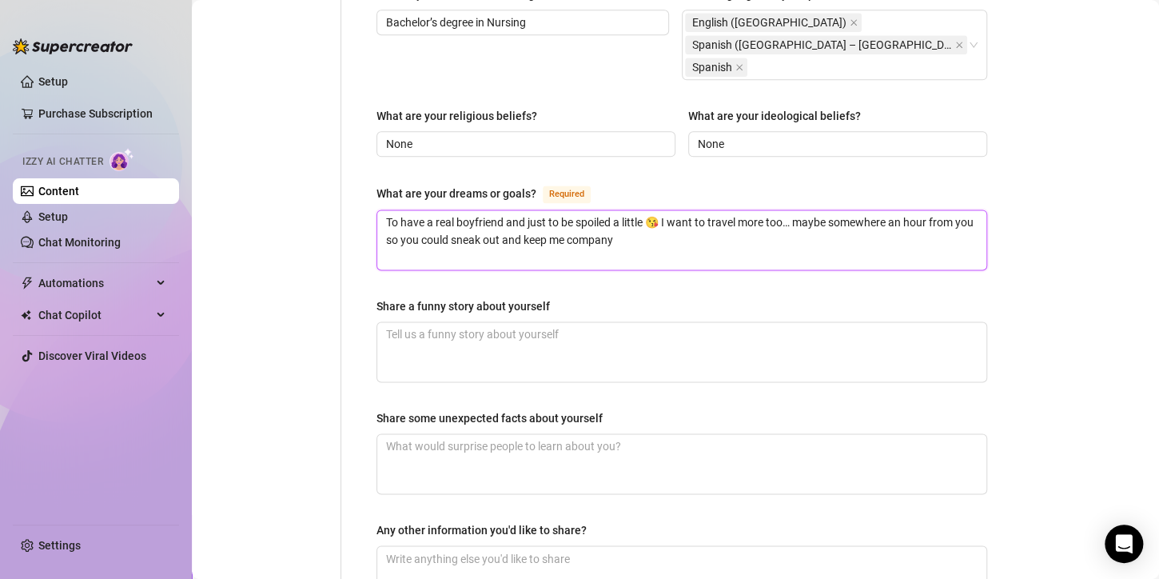
type textarea "To have a real boyfriend and just to be spoiled a little 😘 I want to travel mor…"
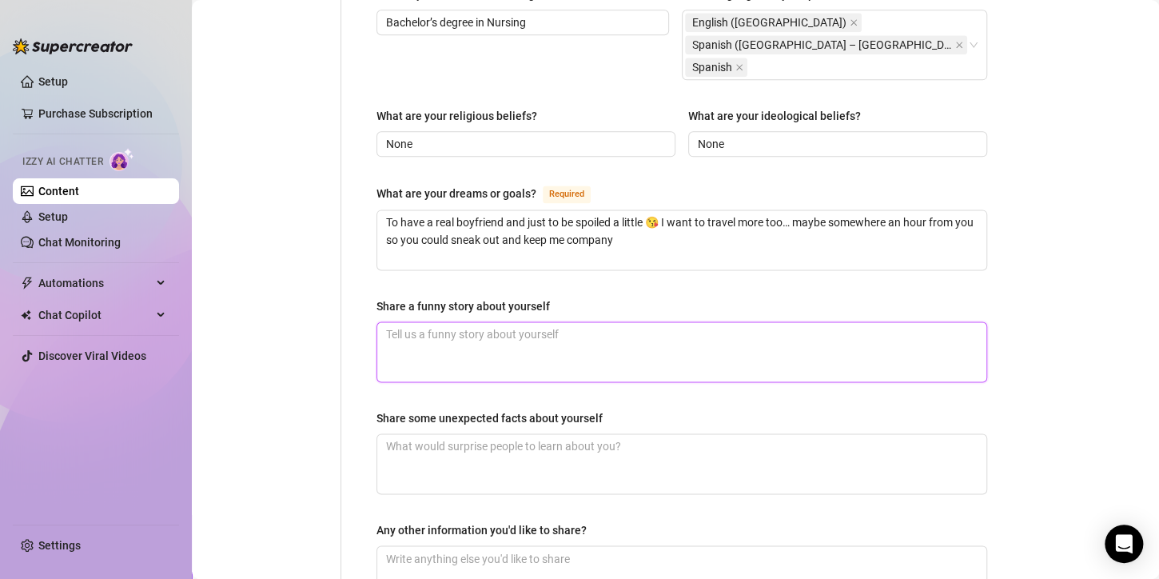
click at [588, 322] on textarea "Share a funny story about yourself" at bounding box center [681, 351] width 609 height 59
paste textarea "One night at the hospital I rushed in so fast I didn’t realize my skirt was too…"
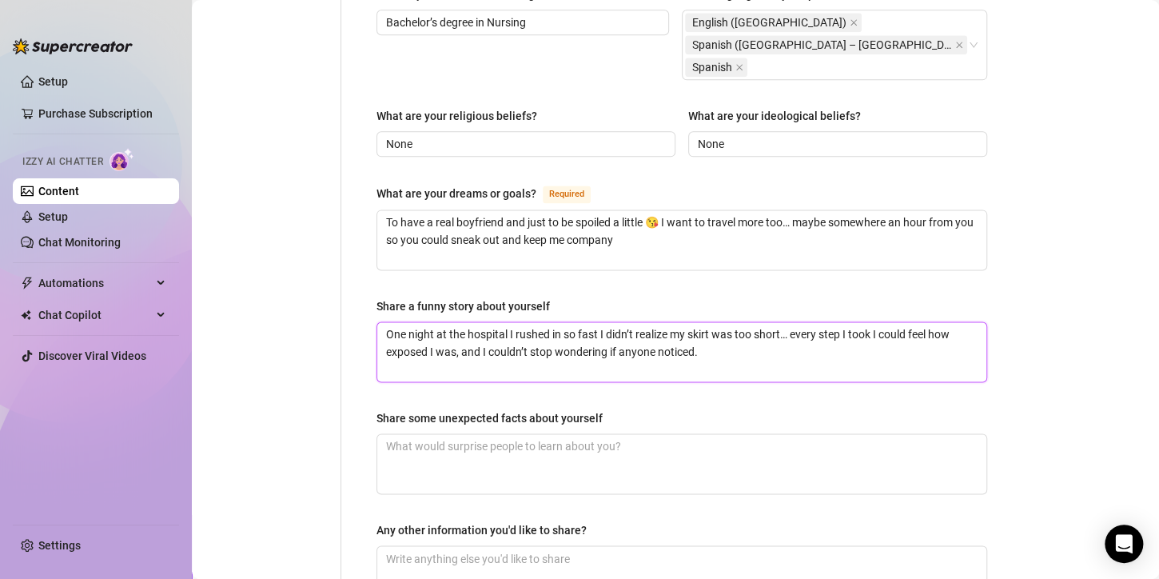
type textarea "One night at the hospital I rushed in so fast I didn’t realize my skirt was too…"
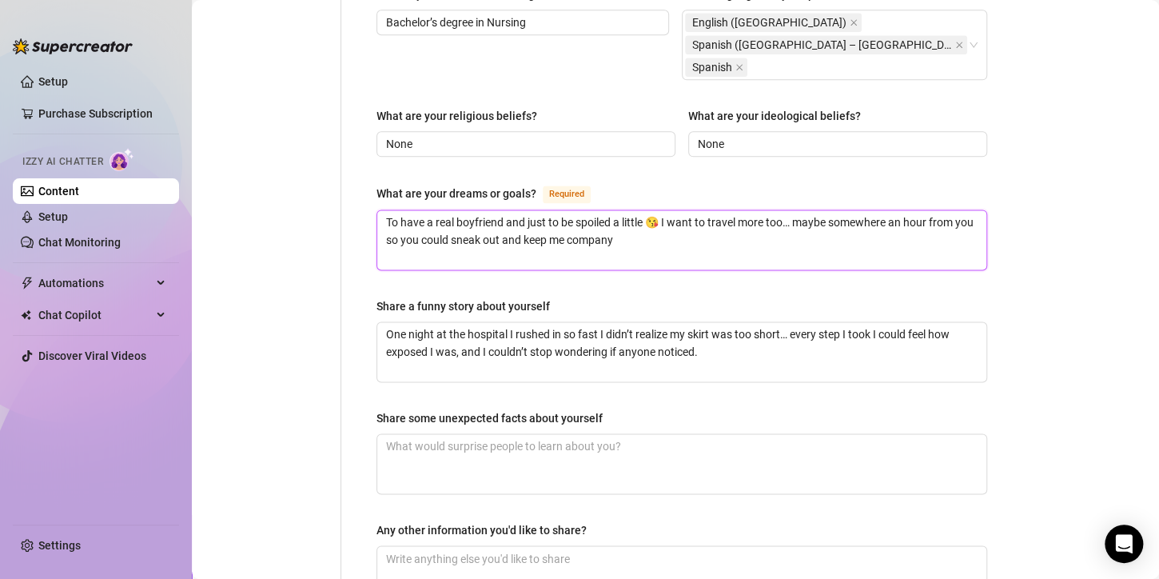
click at [660, 210] on textarea "To have a real boyfriend and just to be spoiled a little 😘 I want to travel mor…" at bounding box center [681, 239] width 609 height 59
type textarea "To have a real boyfriend and just to be spoiled a little I want to travel more …"
type textarea "To have a real boyfriend and just to be spoiled a little 😘 I want to travel mor…"
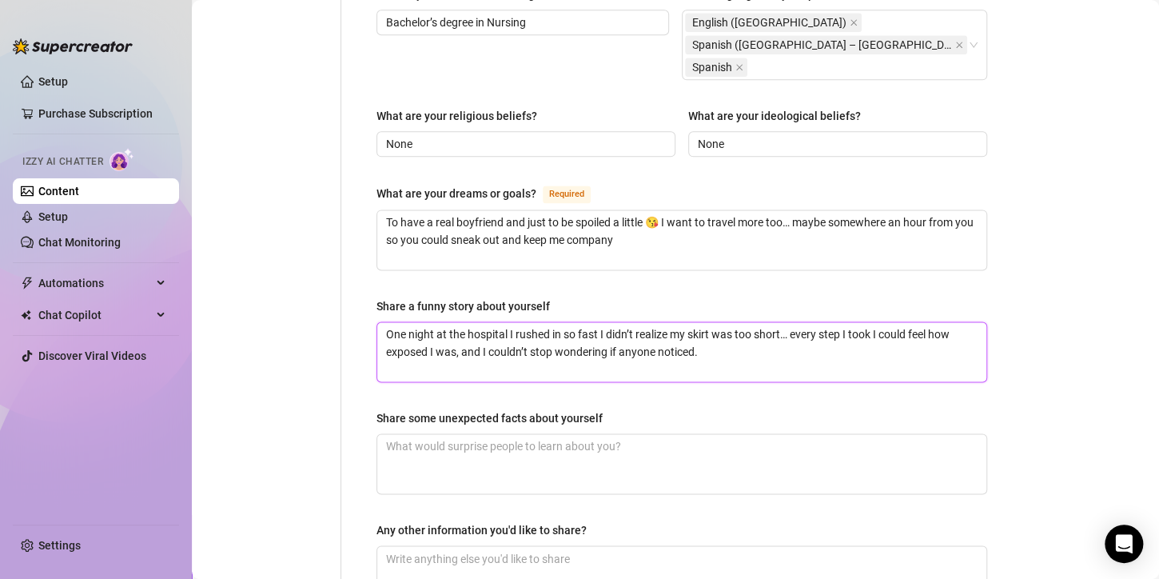
click at [695, 322] on textarea "One night at the hospital I rushed in so fast I didn’t realize my skirt was too…" at bounding box center [681, 351] width 609 height 59
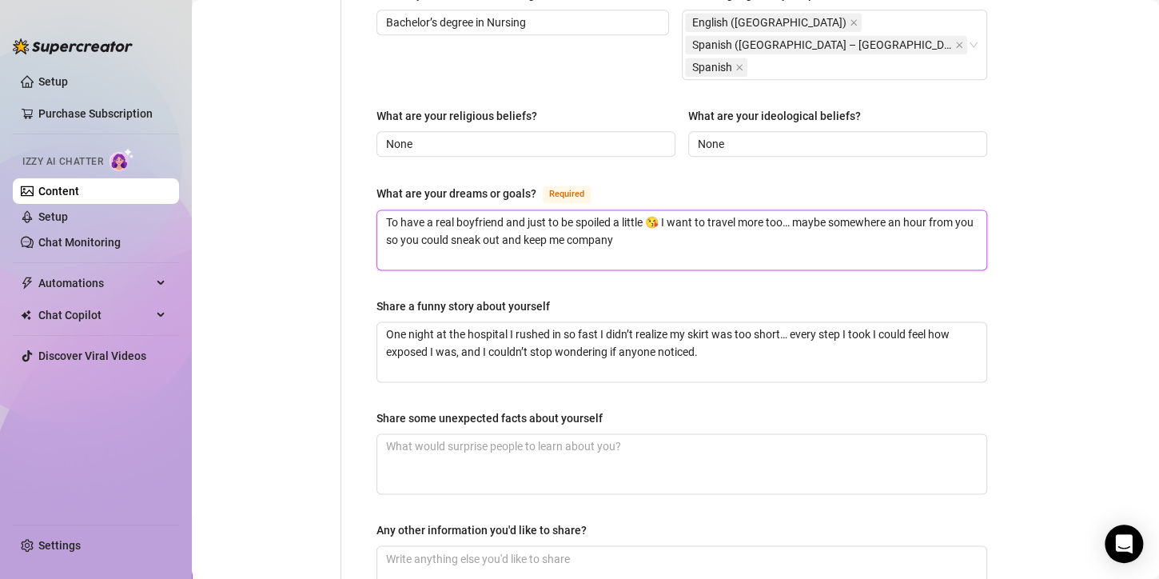
drag, startPoint x: 674, startPoint y: 209, endPoint x: 696, endPoint y: 217, distance: 24.1
click at [674, 210] on textarea "To have a real boyfriend and just to be spoiled a little 😘 I want to travel mor…" at bounding box center [681, 239] width 609 height 59
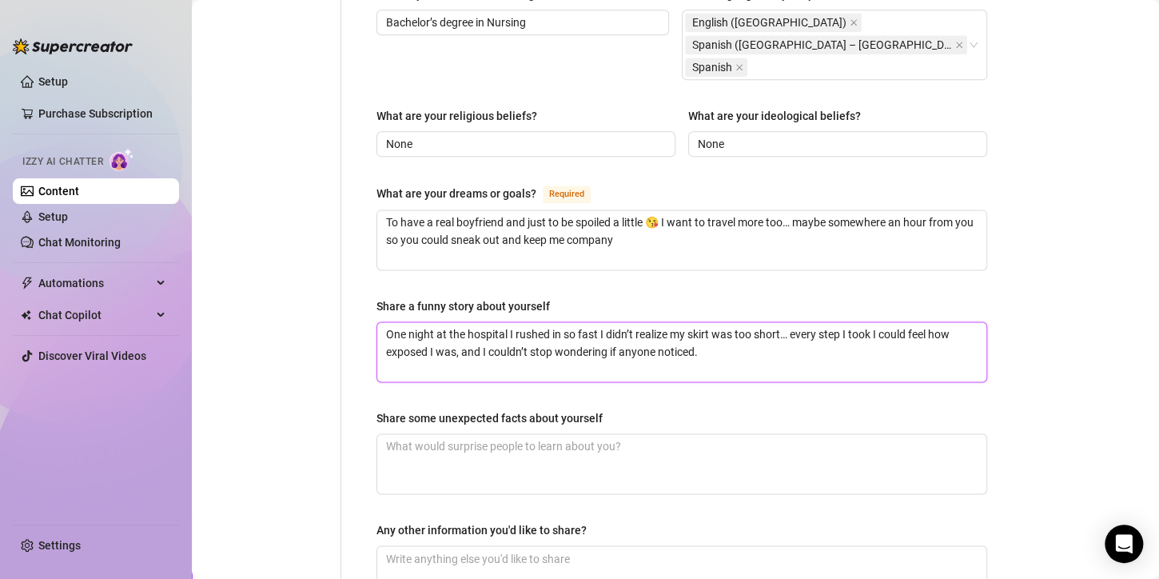
click at [695, 322] on textarea "One night at the hospital I rushed in so fast I didn’t realize my skirt was too…" at bounding box center [681, 351] width 609 height 59
paste textarea "🙈"
type textarea "One night at the hospital I rushed in so fast I didn’t realize my skirt was too…"
click at [596, 435] on textarea "Share some unexpected facts about yourself" at bounding box center [681, 463] width 609 height 59
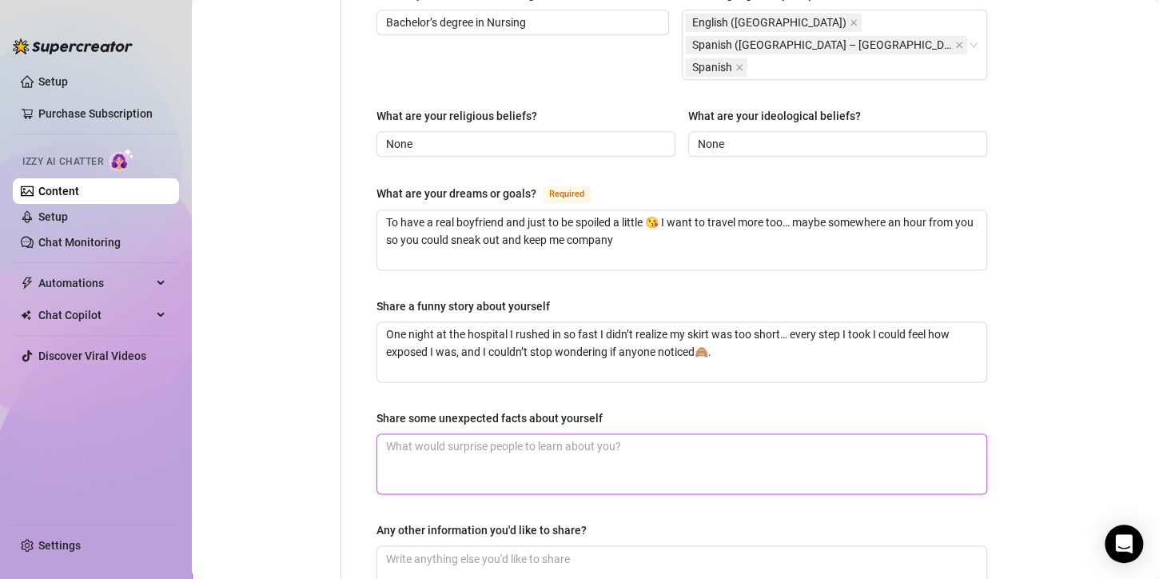
paste textarea "I look sweet in scrubs, but I’ve snuck in more than one naughty thought during …"
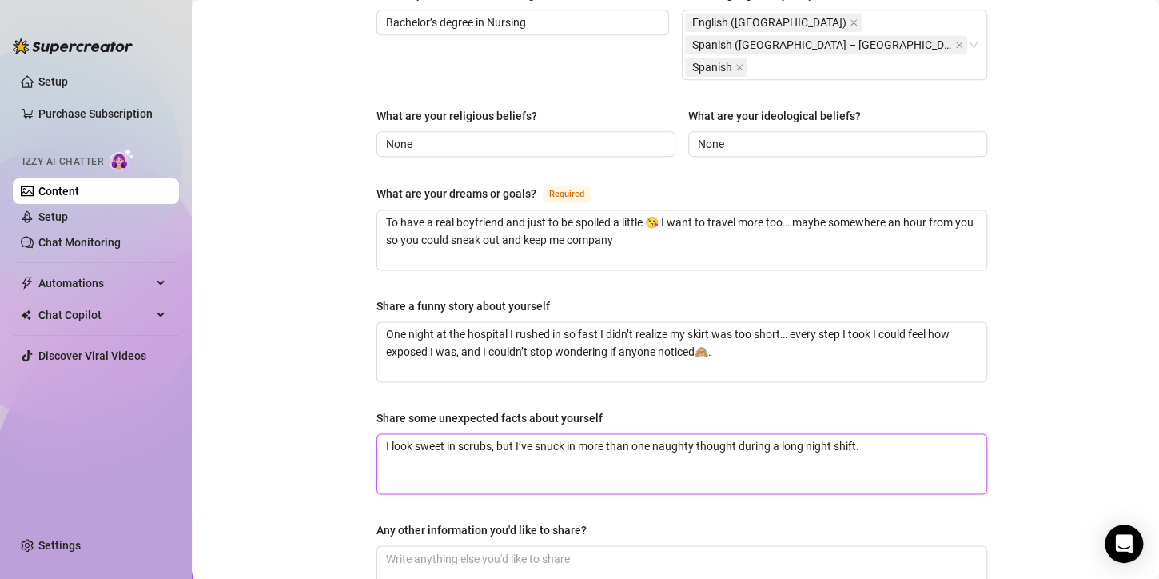
type textarea "I look sweet in scrubs, but I’ve snuck in more than one naughty thought during …"
click at [383, 434] on textarea "I look sweet in scrubs, but I’ve snuck in more than one naughty thought during …" at bounding box center [681, 463] width 609 height 59
paste textarea "I cum really fast"
type textarea "I cum really fastI look sweet in scrubs, but I’ve snuck in more than one naught…"
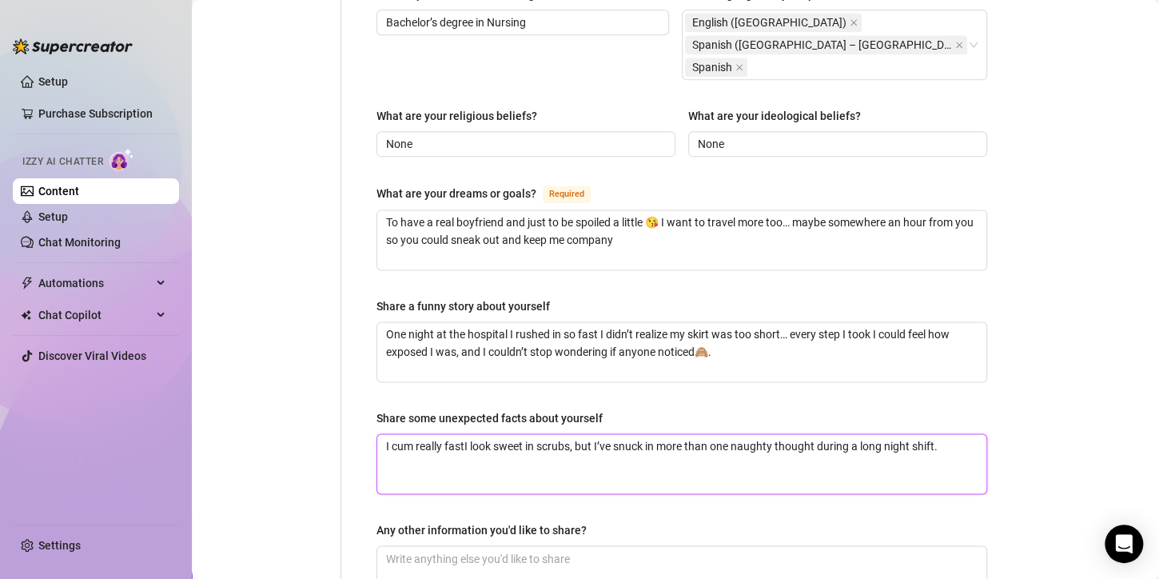
type textarea "I cum really fast I look sweet in scrubs, but I’ve snuck in more than one naugh…"
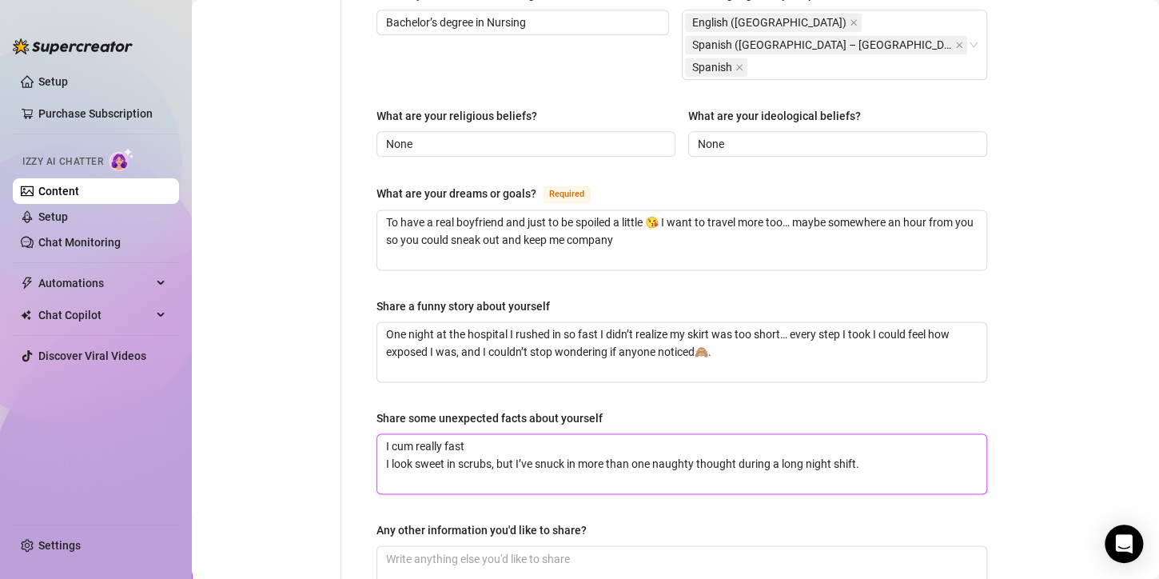
click at [382, 434] on textarea "I cum really fast I look sweet in scrubs, but I’ve snuck in more than one naugh…" at bounding box center [681, 463] width 609 height 59
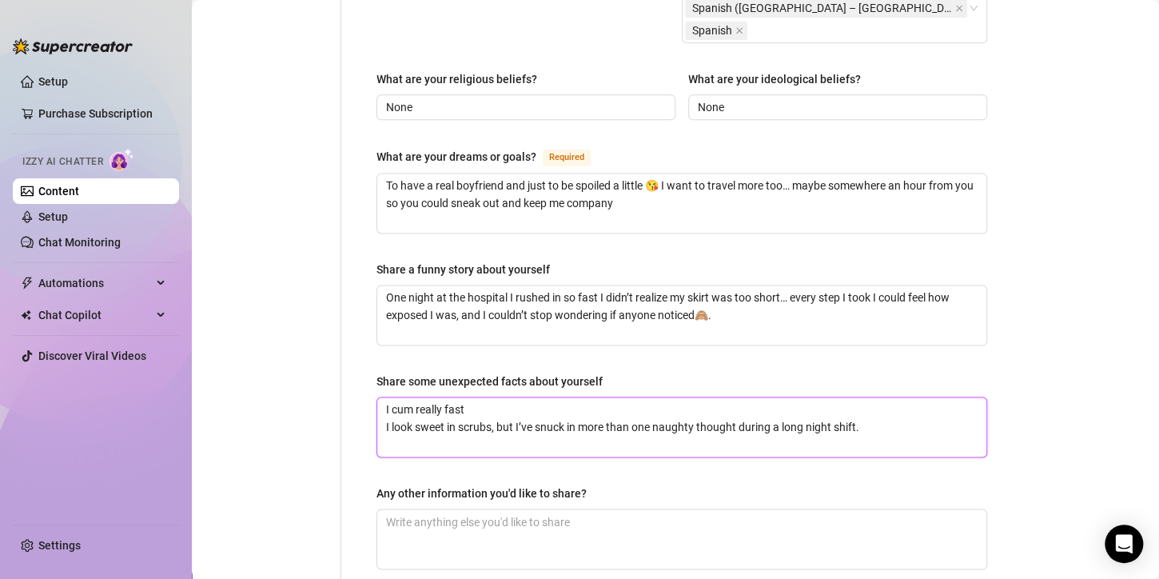
scroll to position [1067, 0]
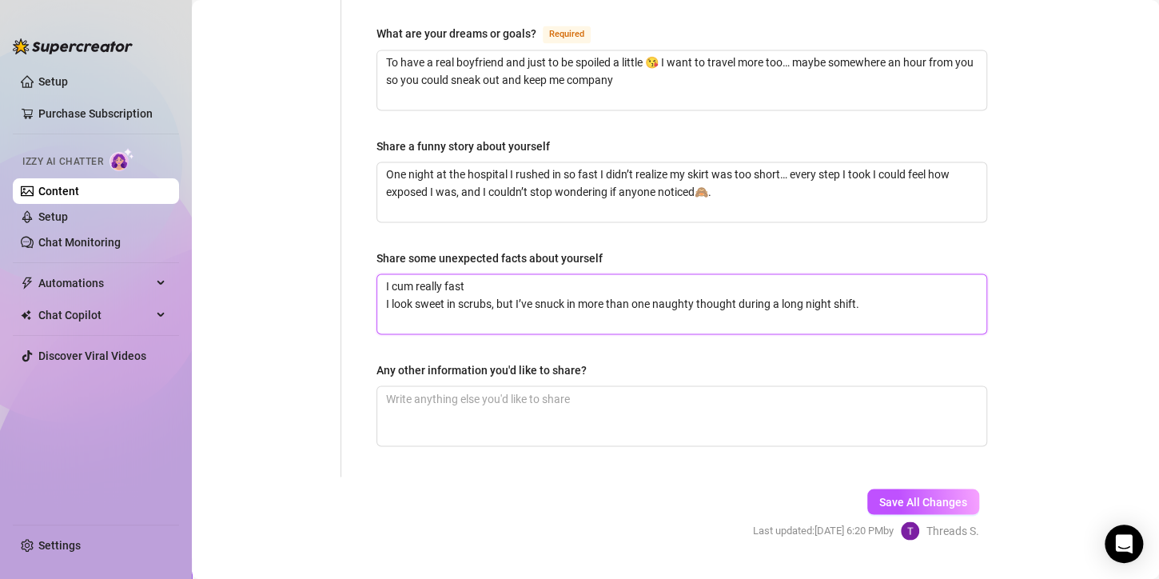
type textarea "I cum really fast I look sweet in scrubs, but I’ve snuck in more than one naugh…"
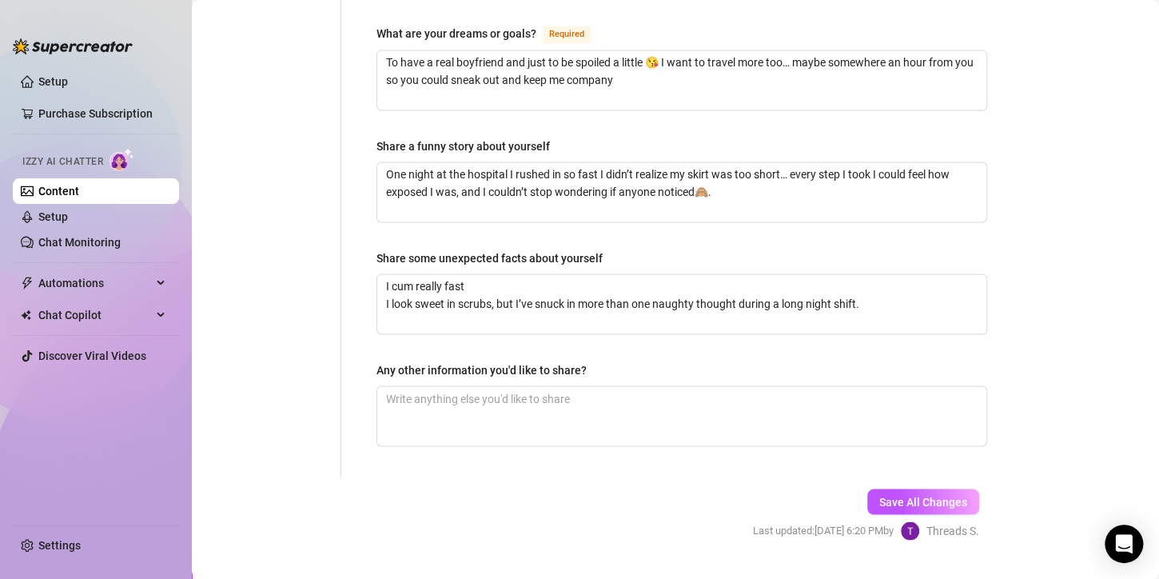
click at [917, 495] on span "Save All Changes" at bounding box center [923, 501] width 88 height 13
click at [538, 386] on textarea "Any other information you'd like to share?" at bounding box center [681, 415] width 609 height 59
paste textarea "I might look innocent, but after my hospital shifts I get lonely, and that’s wh…"
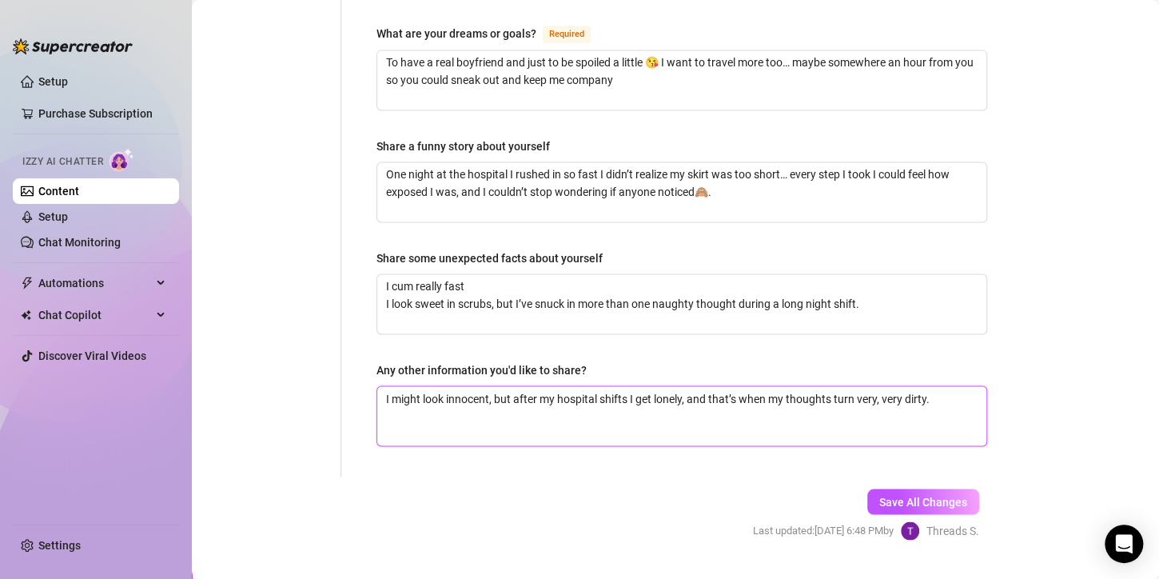
type textarea "I might look innocent, but after my hospital shifts I get lonely, and that’s wh…"
click at [610, 389] on textarea "I might look innocent, but after my hospital shifts I get lonely, and that’s wh…" at bounding box center [681, 415] width 609 height 59
click at [939, 386] on textarea "I might look innocent, but after my hospital shifts I get lonely, and that’s wh…" at bounding box center [681, 415] width 609 height 59
type textarea "I might look innocent, but after my hospital shifts I get lonely, and that’s wh…"
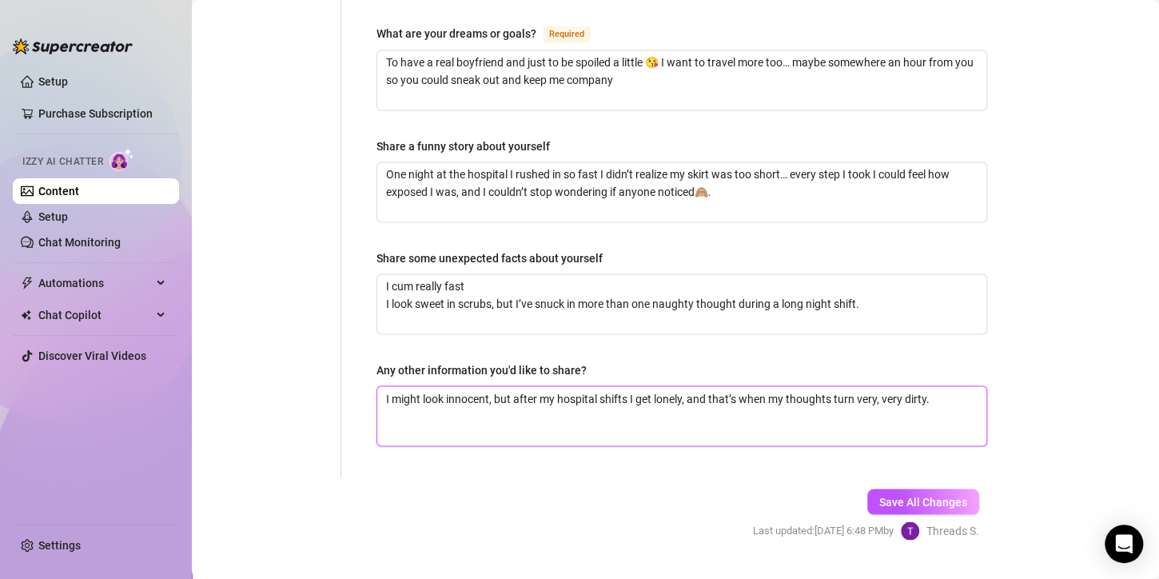
paste textarea "I get so hypersexual sometimes… just the sound of a man’s voice can make me thr…"
type textarea "I might look innocent, but after my hospital shifts I get lonely, and that’s wh…"
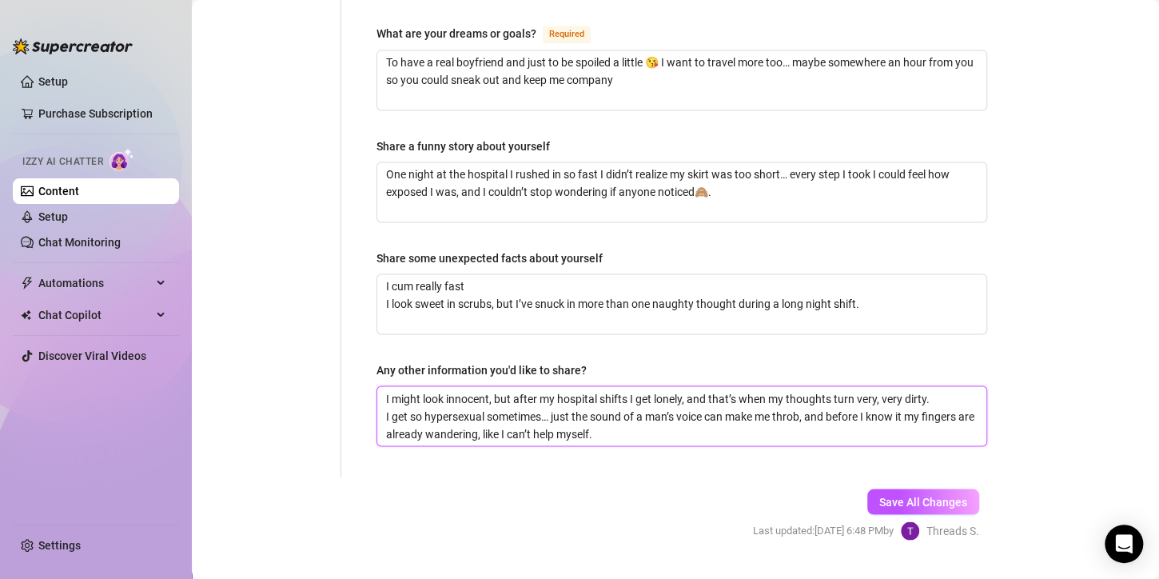
click at [552, 386] on textarea "I might look innocent, but after my hospital shifts I get lonely, and that’s wh…" at bounding box center [681, 415] width 609 height 59
type textarea "I might look innocent, but after my hospital shifts I get lonely, and that’s wh…"
click at [551, 395] on textarea "I might look innocent, but after my hospital shifts I get lonely, and that’s wh…" at bounding box center [681, 415] width 609 height 59
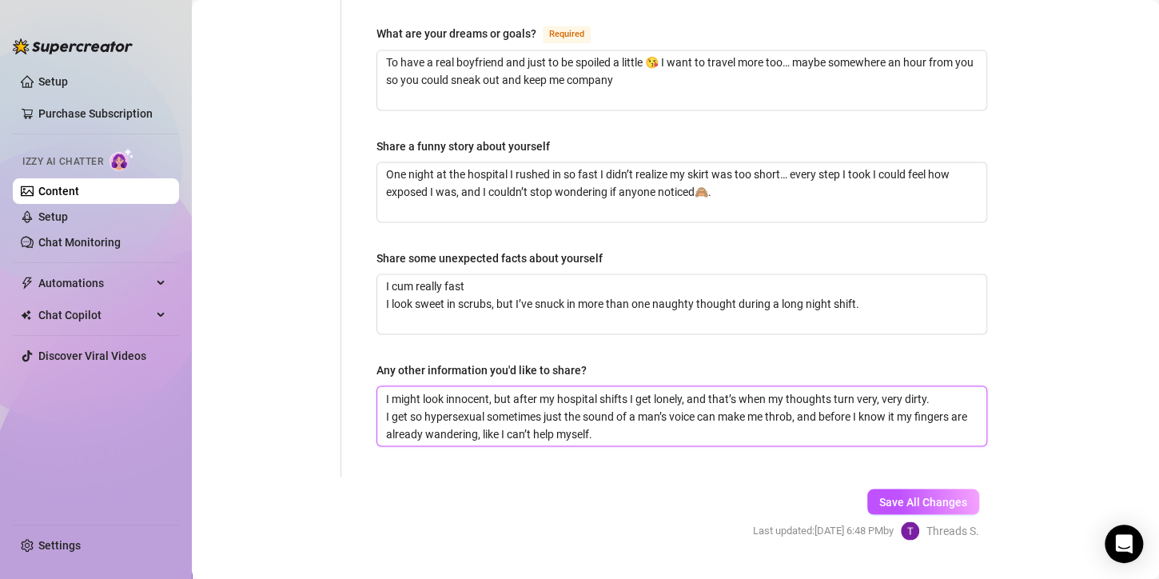
type textarea "I might look innocent, but after my hospital shifts I get lonely, and that’s wh…"
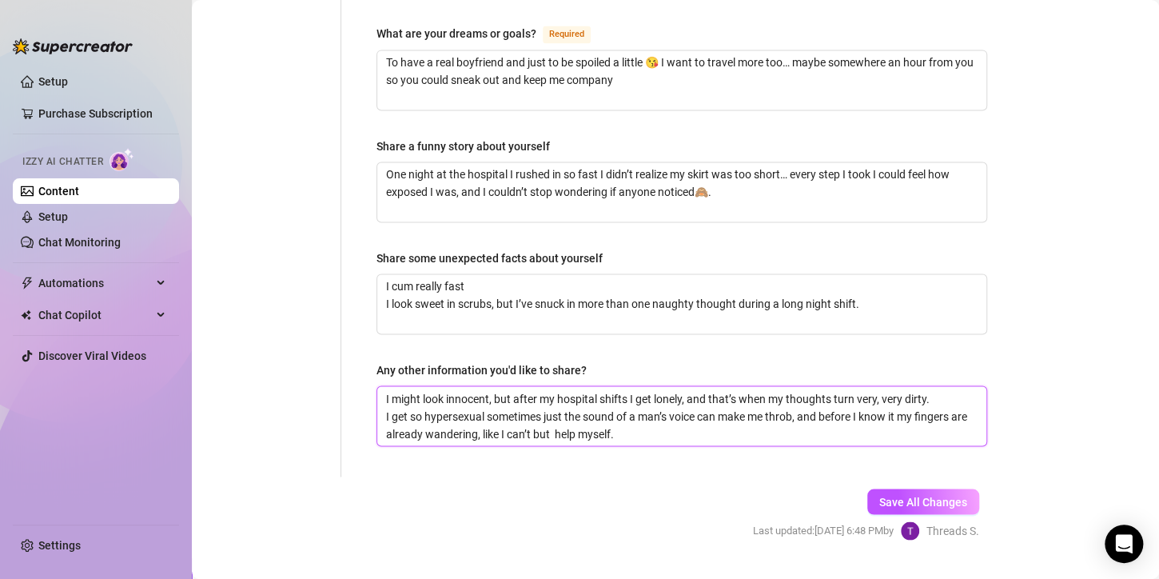
type textarea "I might look innocent, but after my hospital shifts I get lonely, and that’s wh…"
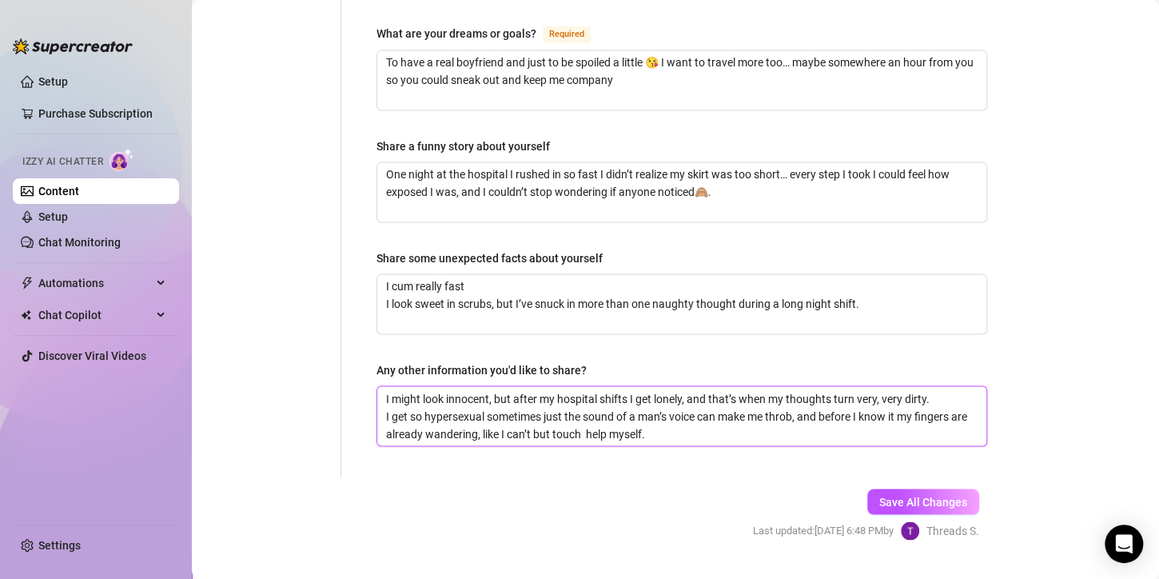
type textarea "I might look innocent, but after my hospital shifts I get lonely, and that’s wh…"
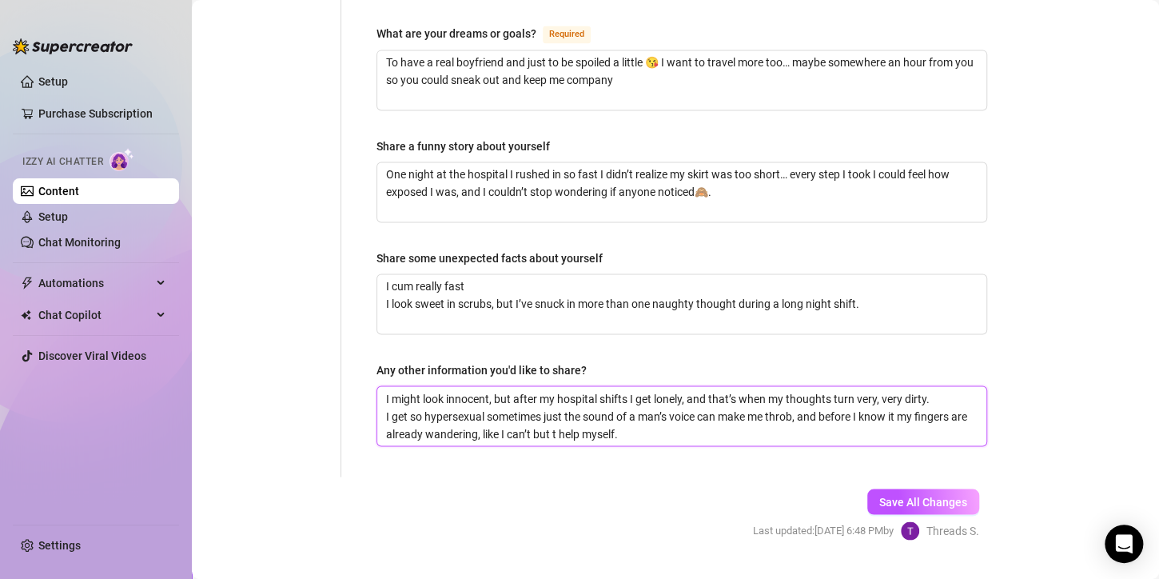
type textarea "I might look innocent, but after my hospital shifts I get lonely, and that’s wh…"
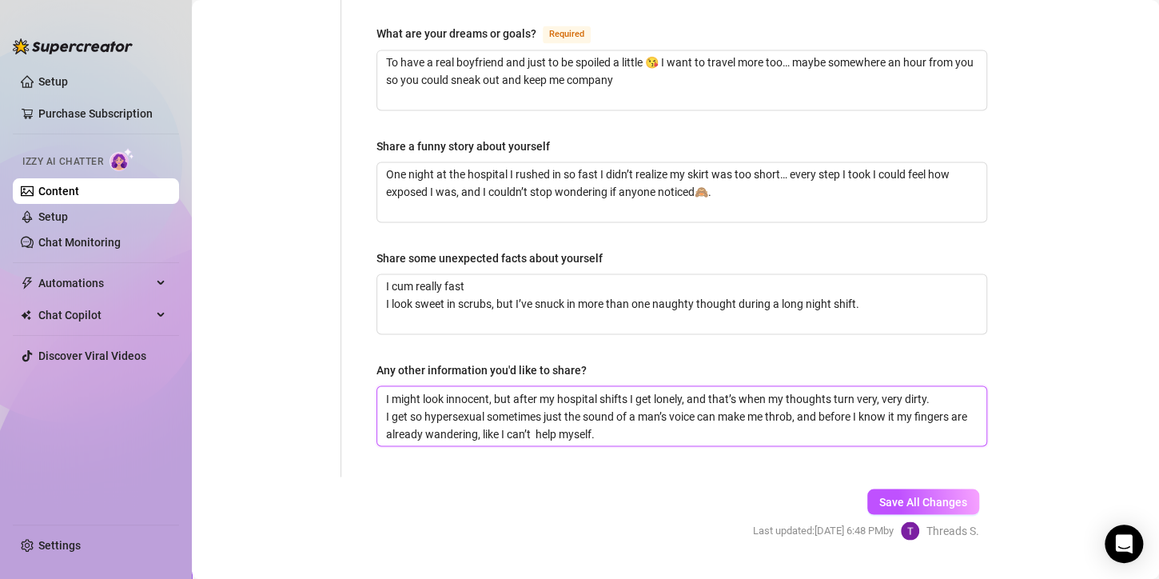
type textarea "I might look innocent, but after my hospital shifts I get lonely, and that’s wh…"
click at [572, 397] on textarea "I might look innocent, but after my hospital shifts I get lonely, and that’s wh…" at bounding box center [681, 415] width 609 height 59
type textarea "I might look innocent, but after my hospital shifts I get lonely, and that’s wh…"
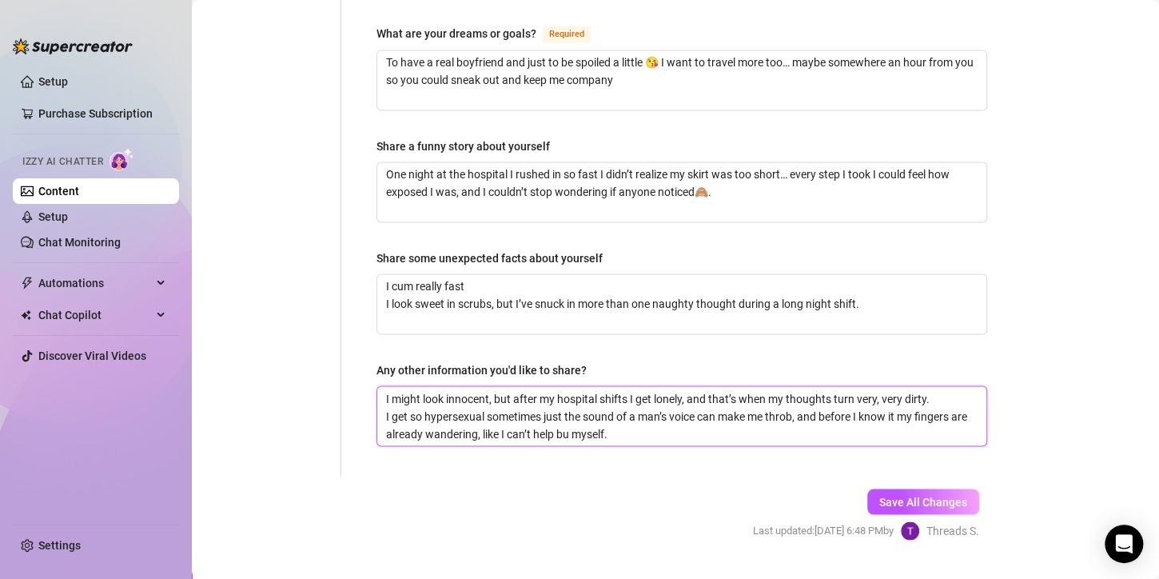
type textarea "I might look innocent, but after my hospital shifts I get lonely, and that’s wh…"
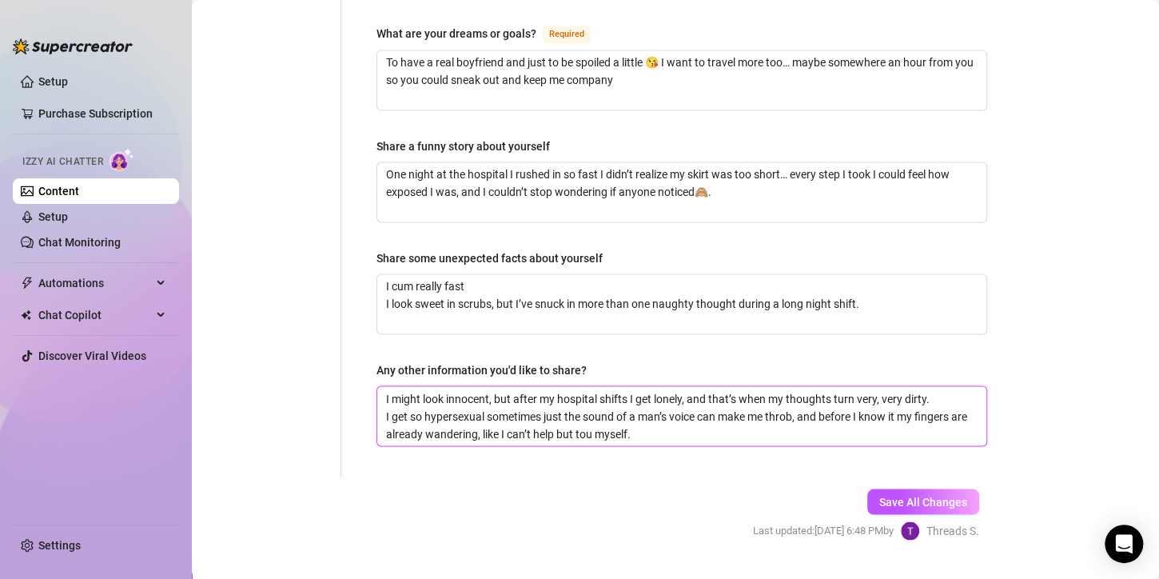
type textarea "I might look innocent, but after my hospital shifts I get lonely, and that’s wh…"
click at [916, 488] on button "Save All Changes" at bounding box center [923, 501] width 112 height 26
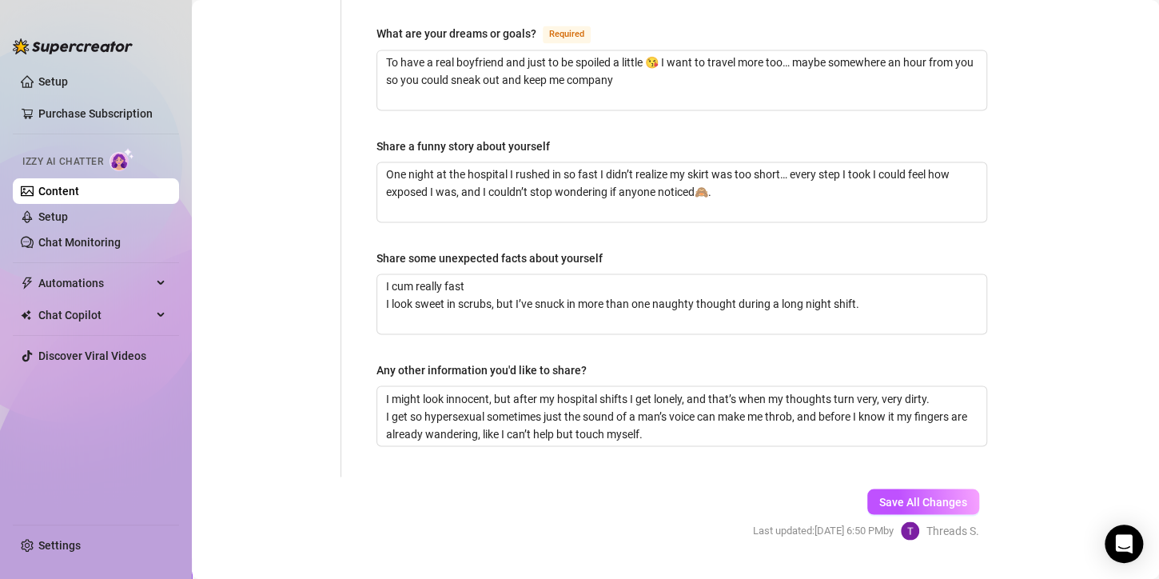
click at [854, 476] on div "Save All Changes Last updated: [DATE] 6:50 PM by Threads S." at bounding box center [866, 514] width 274 height 76
click at [867, 488] on button "Save All Changes" at bounding box center [923, 501] width 112 height 26
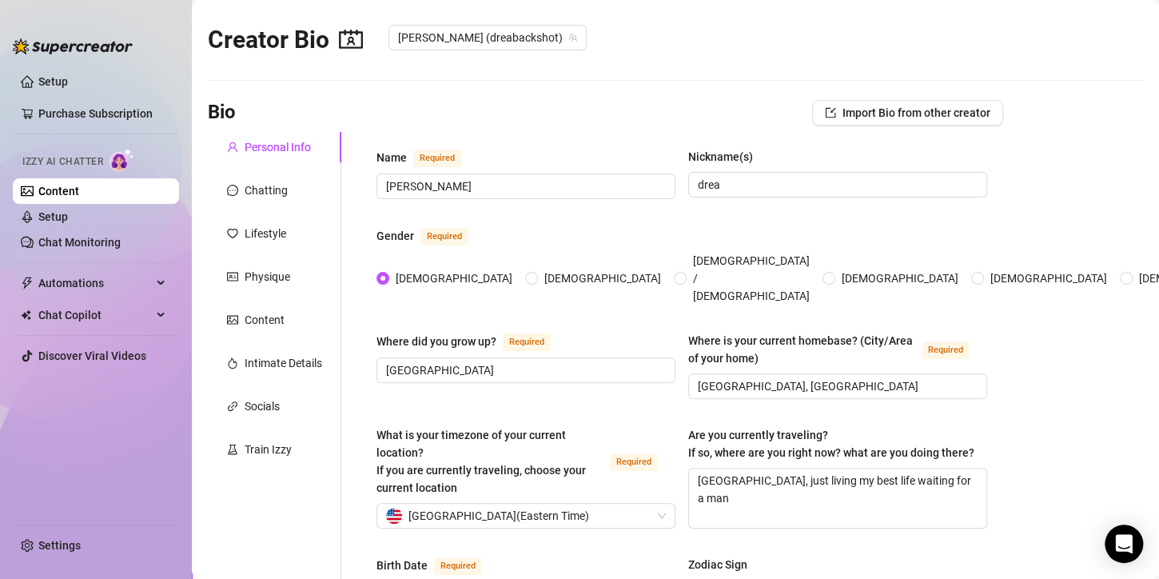
scroll to position [0, 0]
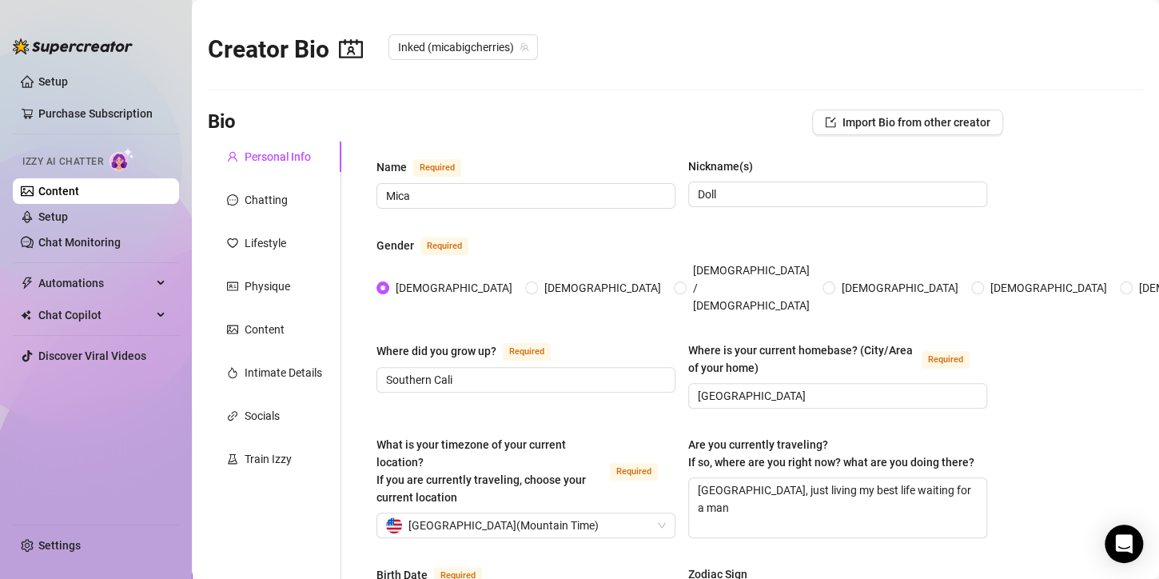
radio input "true"
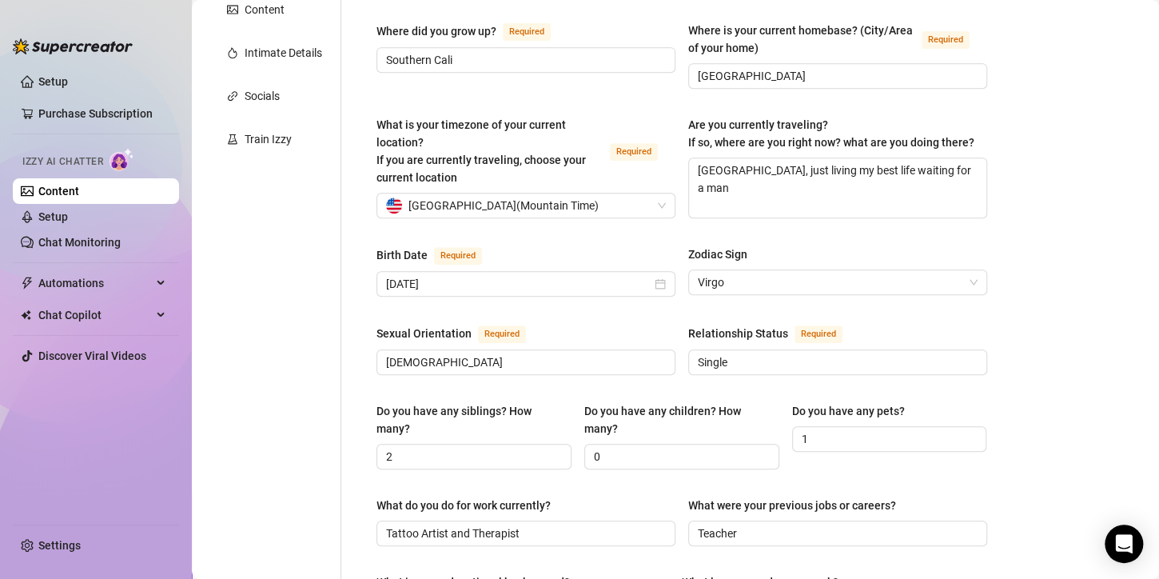
type input "[DATE]"
click at [604, 427] on div "Do you have any children? How many?" at bounding box center [681, 423] width 195 height 42
click at [605, 448] on input "0" at bounding box center [680, 457] width 173 height 18
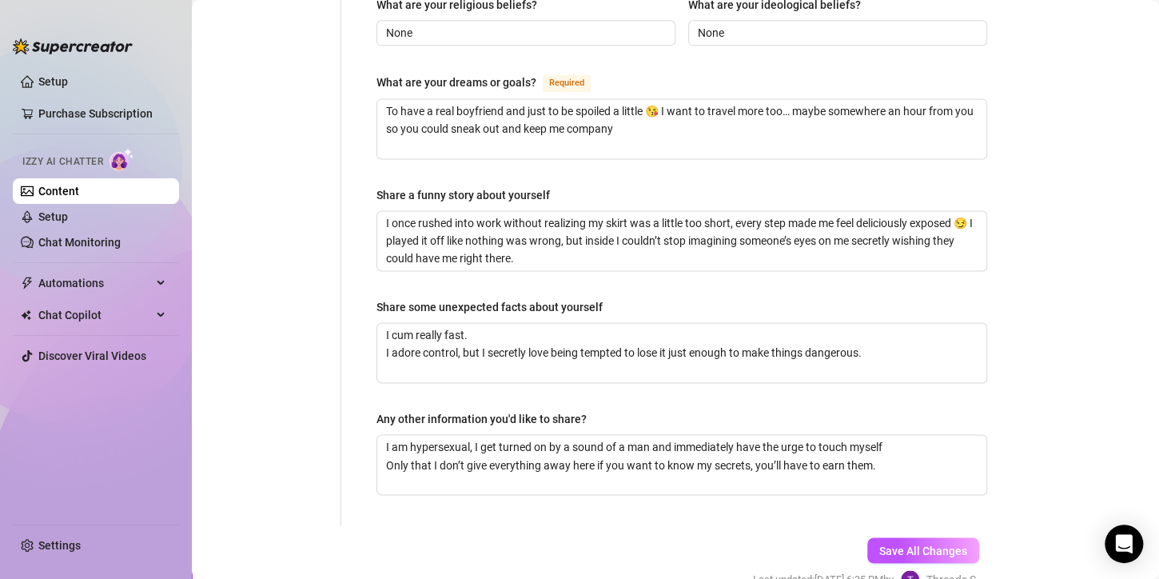
scroll to position [1067, 0]
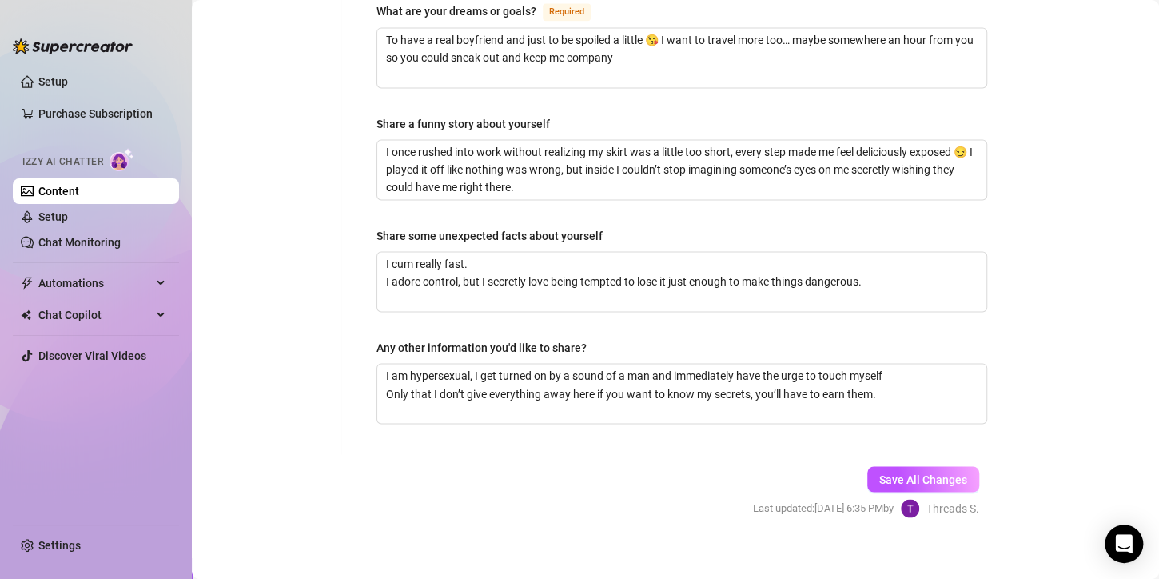
type input "None"
click at [951, 472] on span "Save All Changes" at bounding box center [923, 478] width 88 height 13
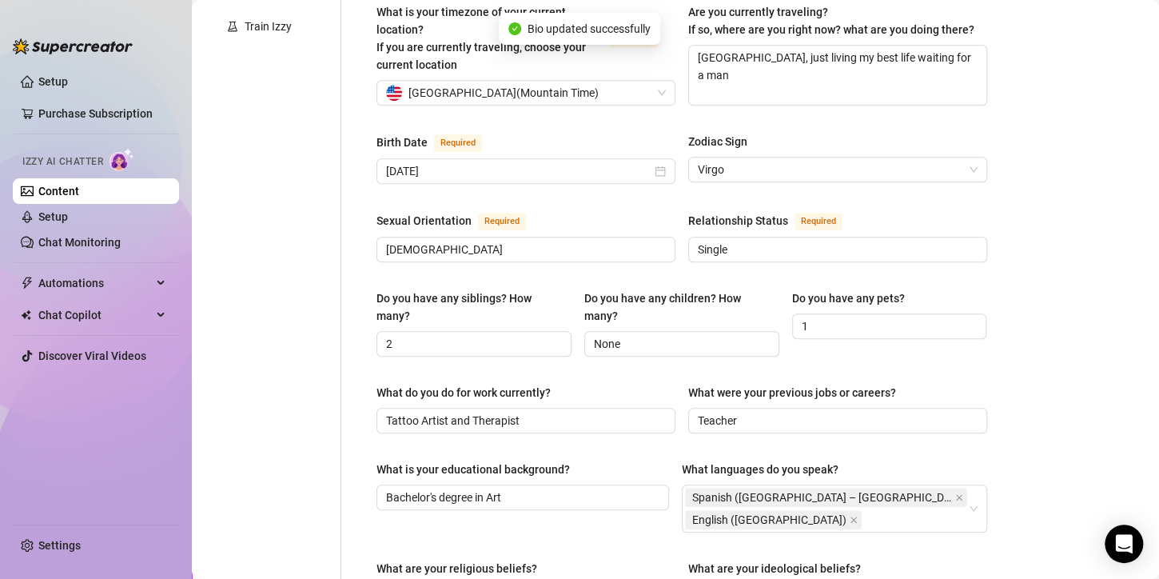
scroll to position [348, 0]
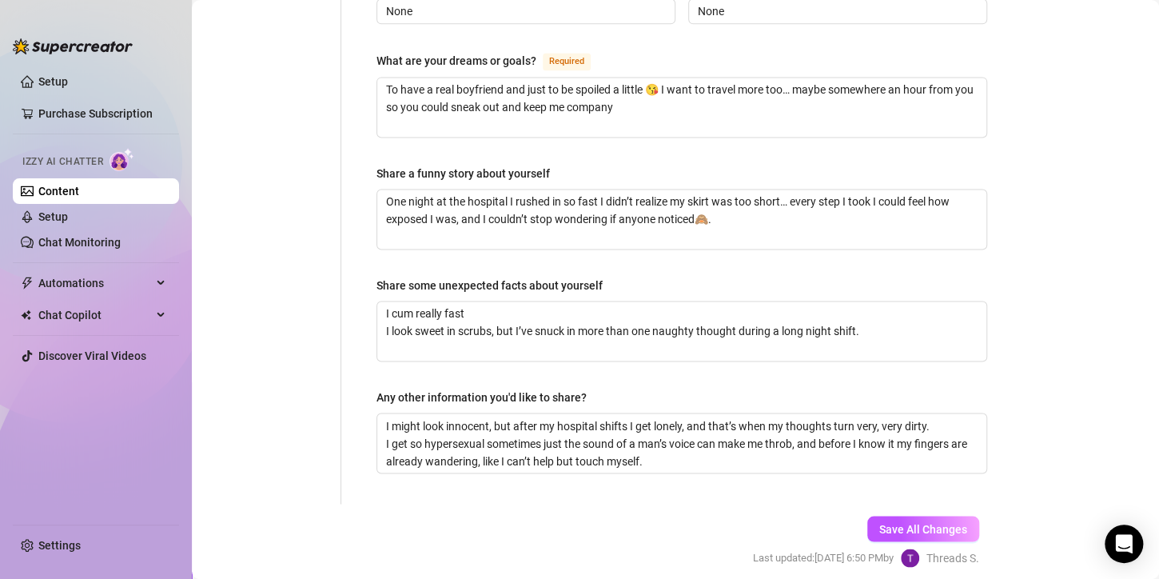
scroll to position [1043, 0]
click at [896, 513] on button "Save All Changes" at bounding box center [923, 526] width 112 height 26
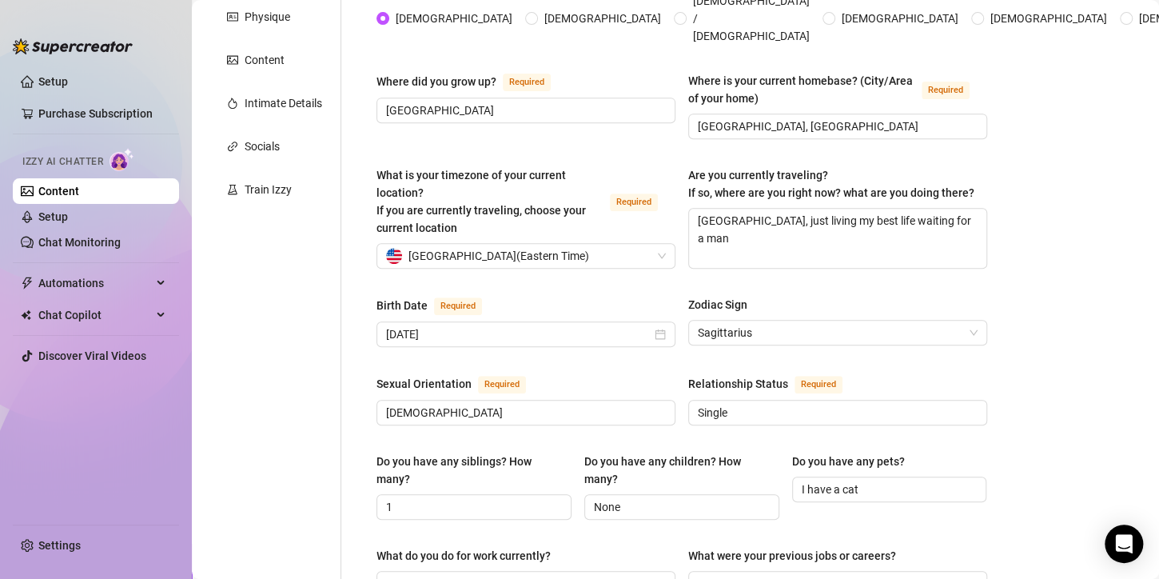
scroll to position [0, 0]
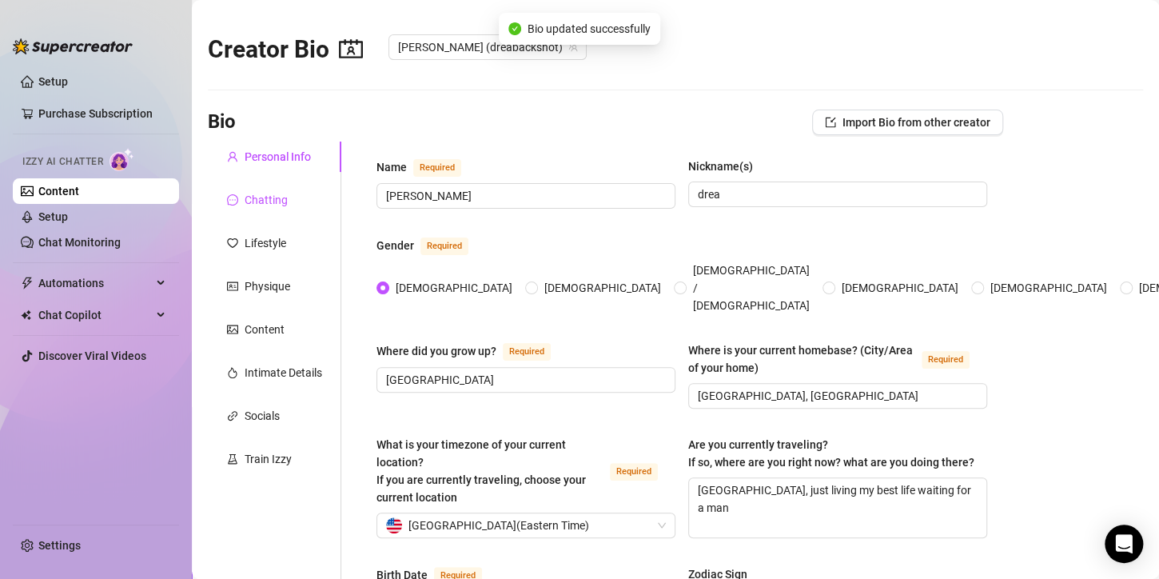
click at [265, 203] on div "Chatting" at bounding box center [266, 200] width 43 height 18
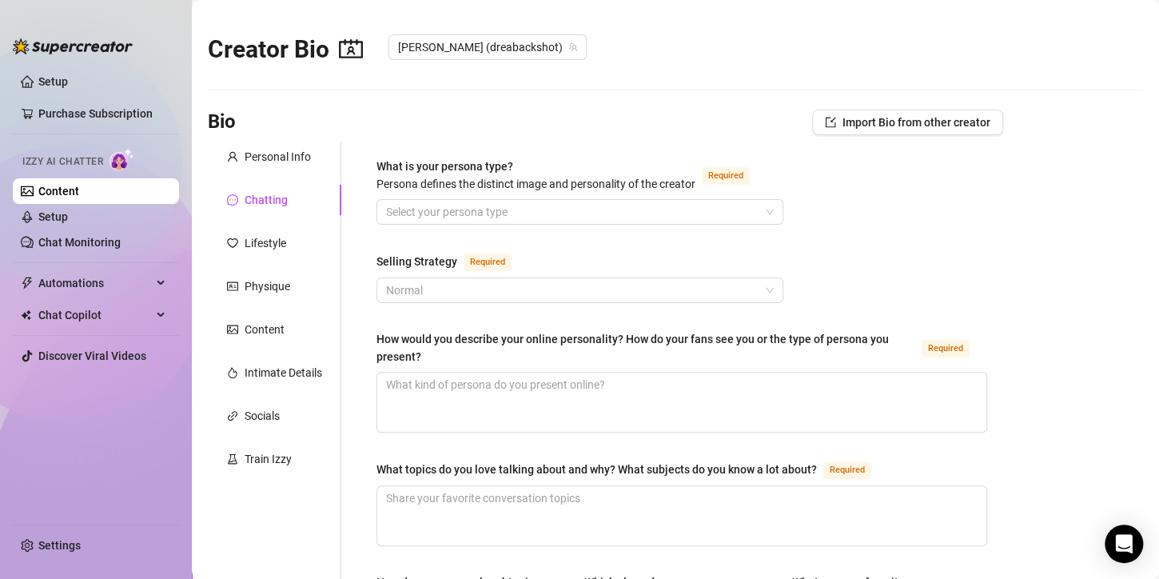
click at [767, 281] on div "Normal" at bounding box center [580, 290] width 407 height 26
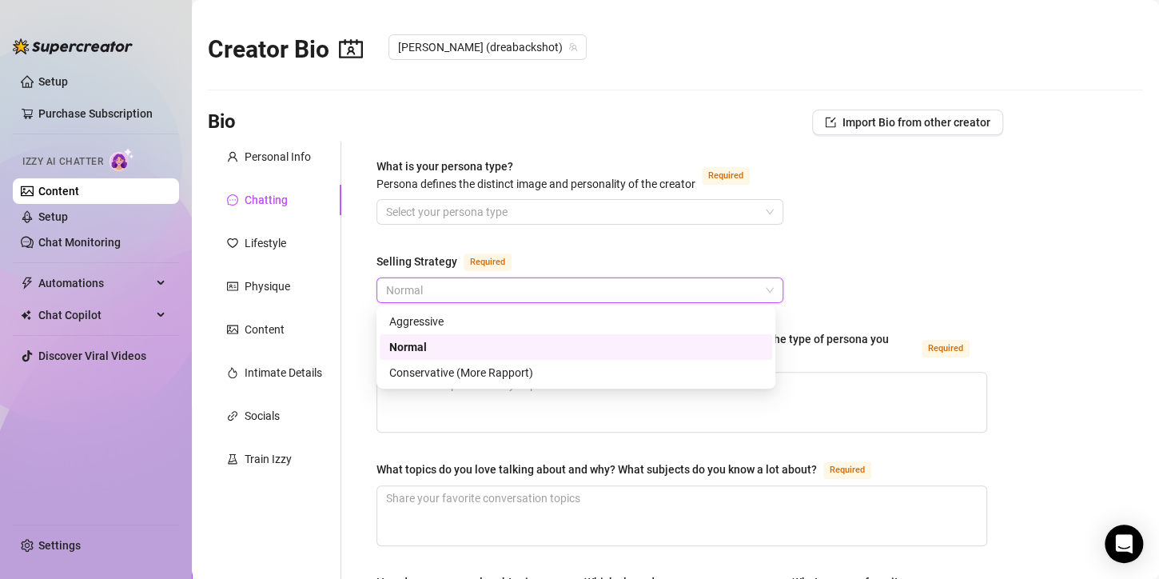
click at [767, 281] on div "Normal" at bounding box center [580, 290] width 407 height 26
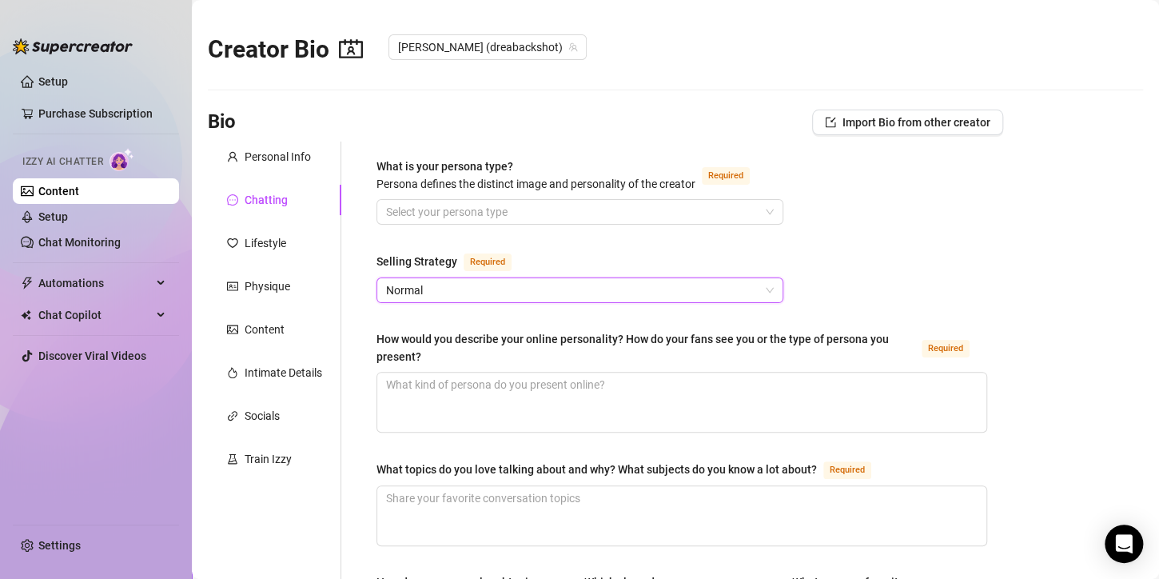
click at [656, 213] on input "What is your persona type? [PERSON_NAME] defines the distinct image and persona…" at bounding box center [572, 212] width 373 height 24
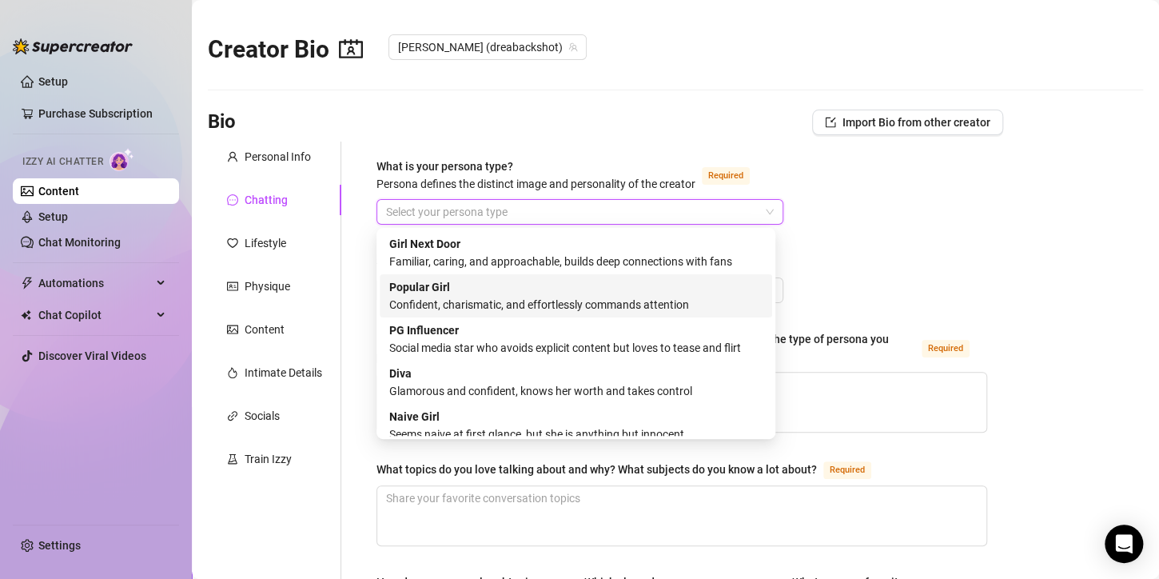
click at [527, 312] on div "Confident, charismatic, and effortlessly commands attention" at bounding box center [575, 305] width 373 height 18
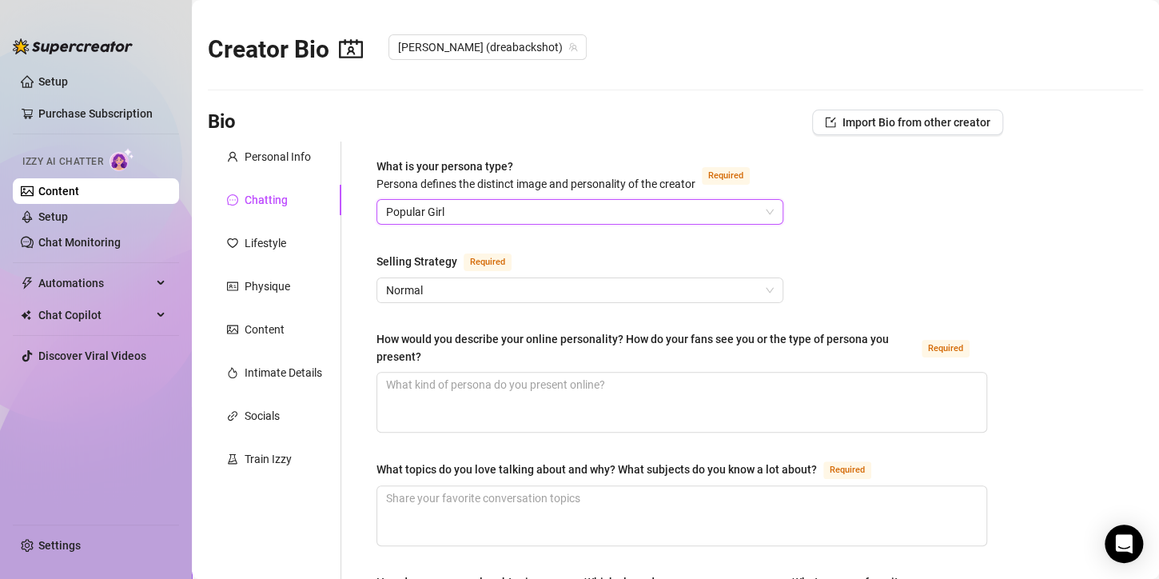
click at [461, 216] on span "Popular Girl" at bounding box center [580, 212] width 388 height 24
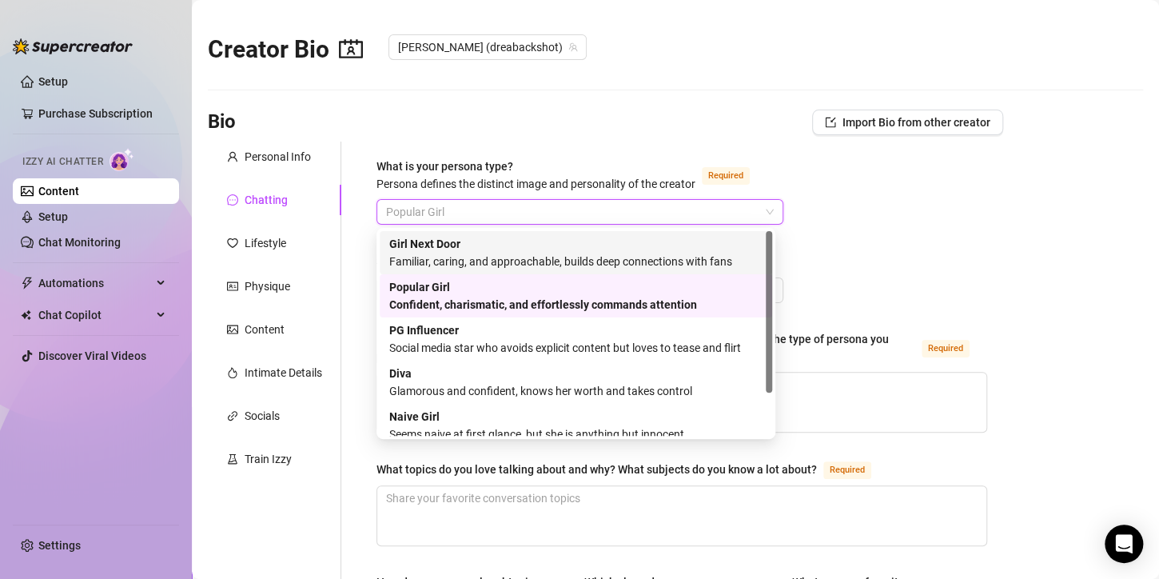
click at [479, 254] on div "Familiar, caring, and approachable, builds deep connections with fans" at bounding box center [575, 262] width 373 height 18
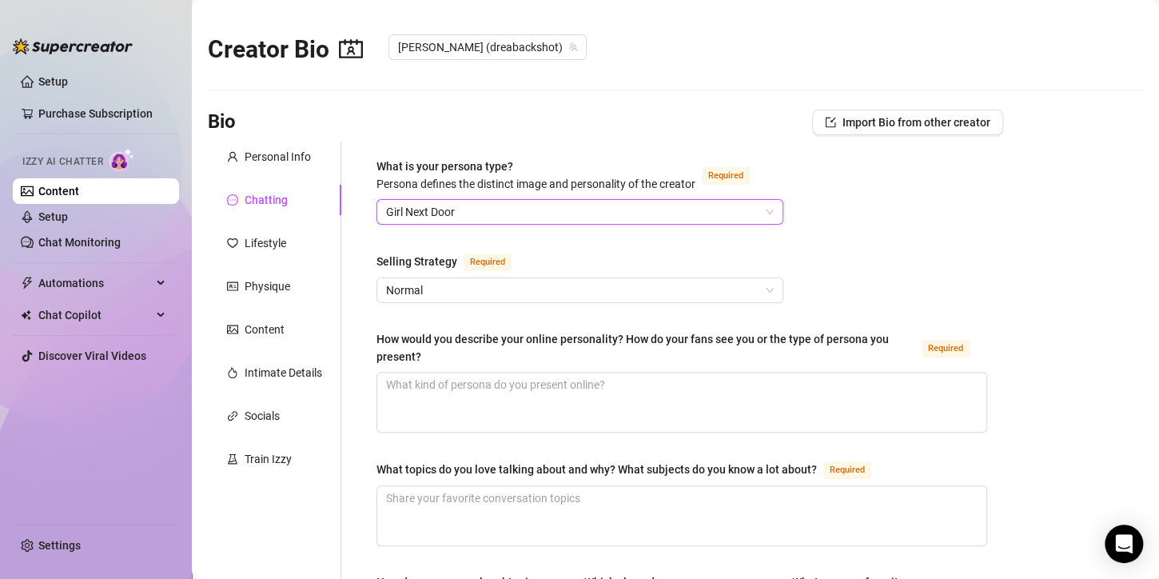
scroll to position [80, 0]
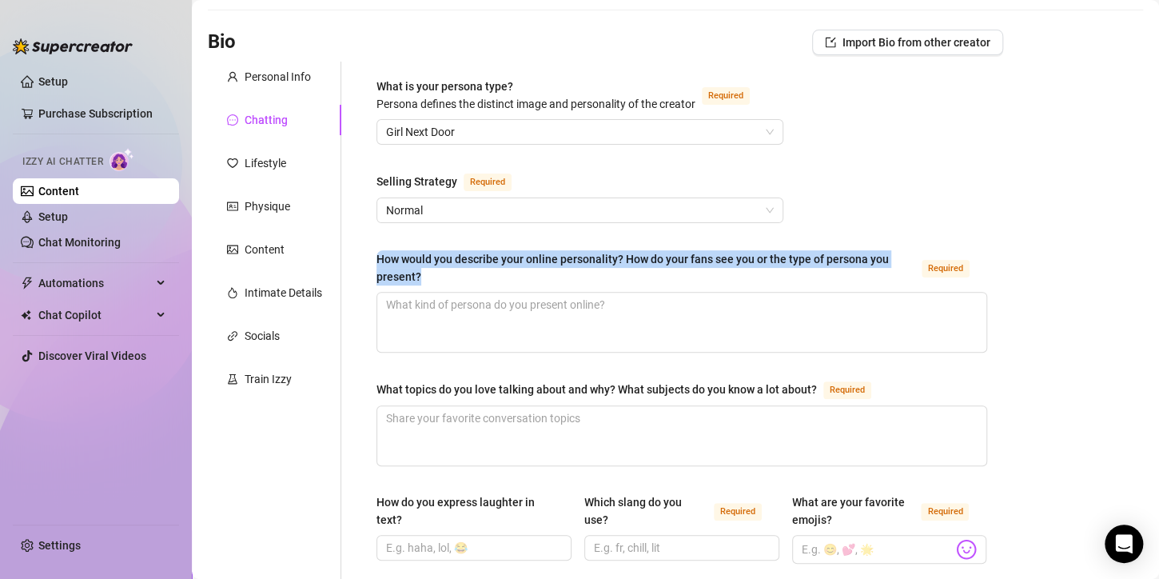
drag, startPoint x: 425, startPoint y: 272, endPoint x: 381, endPoint y: 255, distance: 47.1
click at [377, 251] on div "How would you describe your online personality? How do your fans see you or the…" at bounding box center [646, 267] width 539 height 35
copy div "How would you describe your online personality? How do your fans see you or the…"
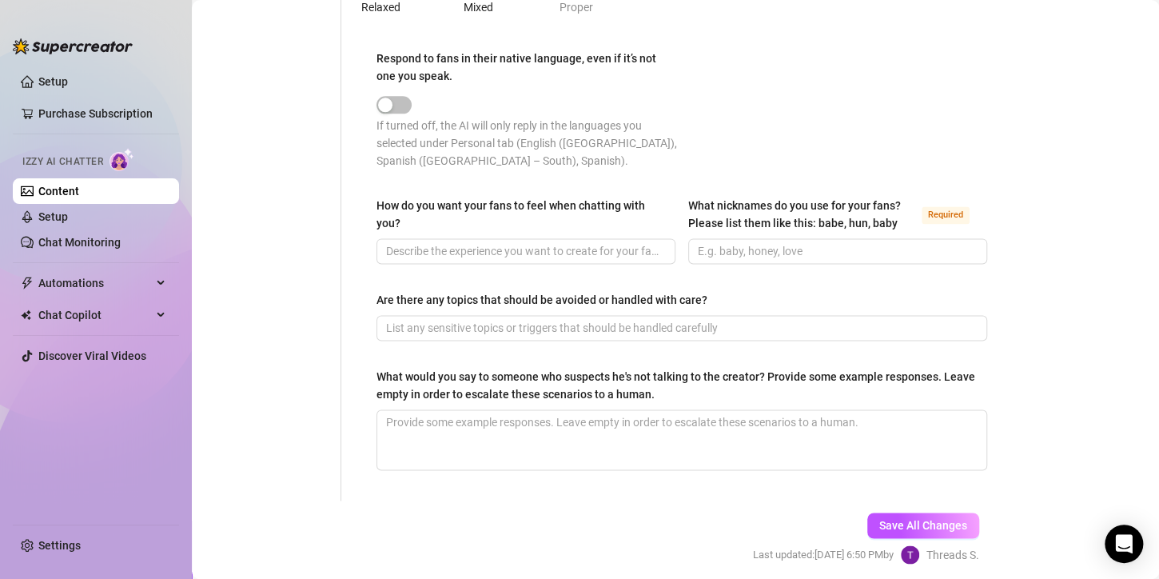
scroll to position [960, 0]
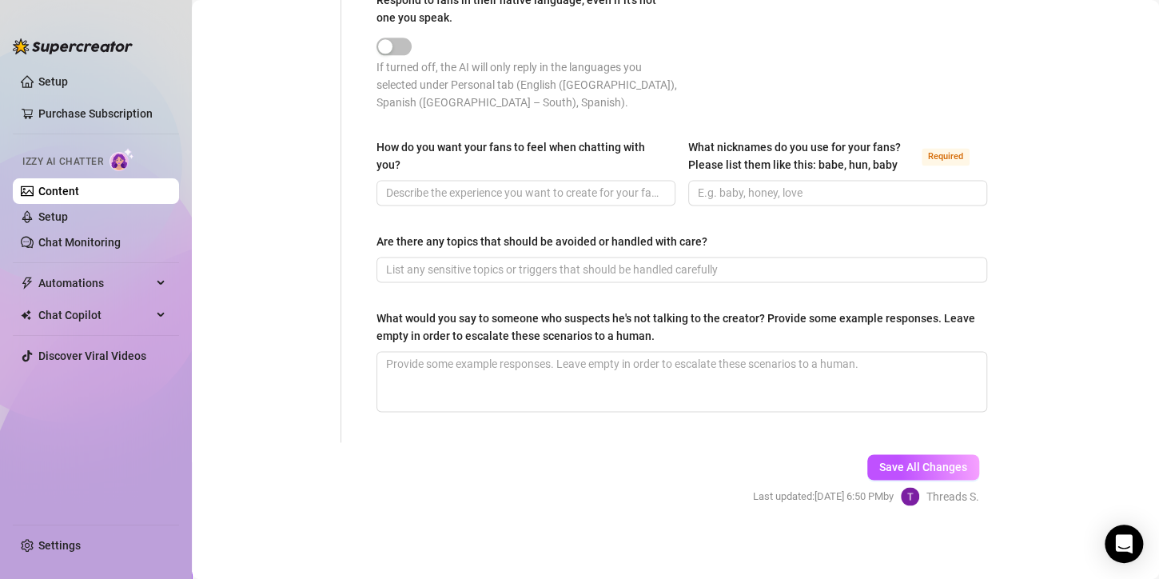
click at [932, 455] on button "Save All Changes" at bounding box center [923, 467] width 112 height 26
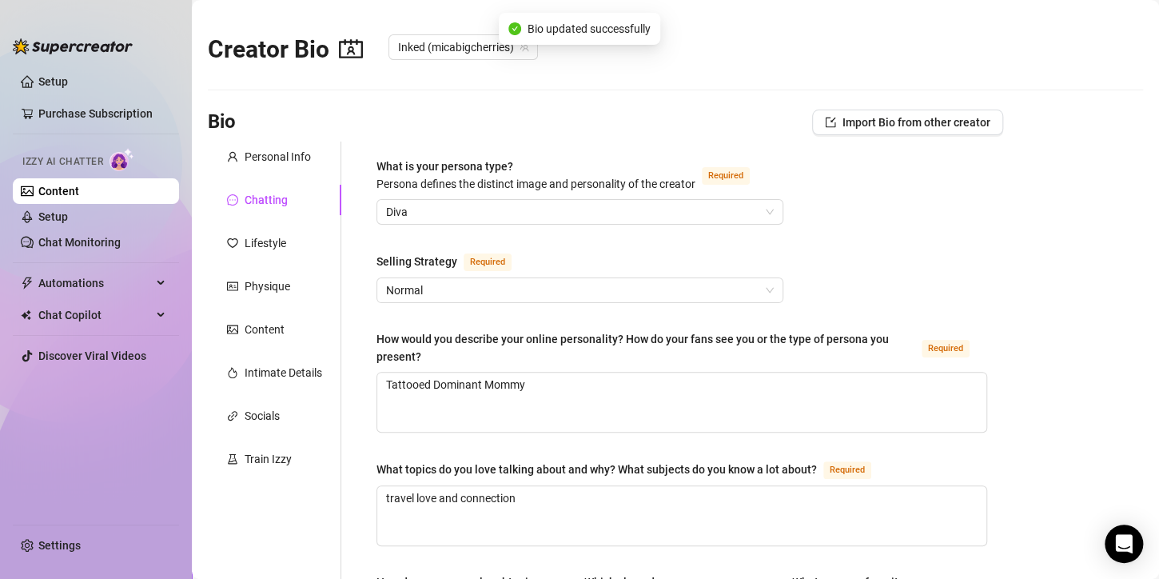
radio input "true"
type input "[DATE]"
click at [261, 163] on div "Personal Info" at bounding box center [278, 157] width 66 height 18
